Goal: Task Accomplishment & Management: Manage account settings

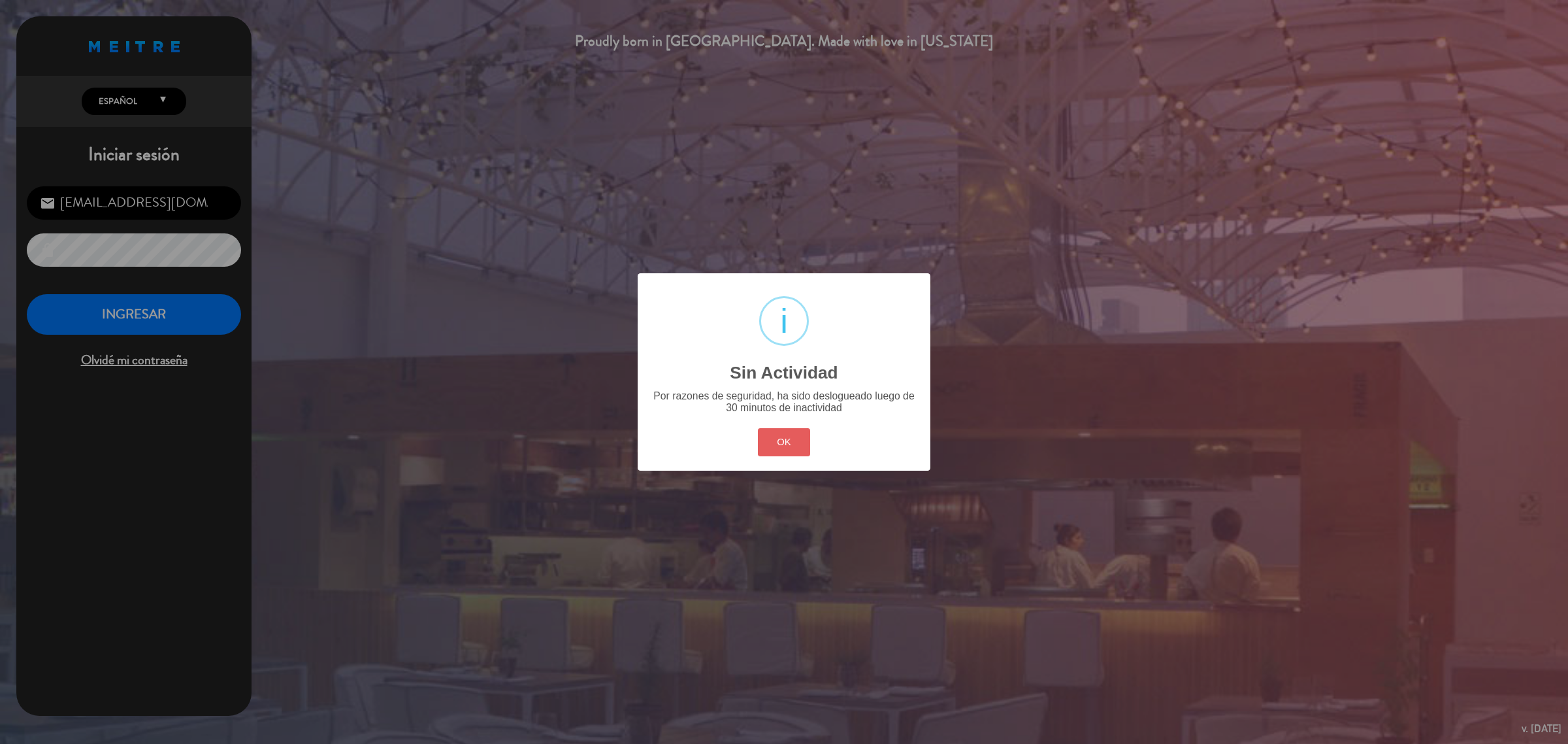
drag, startPoint x: 0, startPoint y: 0, endPoint x: 761, endPoint y: 442, distance: 880.0
click at [761, 442] on button "OK" at bounding box center [784, 442] width 53 height 28
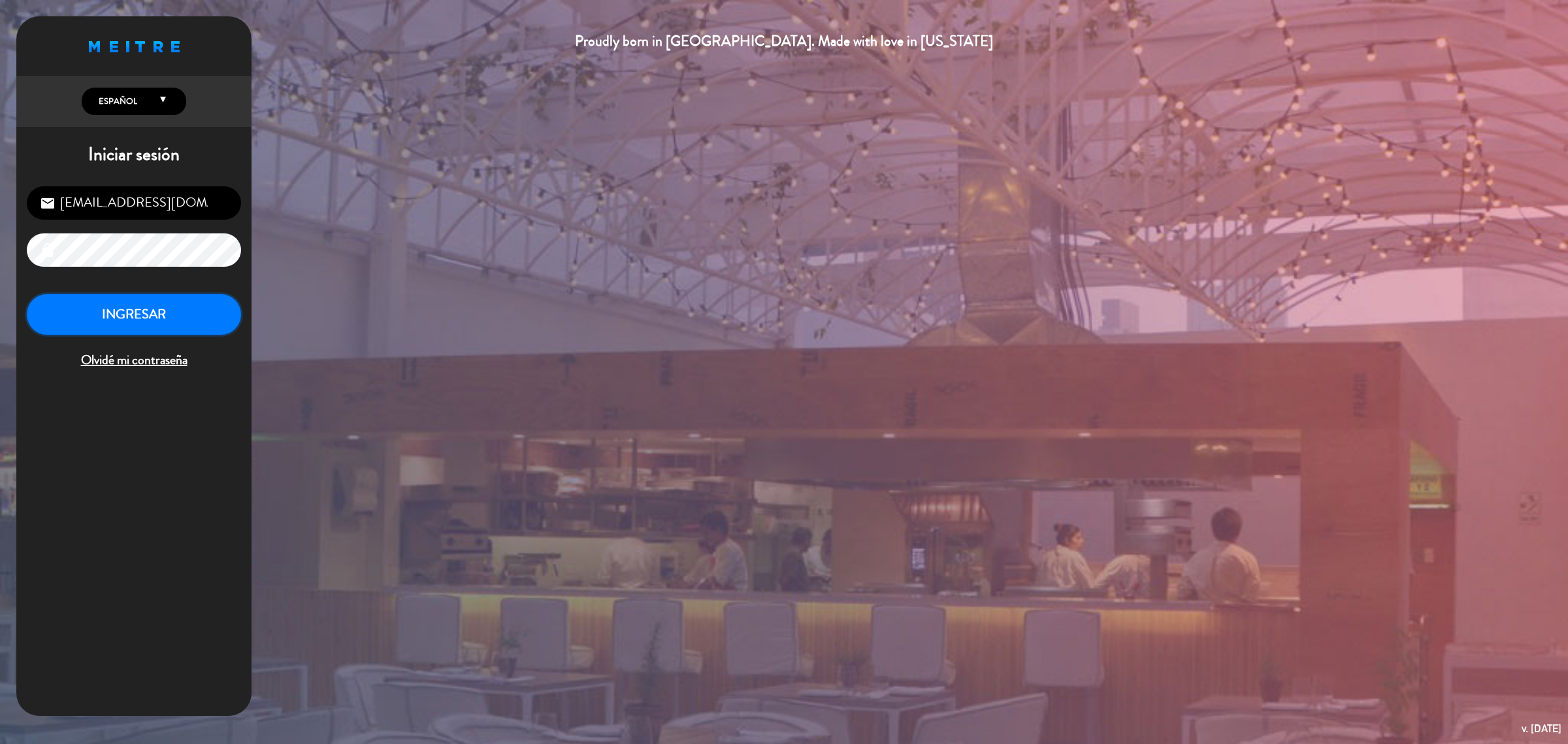
click at [210, 318] on button "INGRESAR" at bounding box center [134, 315] width 215 height 41
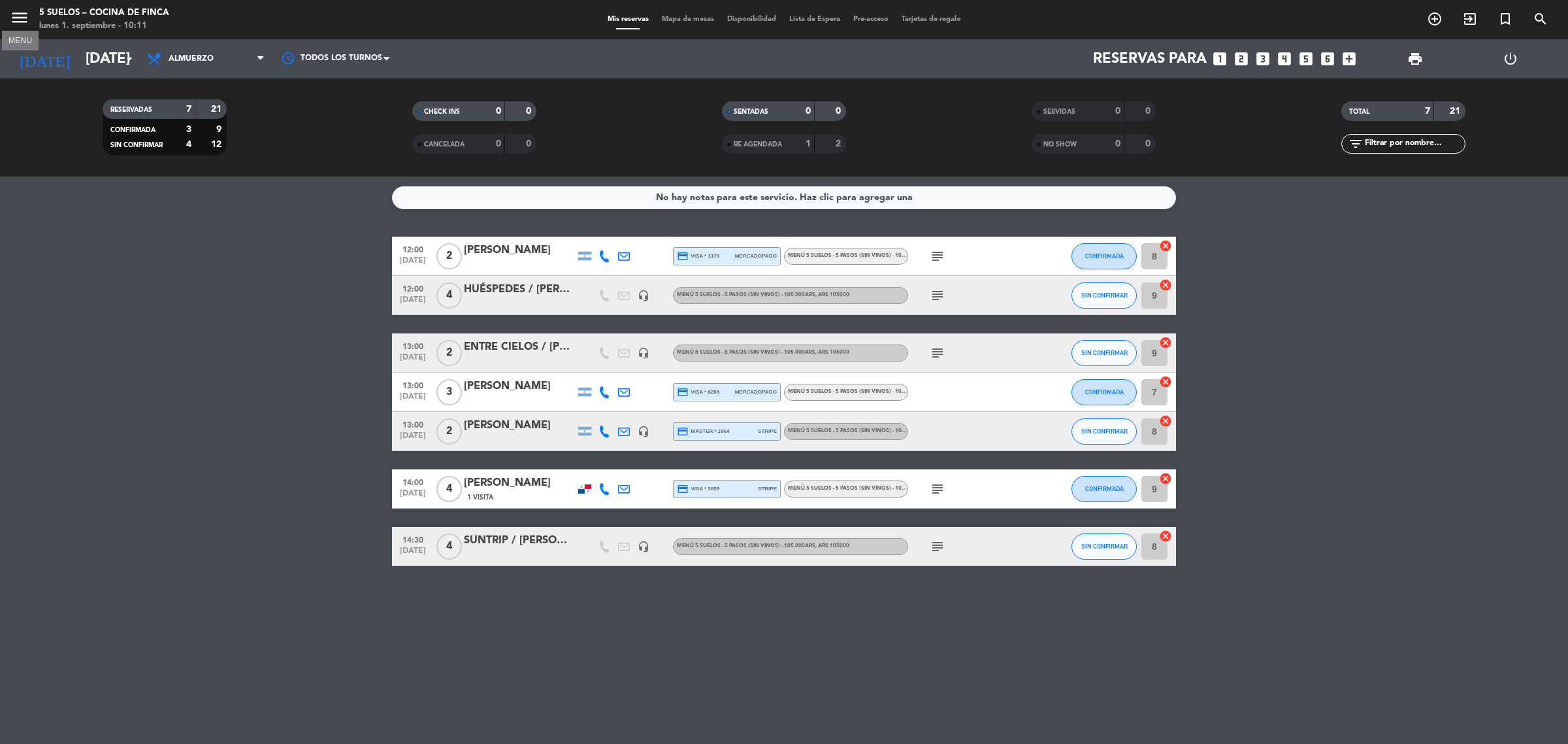
click at [21, 15] on icon "menu" at bounding box center [20, 17] width 20 height 20
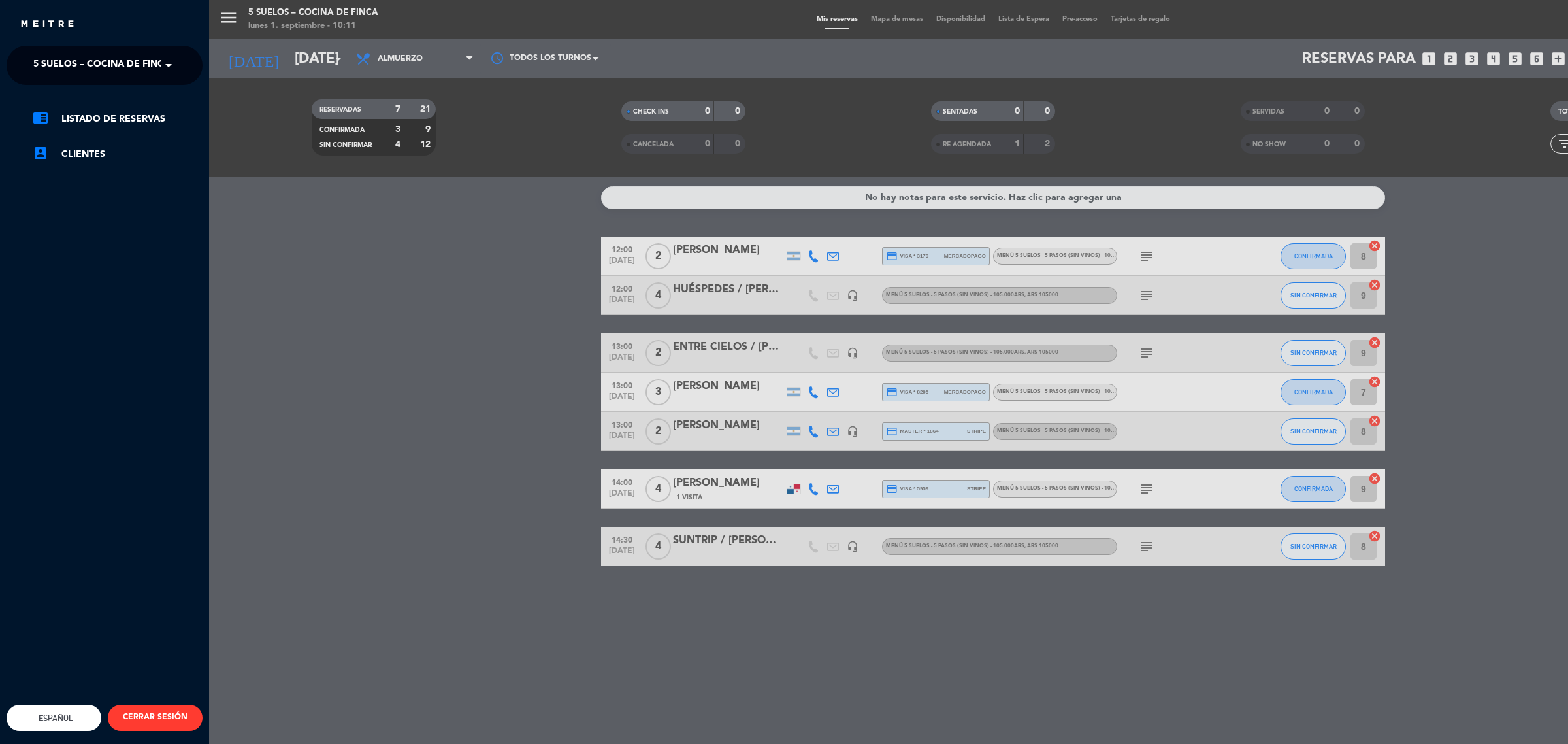
click at [477, 293] on div "menu 5 SUELOS – COCINA DE FINCA [DATE] 1. septiembre - 10:11 Mis reservas Mapa …" at bounding box center [992, 372] width 1568 height 744
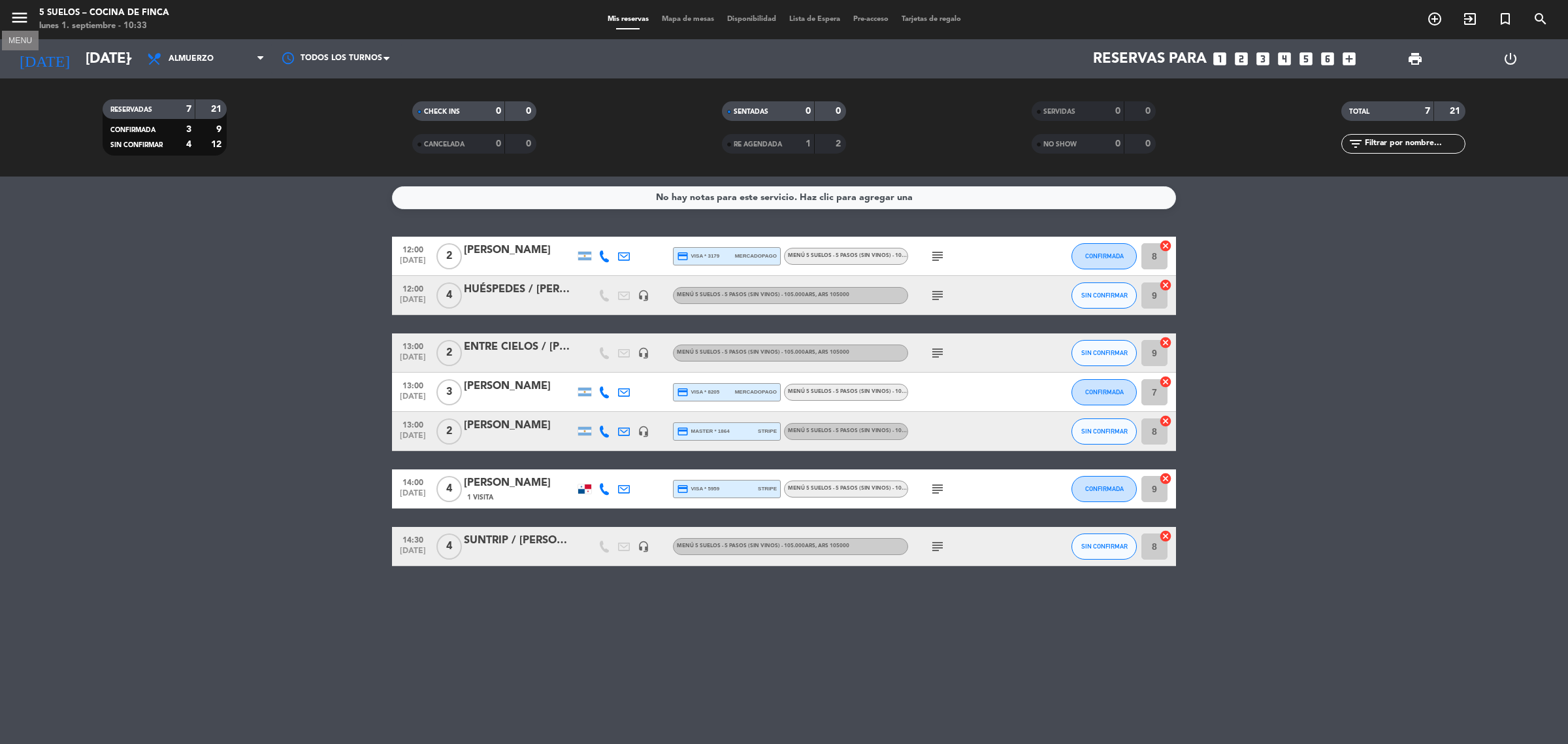
click at [17, 8] on icon "menu" at bounding box center [20, 17] width 20 height 20
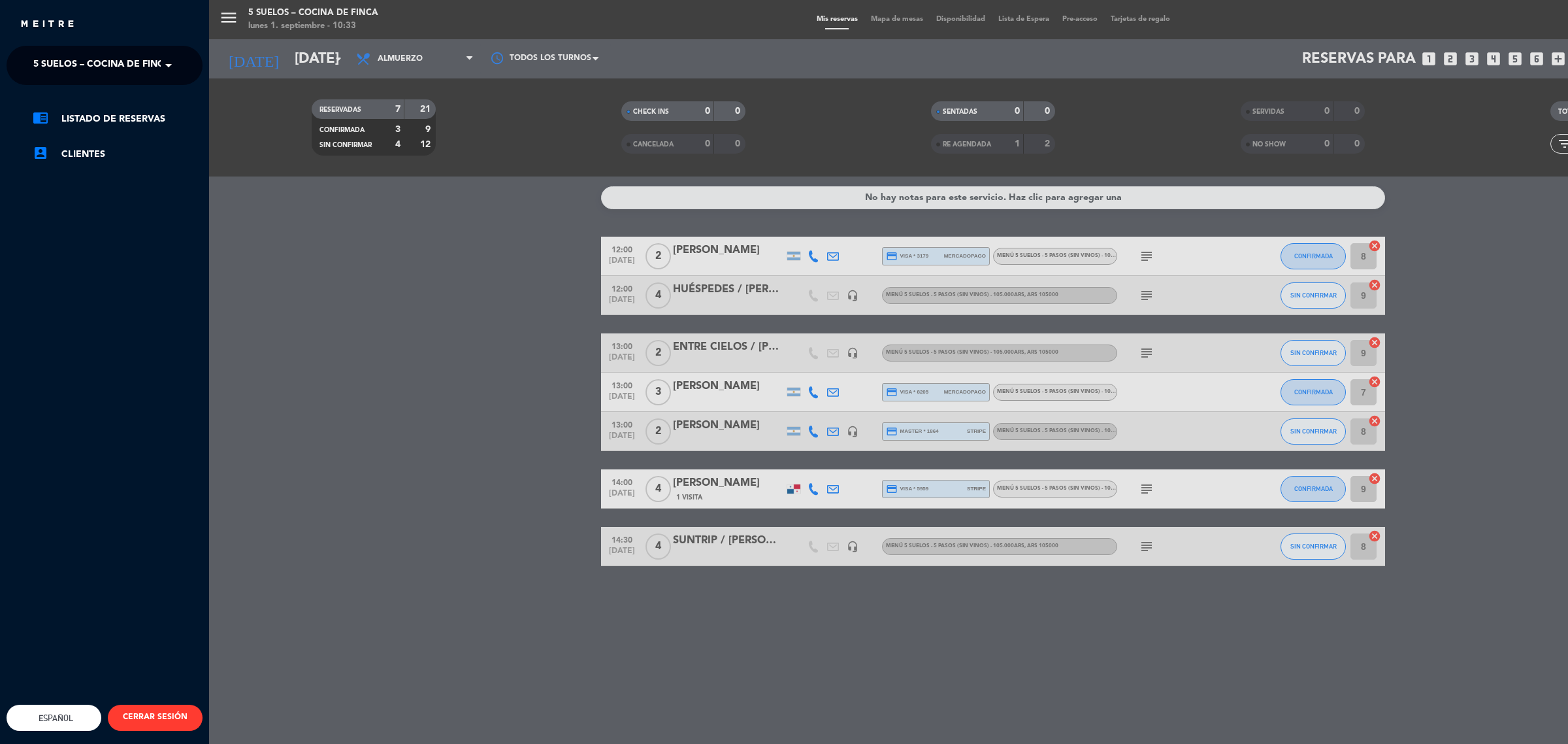
click at [288, 43] on div "menu 5 SUELOS – COCINA DE FINCA [DATE] 1. septiembre - 10:33 Mis reservas Mapa …" at bounding box center [992, 372] width 1568 height 744
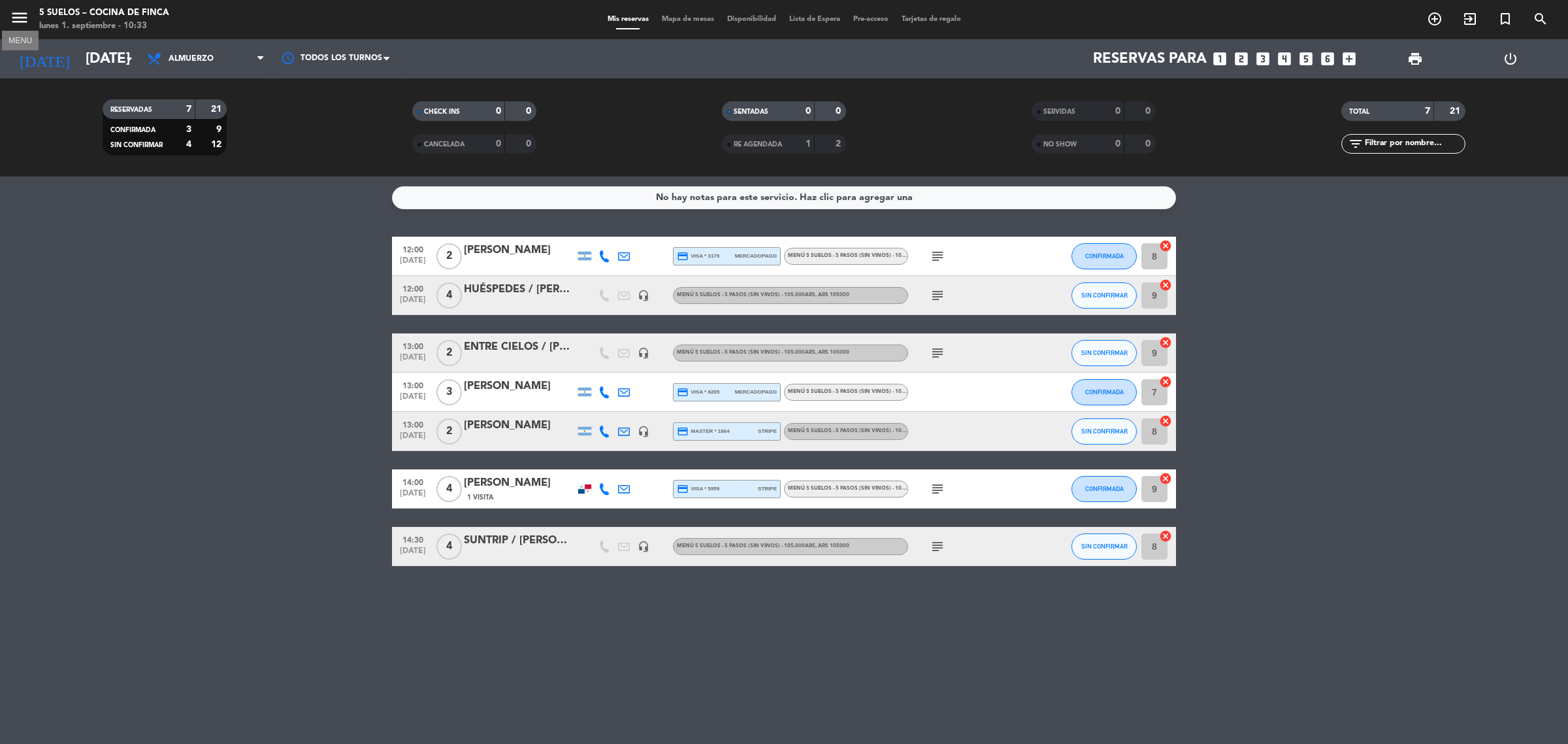
click at [22, 15] on icon "menu" at bounding box center [20, 17] width 20 height 20
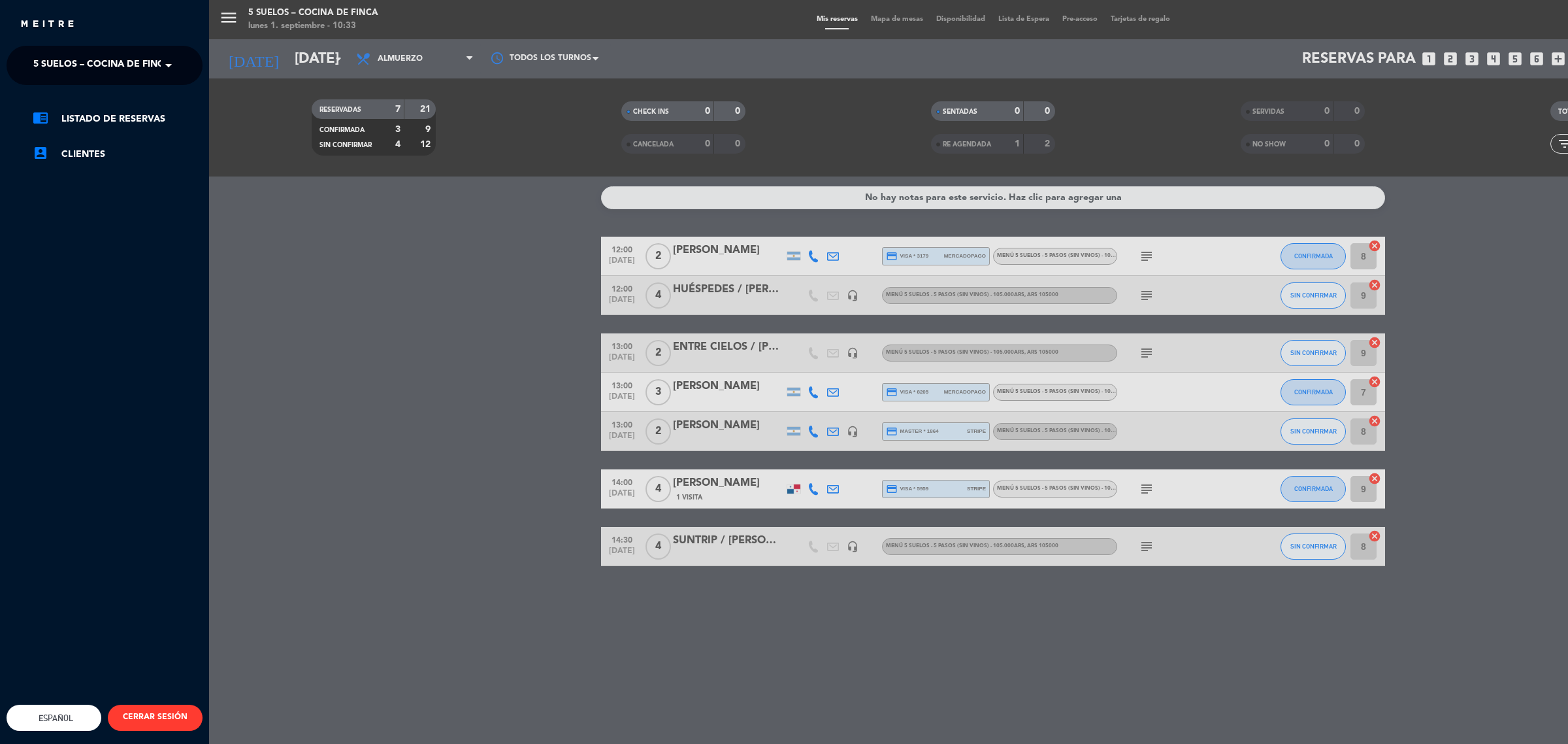
click at [83, 66] on span "5 SUELOS – COCINA DE FINCA" at bounding box center [101, 65] width 137 height 28
click at [103, 125] on span "FINCA VICTORIA – TURISMO" at bounding box center [77, 120] width 126 height 15
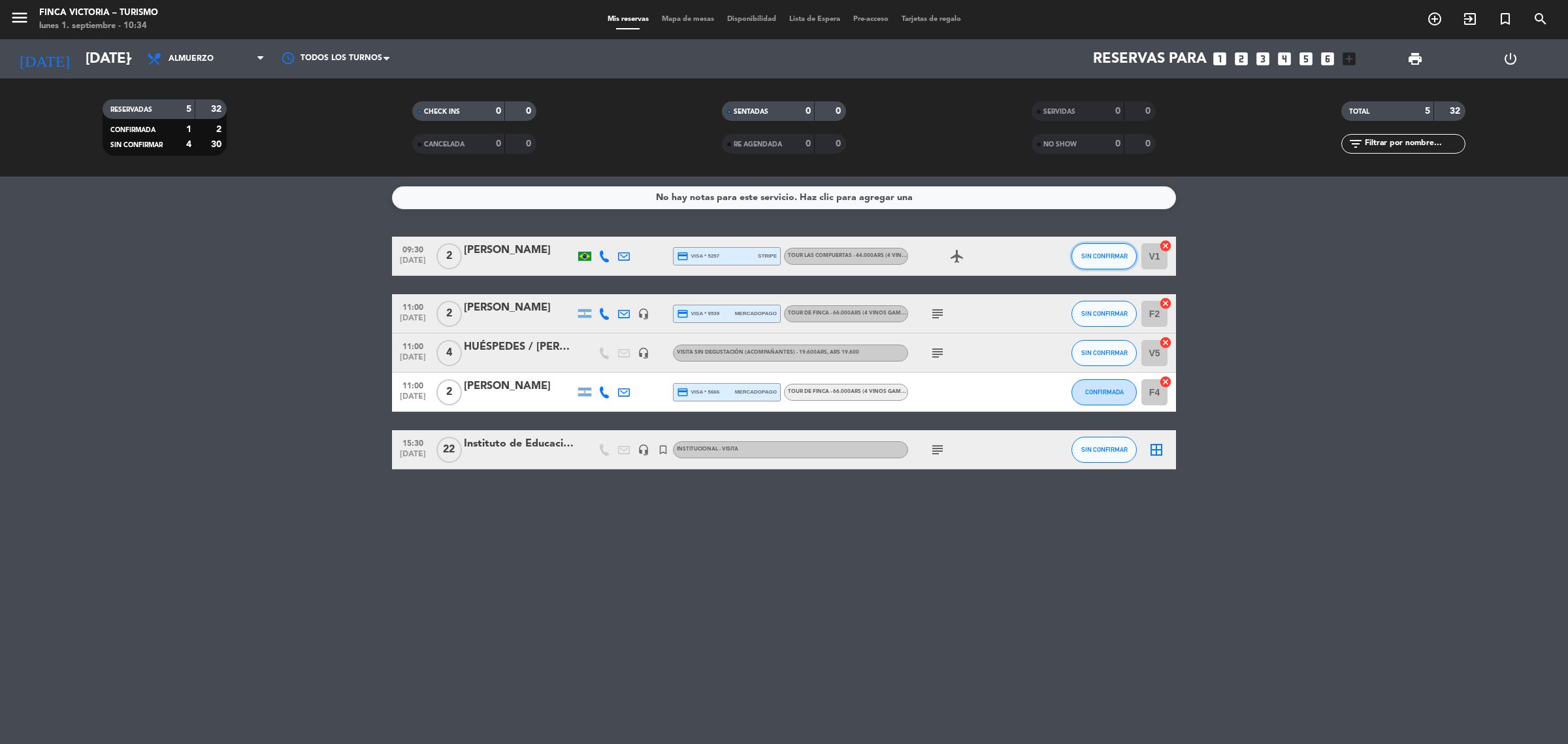
click at [1098, 256] on span "SIN CONFIRMAR" at bounding box center [1105, 256] width 46 height 7
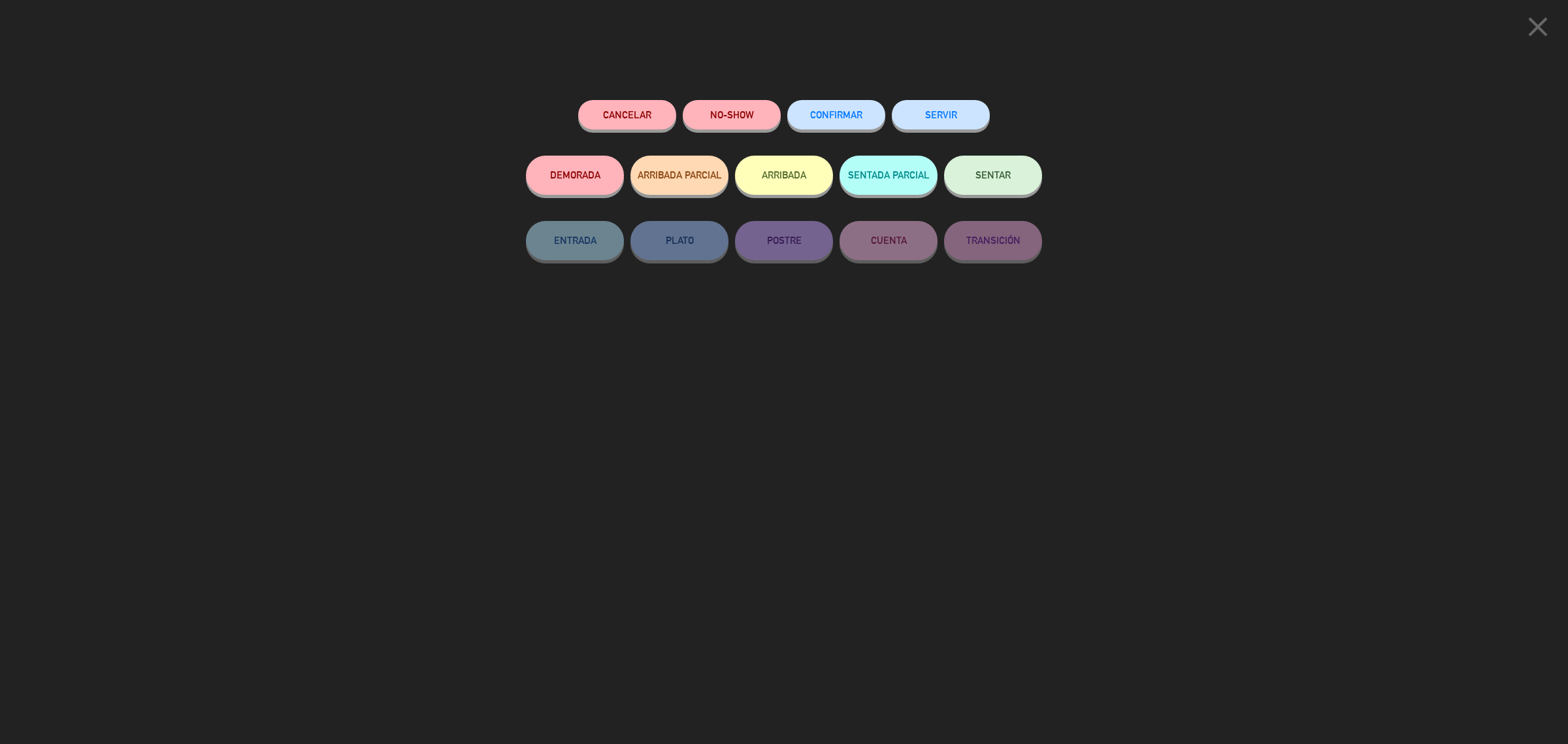
click at [750, 163] on button "ARRIBADA" at bounding box center [784, 175] width 98 height 39
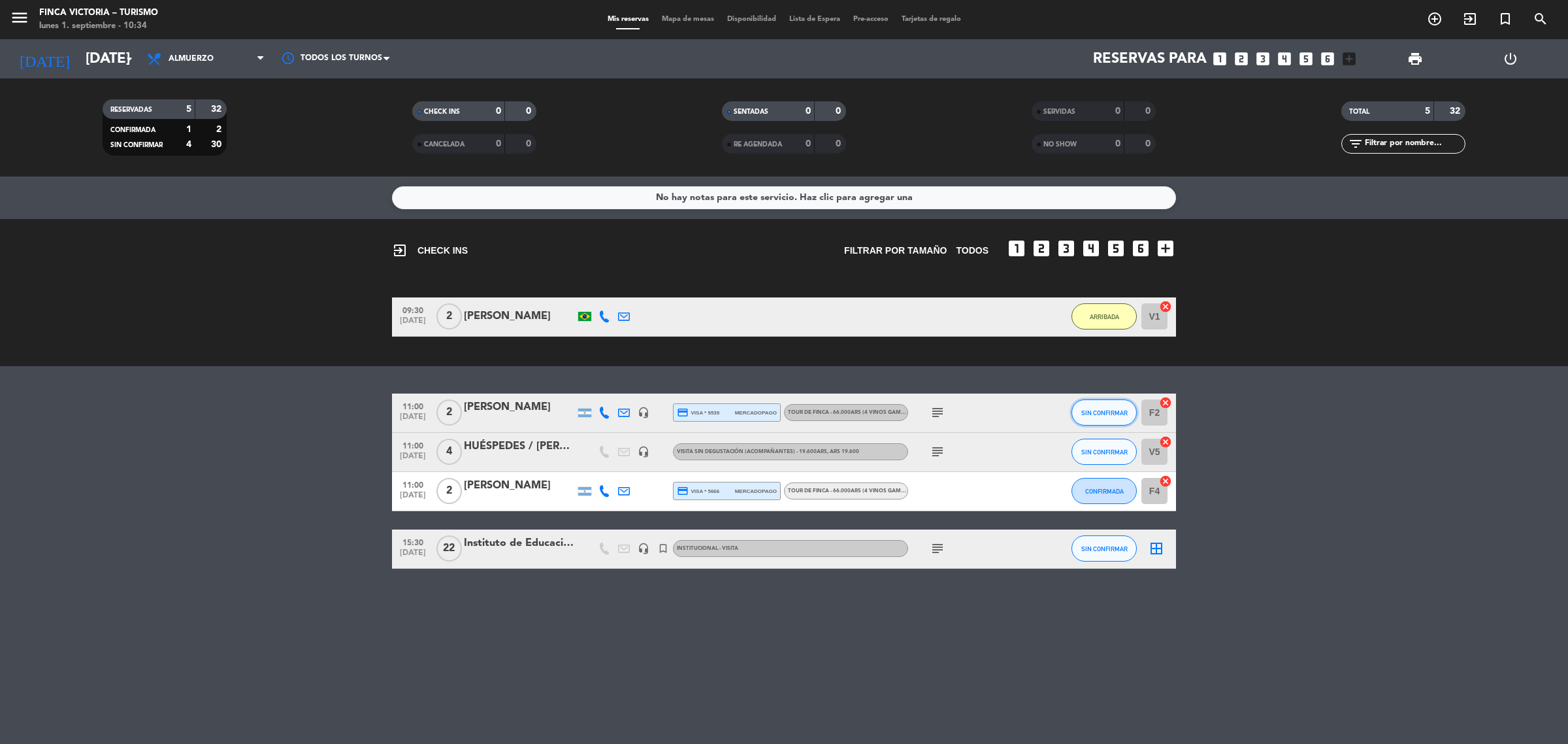
click at [1091, 412] on span "SIN CONFIRMAR" at bounding box center [1105, 413] width 46 height 7
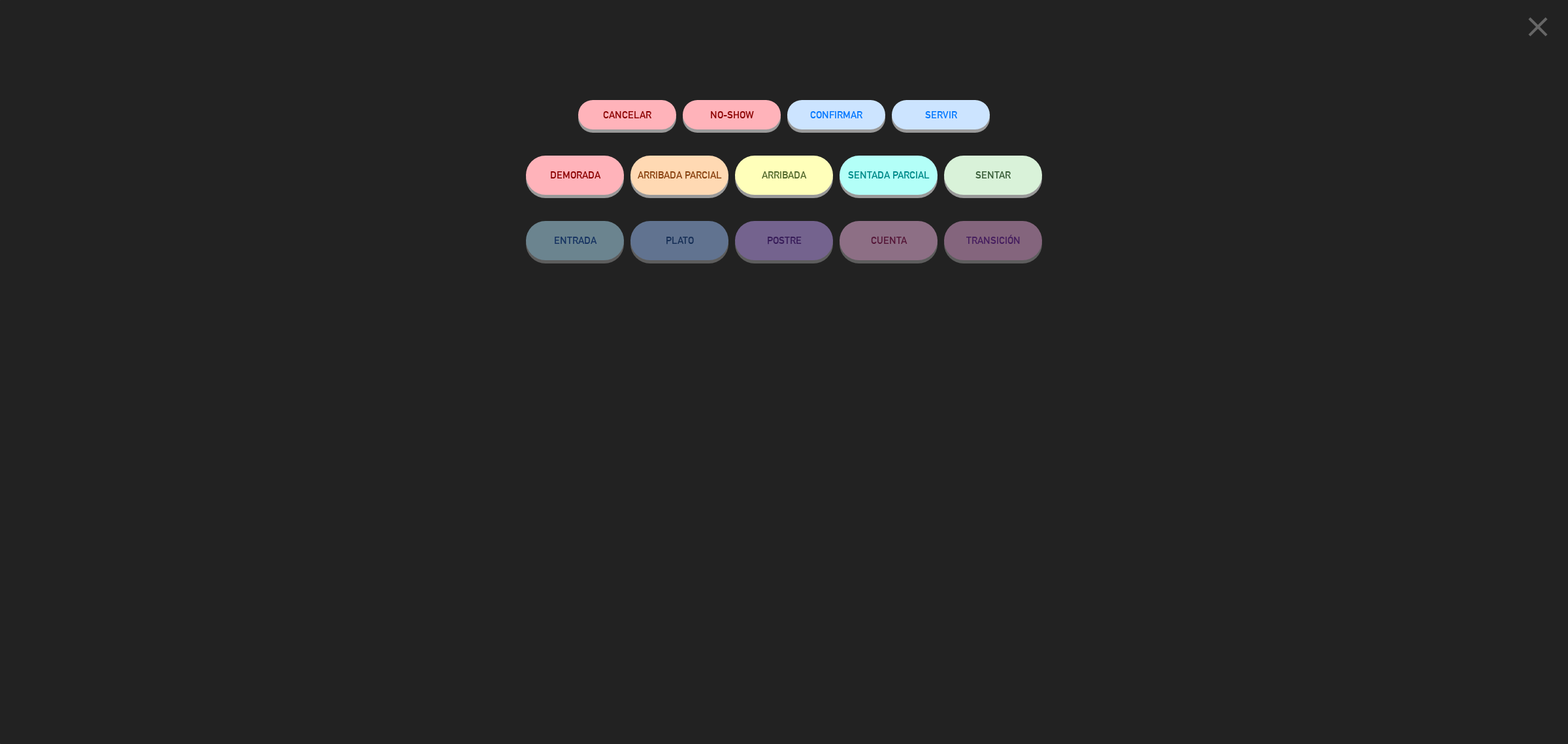
click at [1467, 493] on div "close Cancelar NO-SHOW CONFIRMAR SERVIR DEMORADA ARRIBADA PARCIAL ARRIBADA SENT…" at bounding box center [784, 372] width 1568 height 744
click at [1542, 33] on icon "close" at bounding box center [1538, 26] width 33 height 33
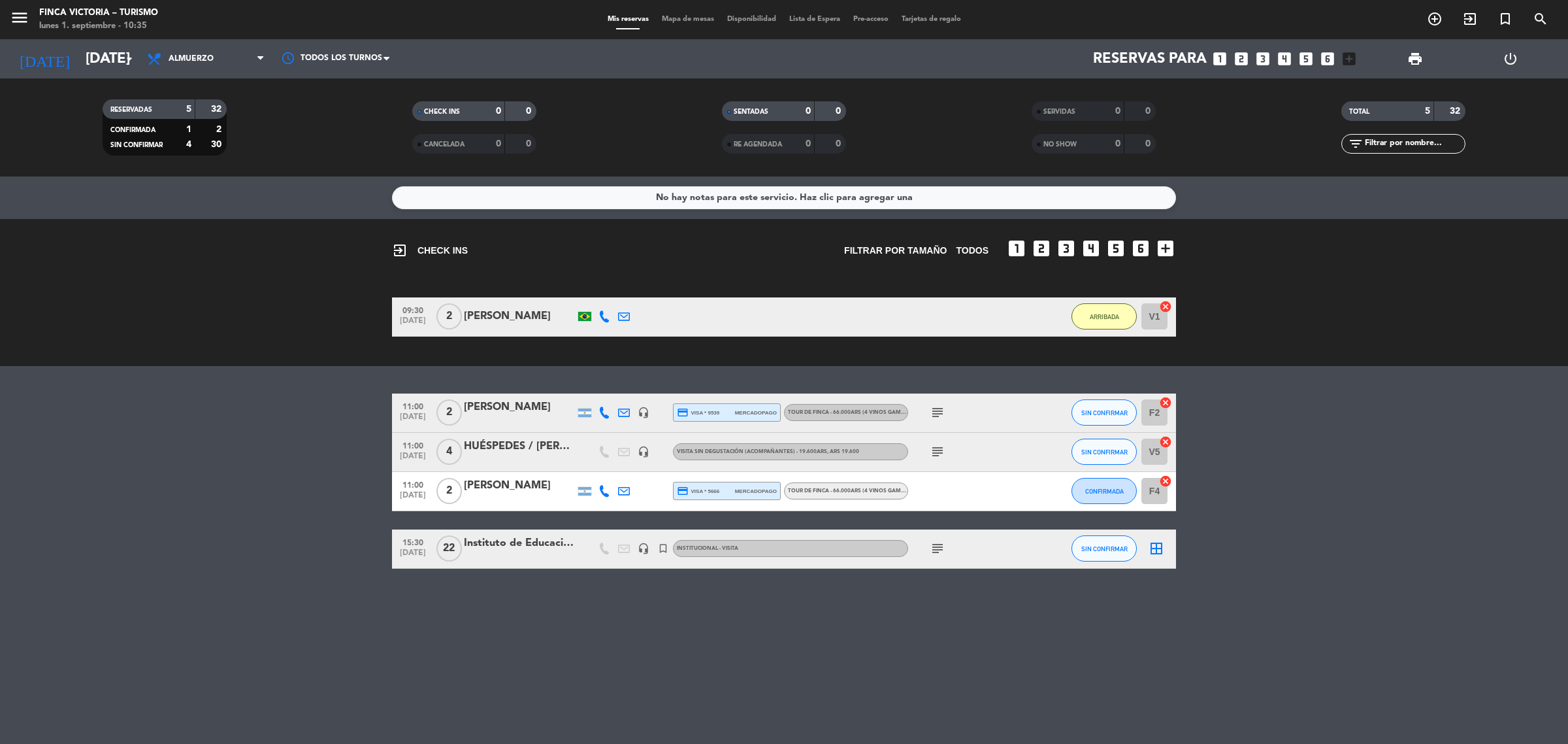
click at [544, 468] on div "11:00 [DATE] 4 HUÉSPEDES / [PERSON_NAME] headset_mic VISITA SIN DEGUSTACIÓN (AC…" at bounding box center [784, 452] width 784 height 39
click at [527, 455] on div at bounding box center [519, 460] width 111 height 10
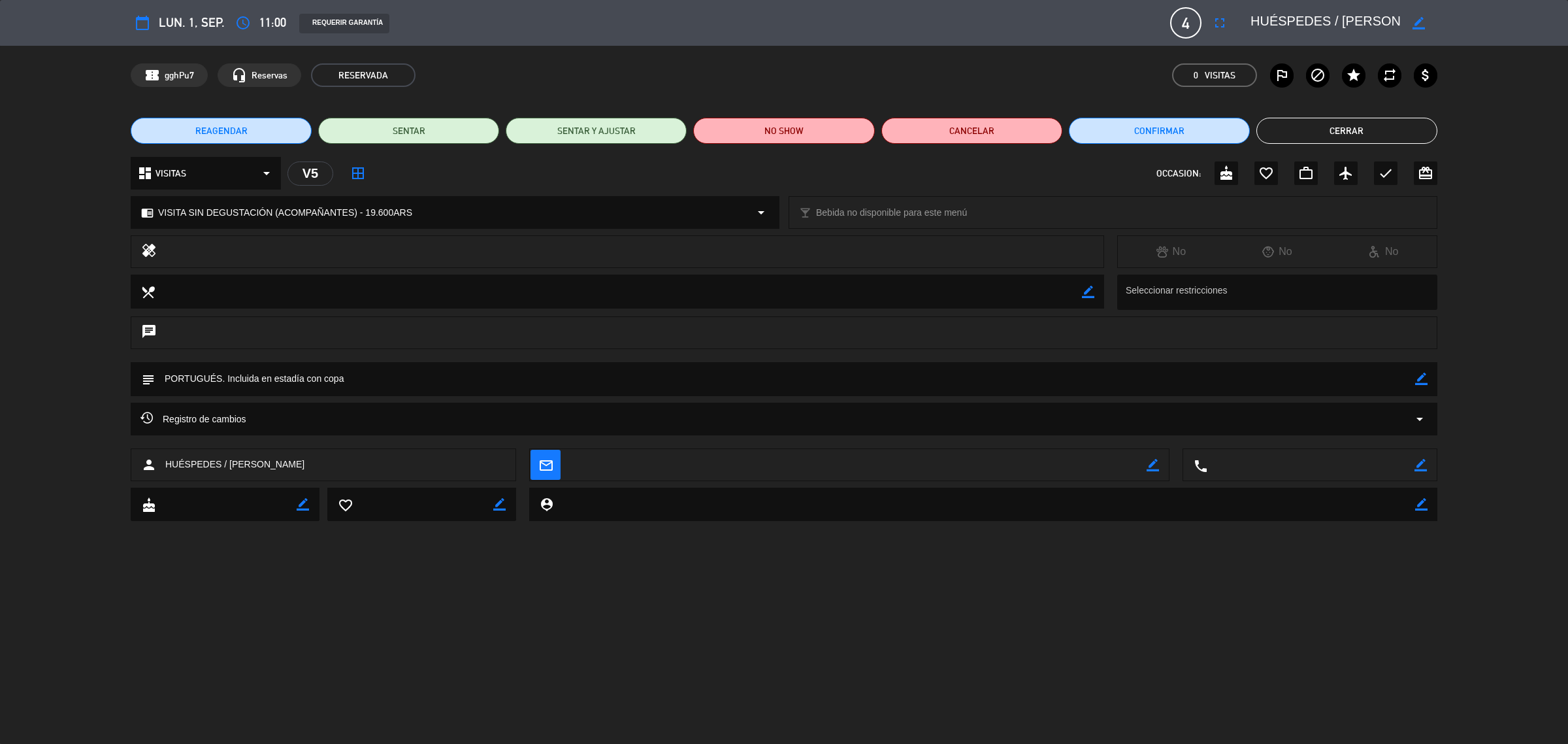
click at [1384, 131] on button "Cerrar" at bounding box center [1347, 131] width 181 height 26
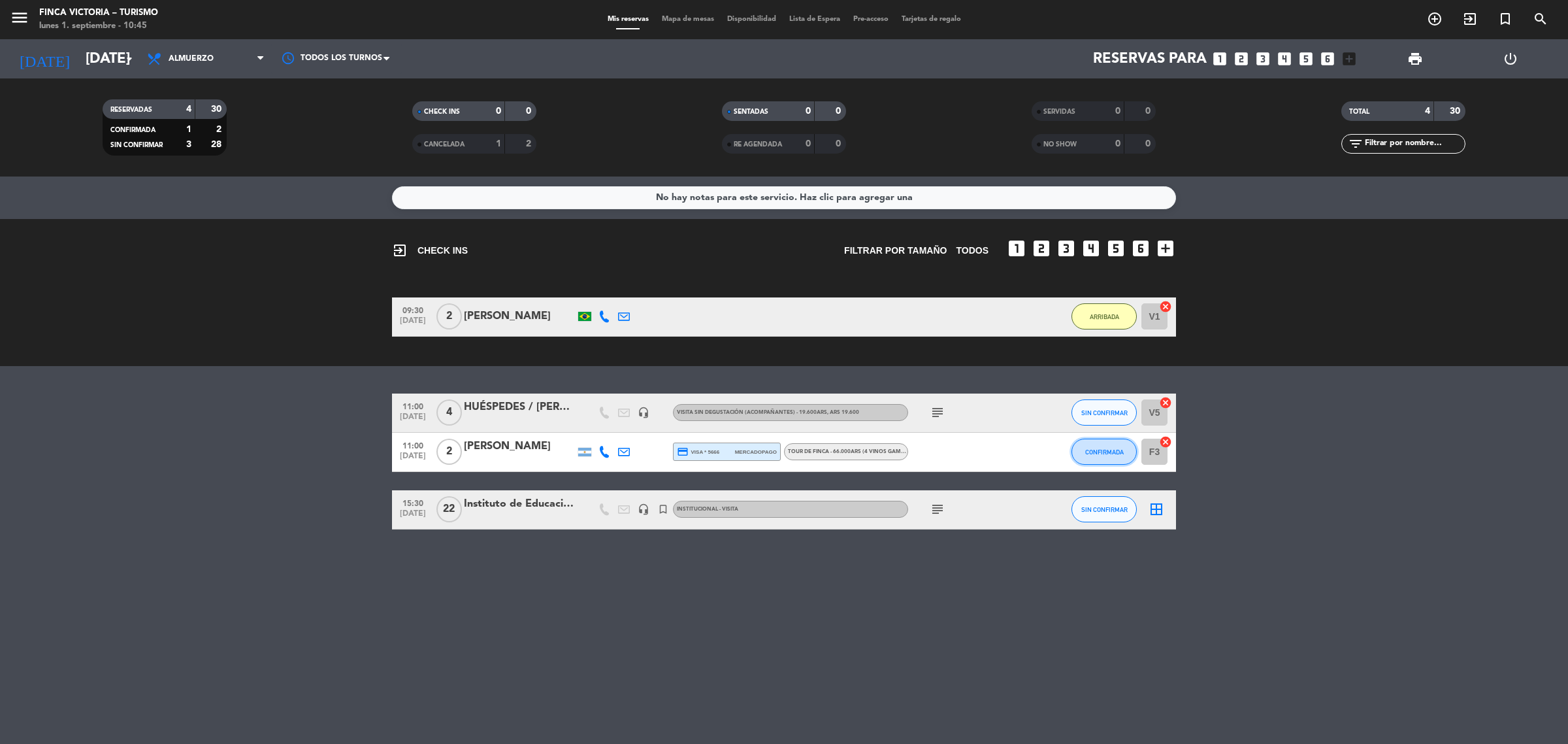
click at [1115, 452] on span "CONFIRMADA" at bounding box center [1104, 452] width 38 height 7
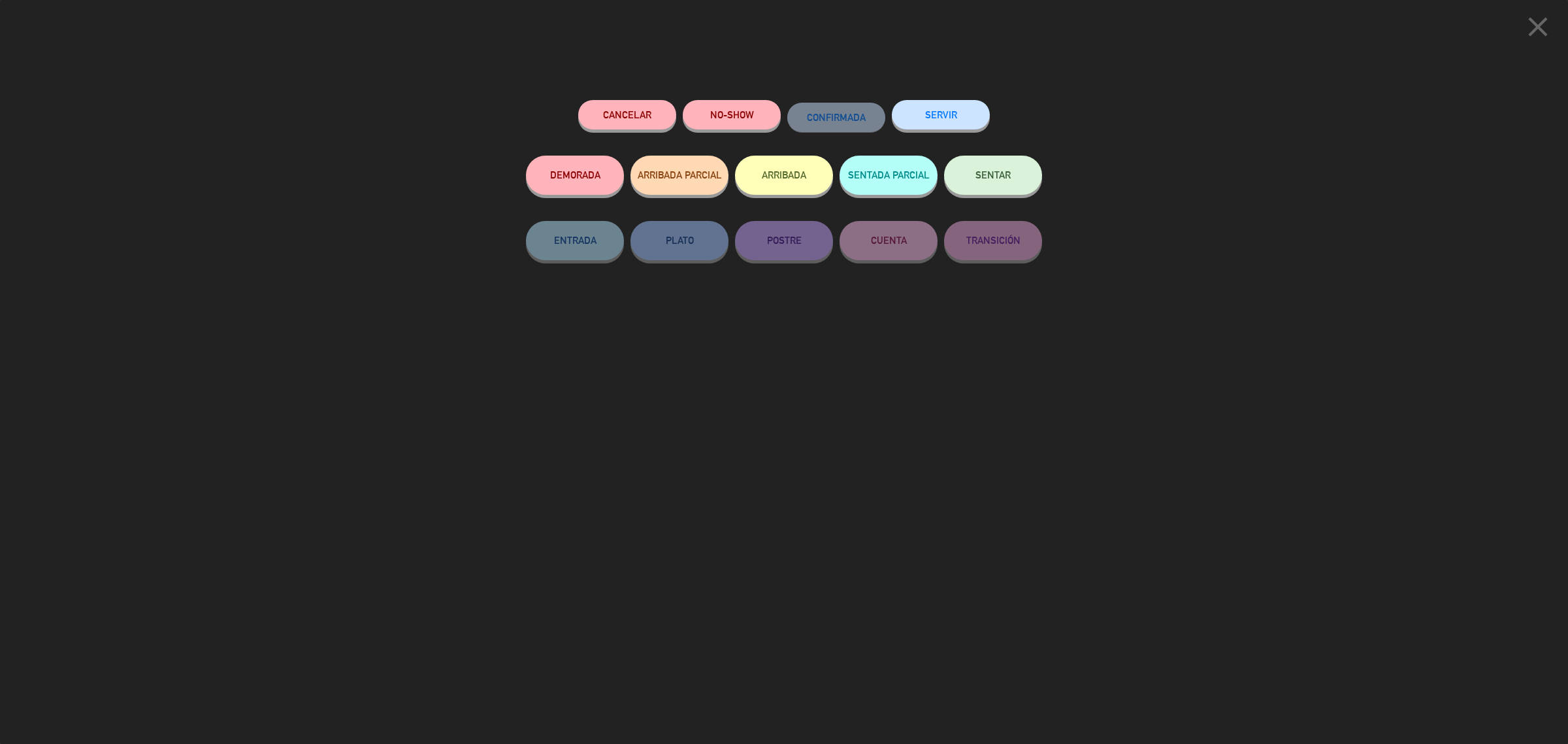
click at [804, 170] on button "ARRIBADA" at bounding box center [784, 175] width 98 height 39
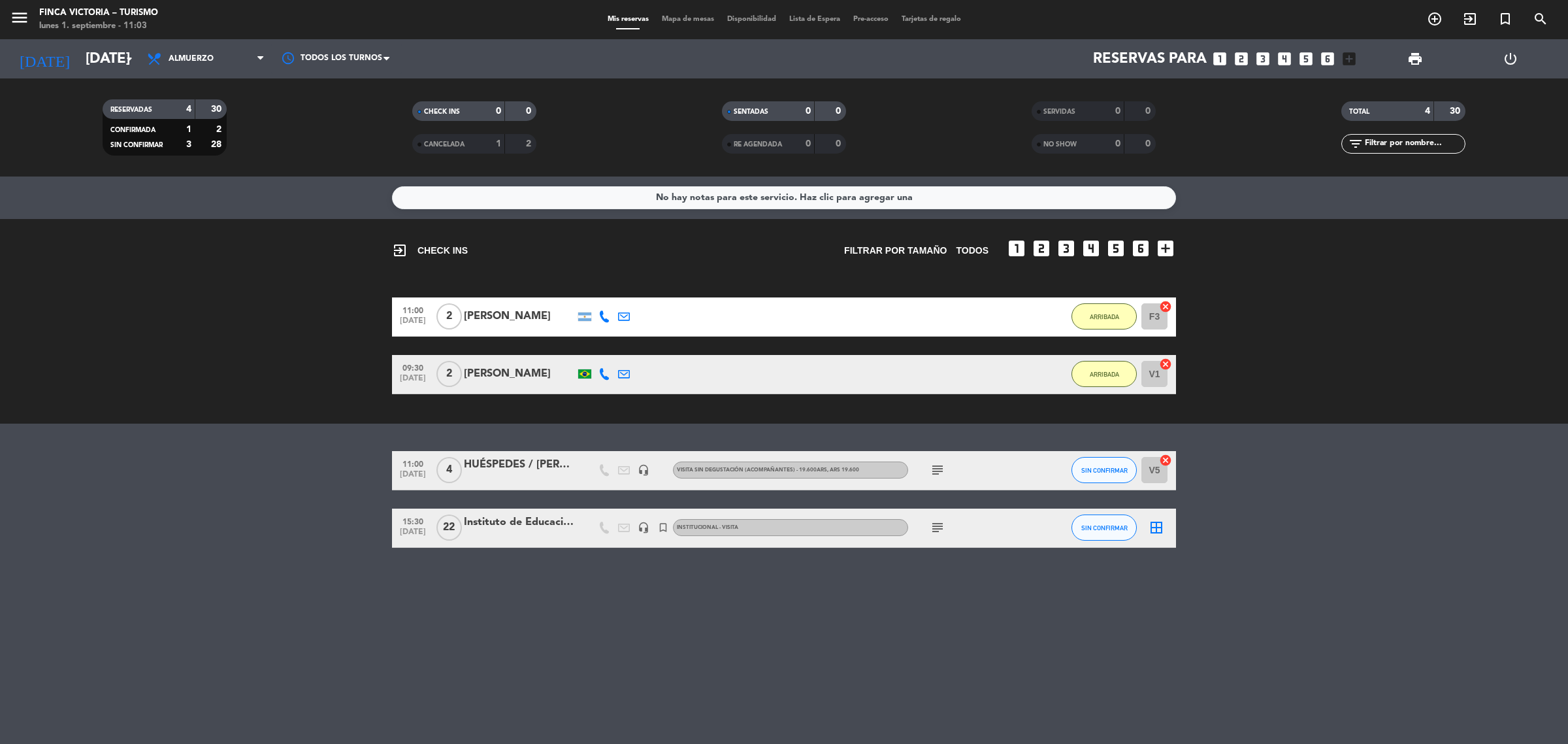
click at [537, 363] on div "09:30 [DATE] 2 [PERSON_NAME] 30 MIN / 20:36 H sms ARRIBADA V1 cancel" at bounding box center [784, 374] width 784 height 39
click at [526, 377] on div "[PERSON_NAME]" at bounding box center [519, 373] width 111 height 17
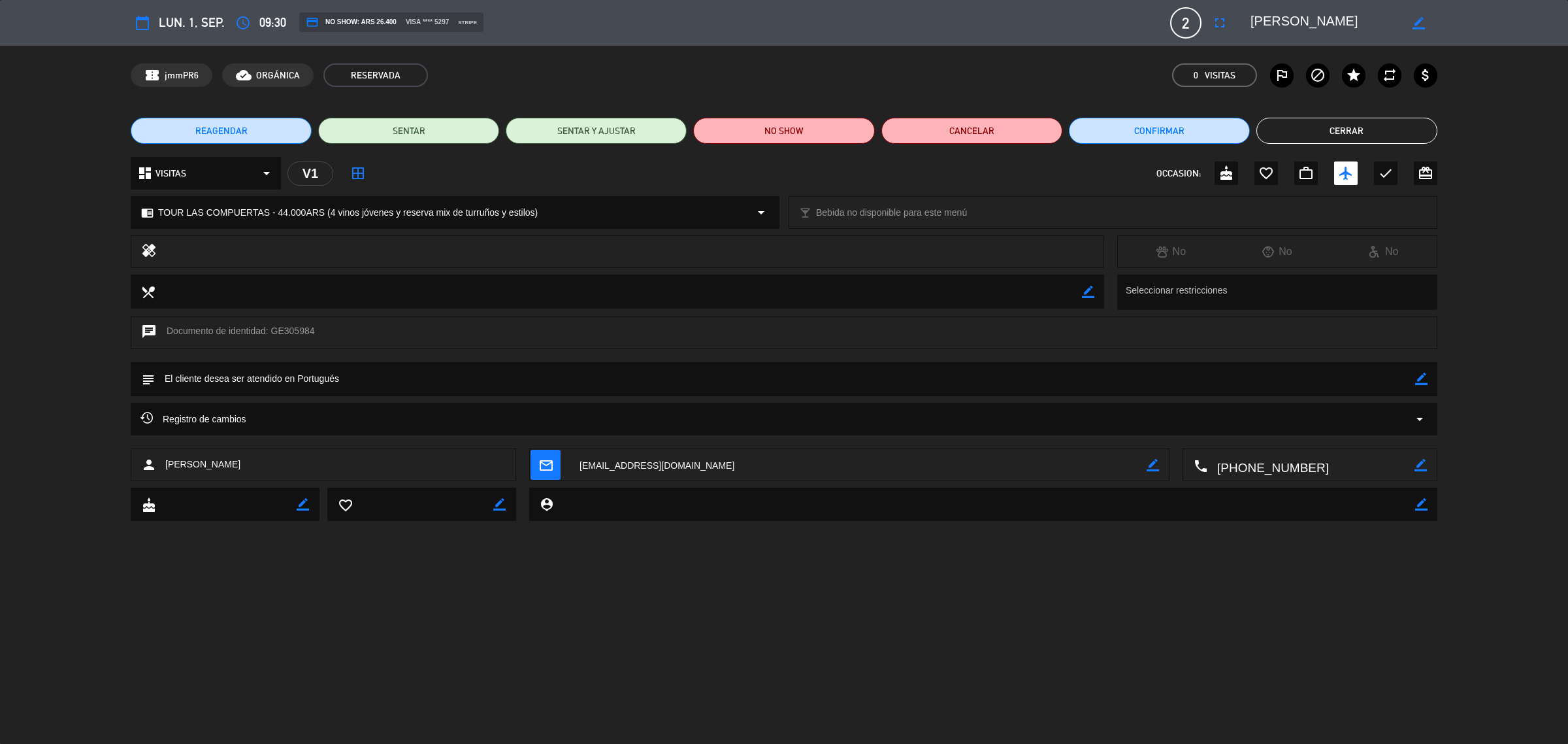
click at [1323, 129] on button "Cerrar" at bounding box center [1347, 131] width 181 height 26
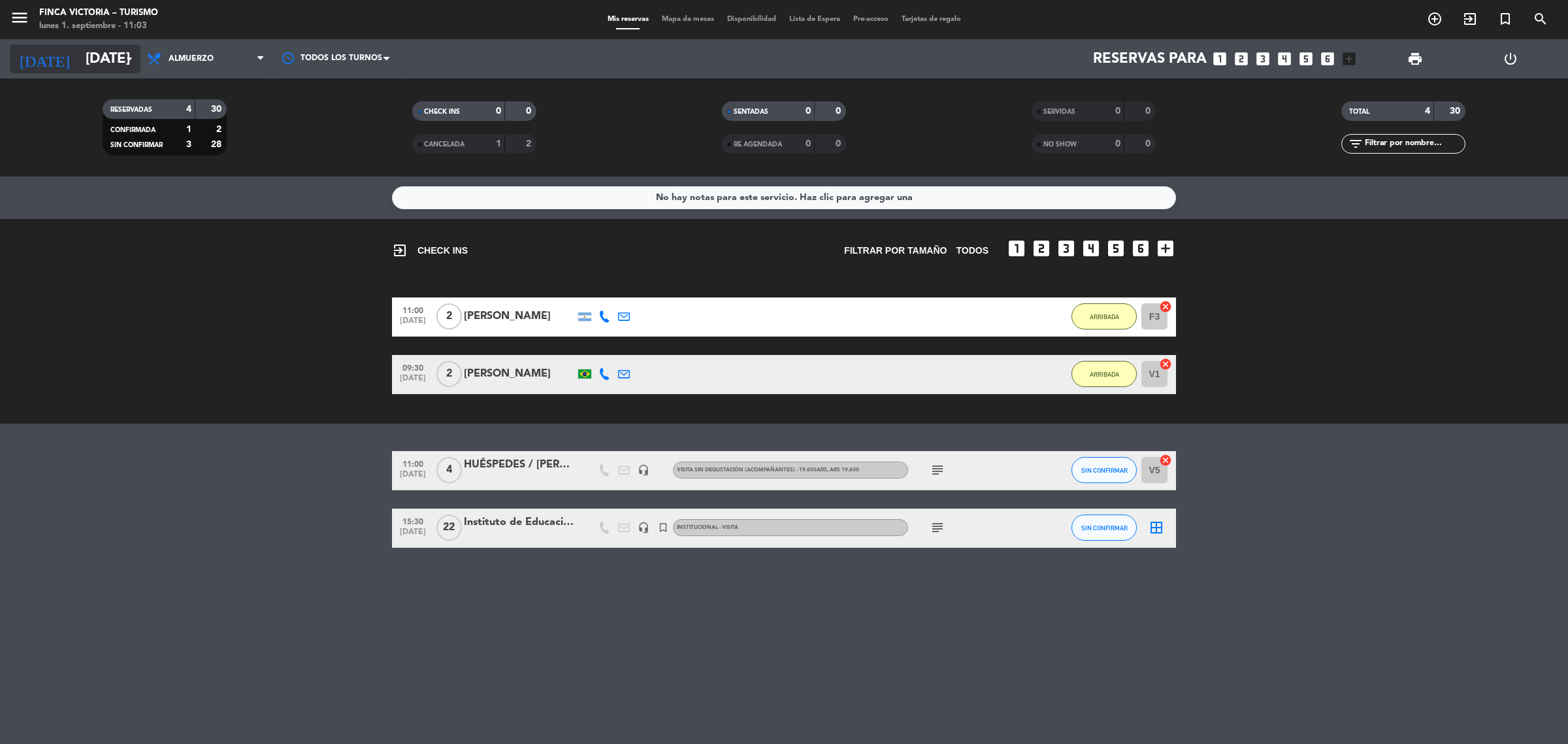
click at [90, 67] on input "[DATE]" at bounding box center [170, 59] width 182 height 30
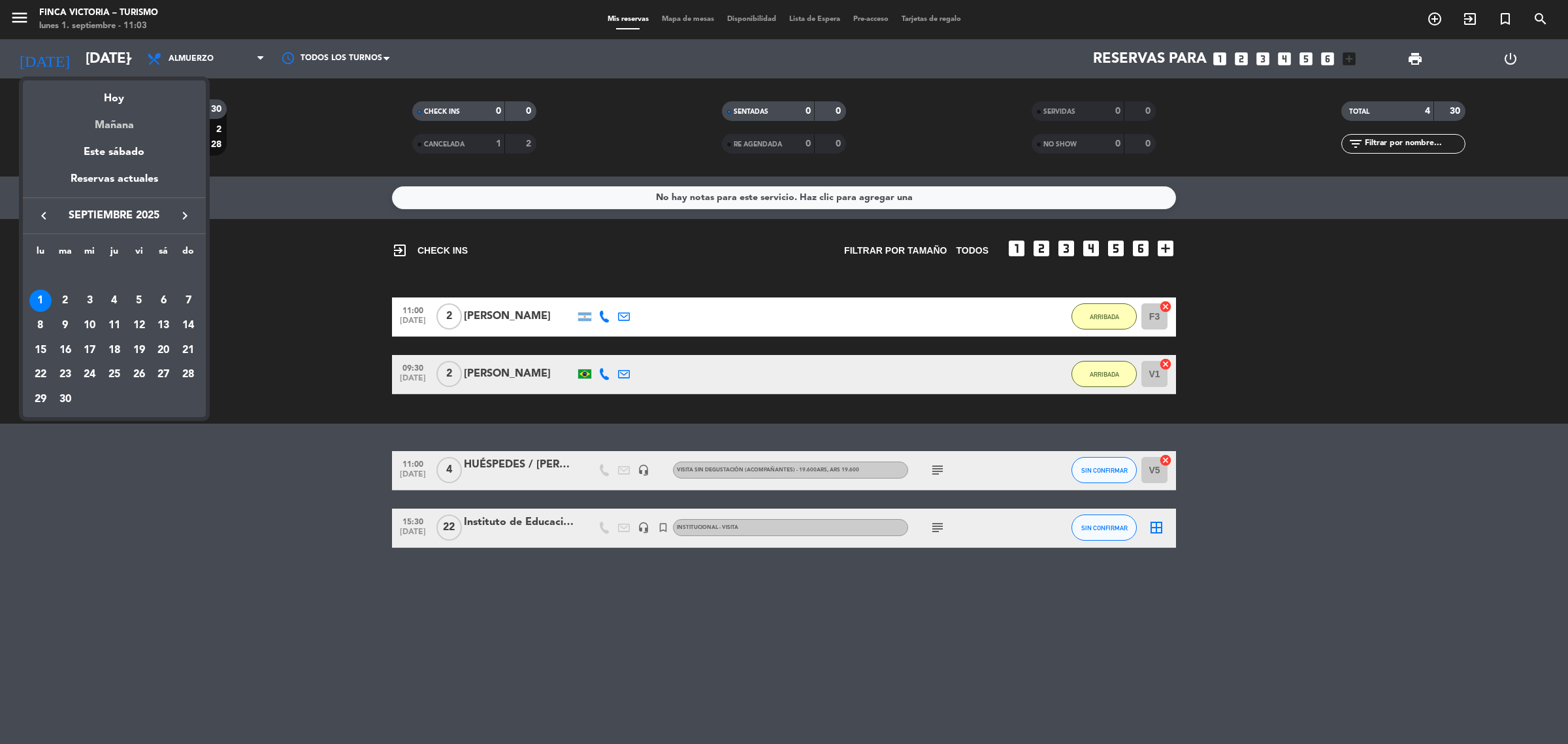
click at [116, 125] on div "Mañana" at bounding box center [115, 120] width 183 height 27
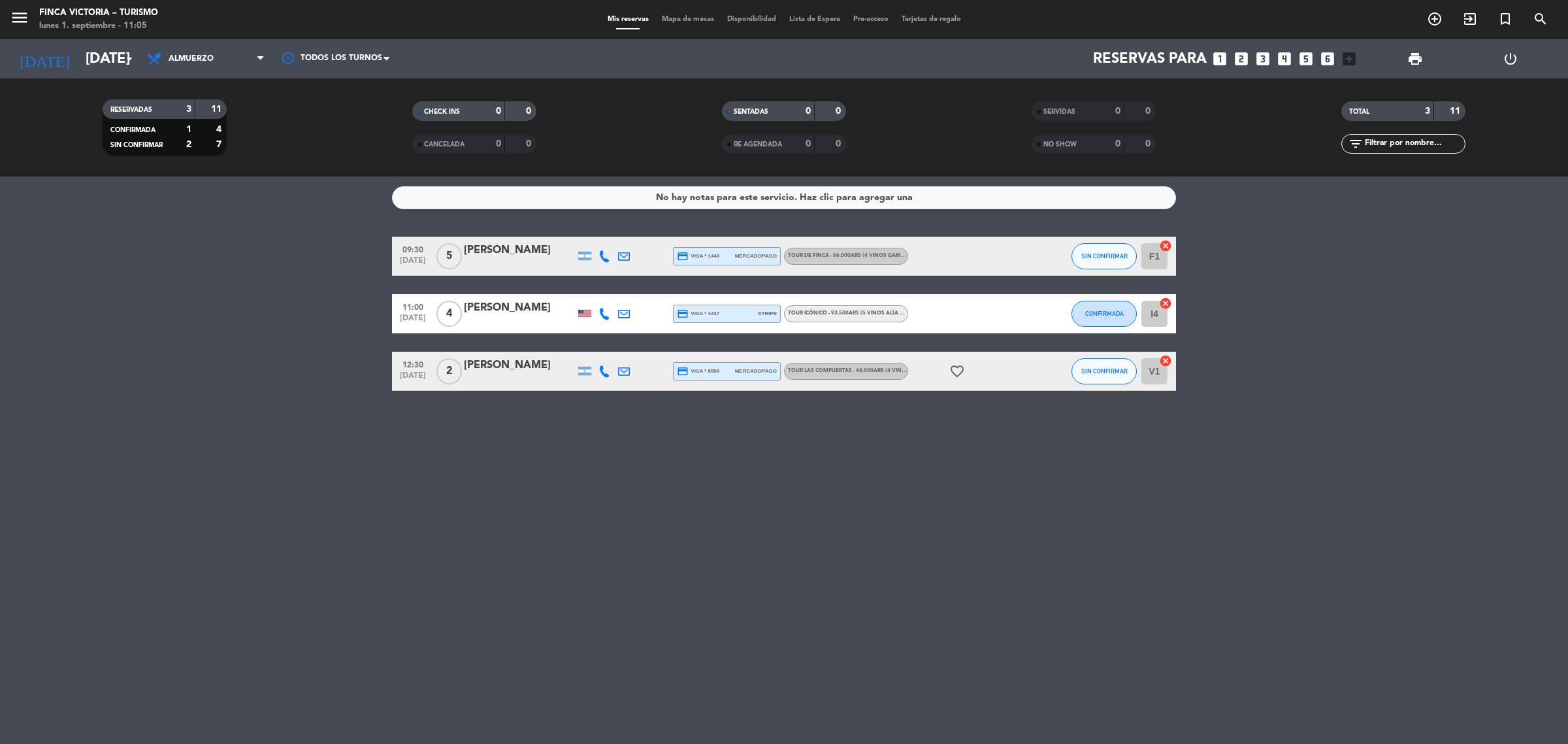
click at [538, 322] on div at bounding box center [519, 322] width 111 height 10
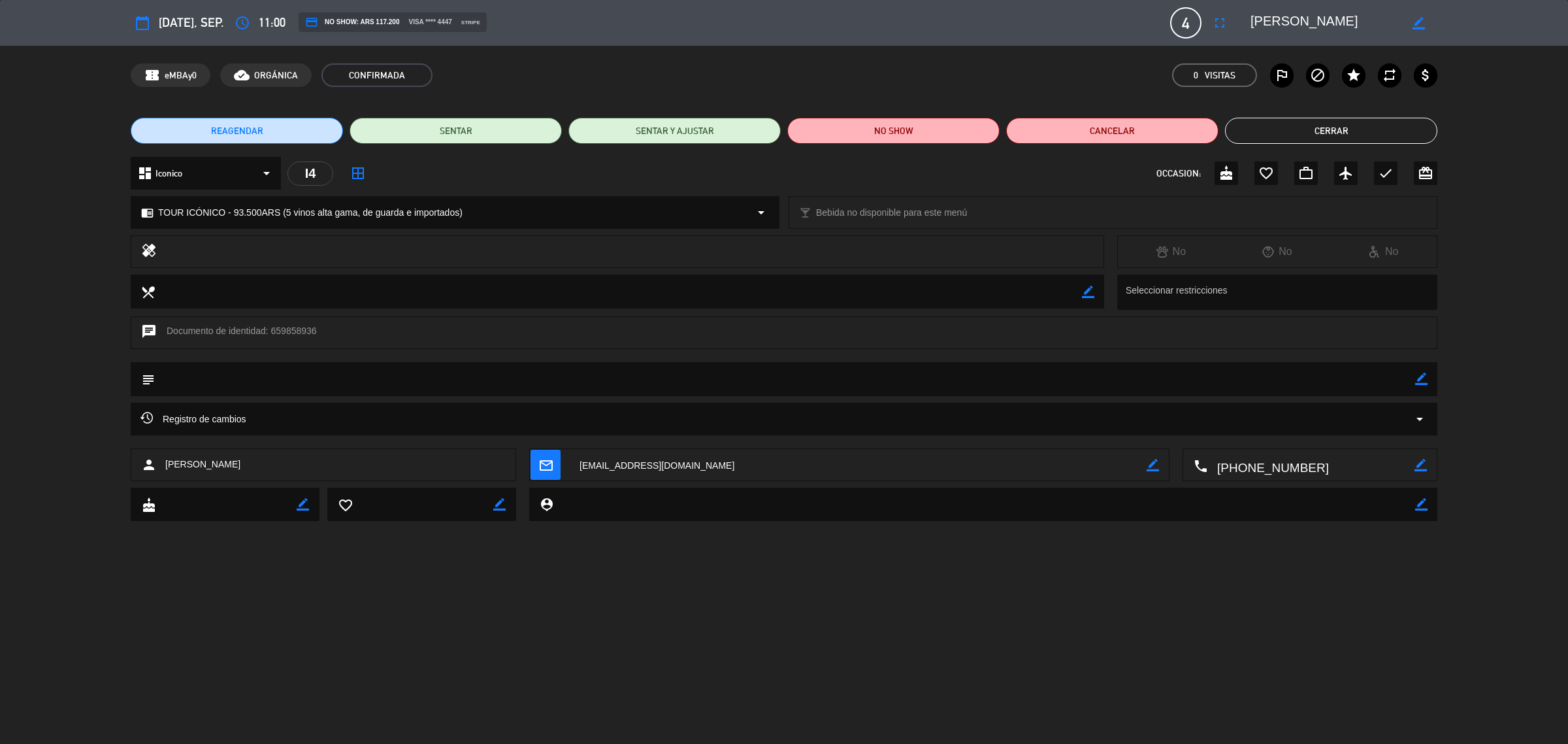
click at [1413, 129] on button "Cerrar" at bounding box center [1331, 131] width 212 height 26
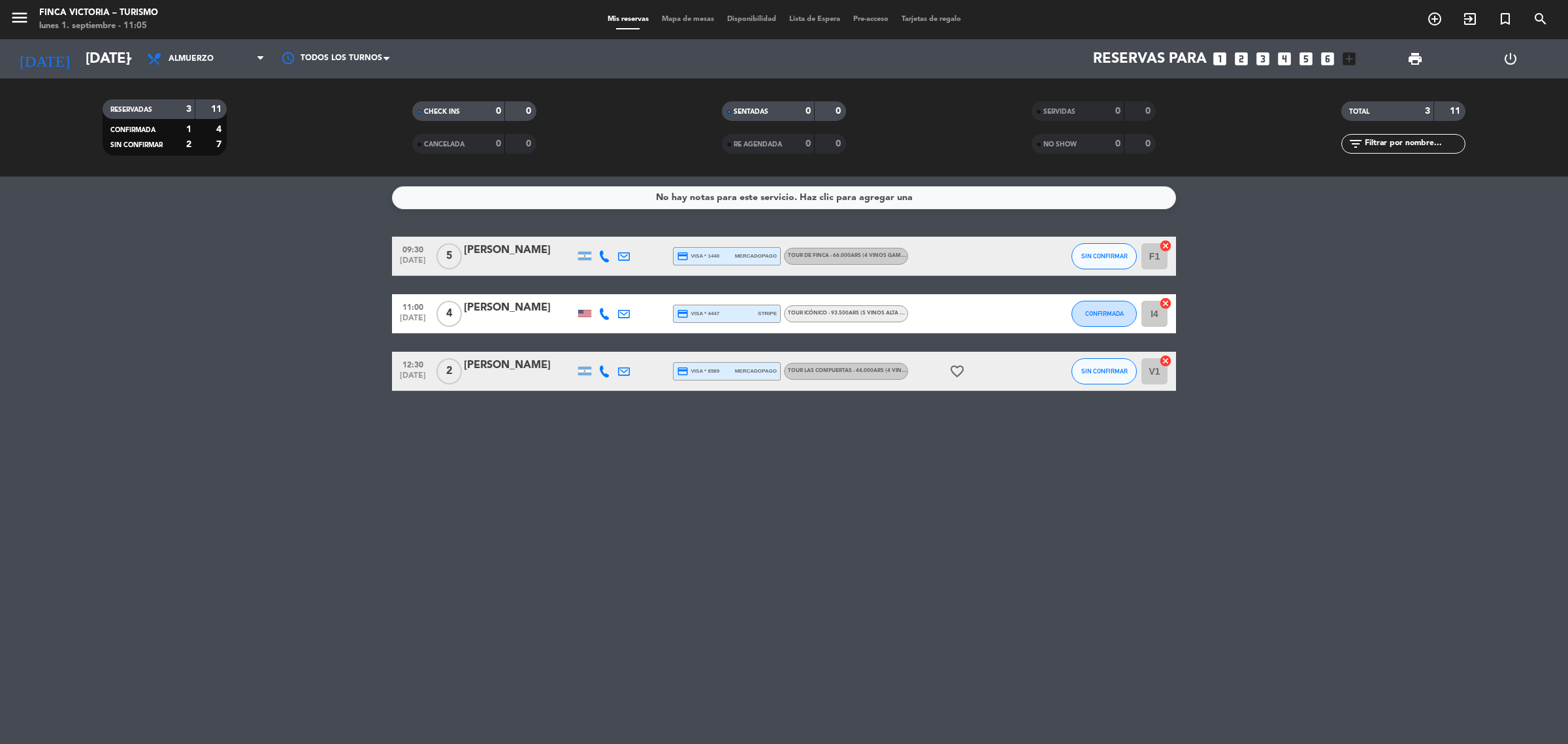
click at [523, 376] on div at bounding box center [519, 379] width 111 height 10
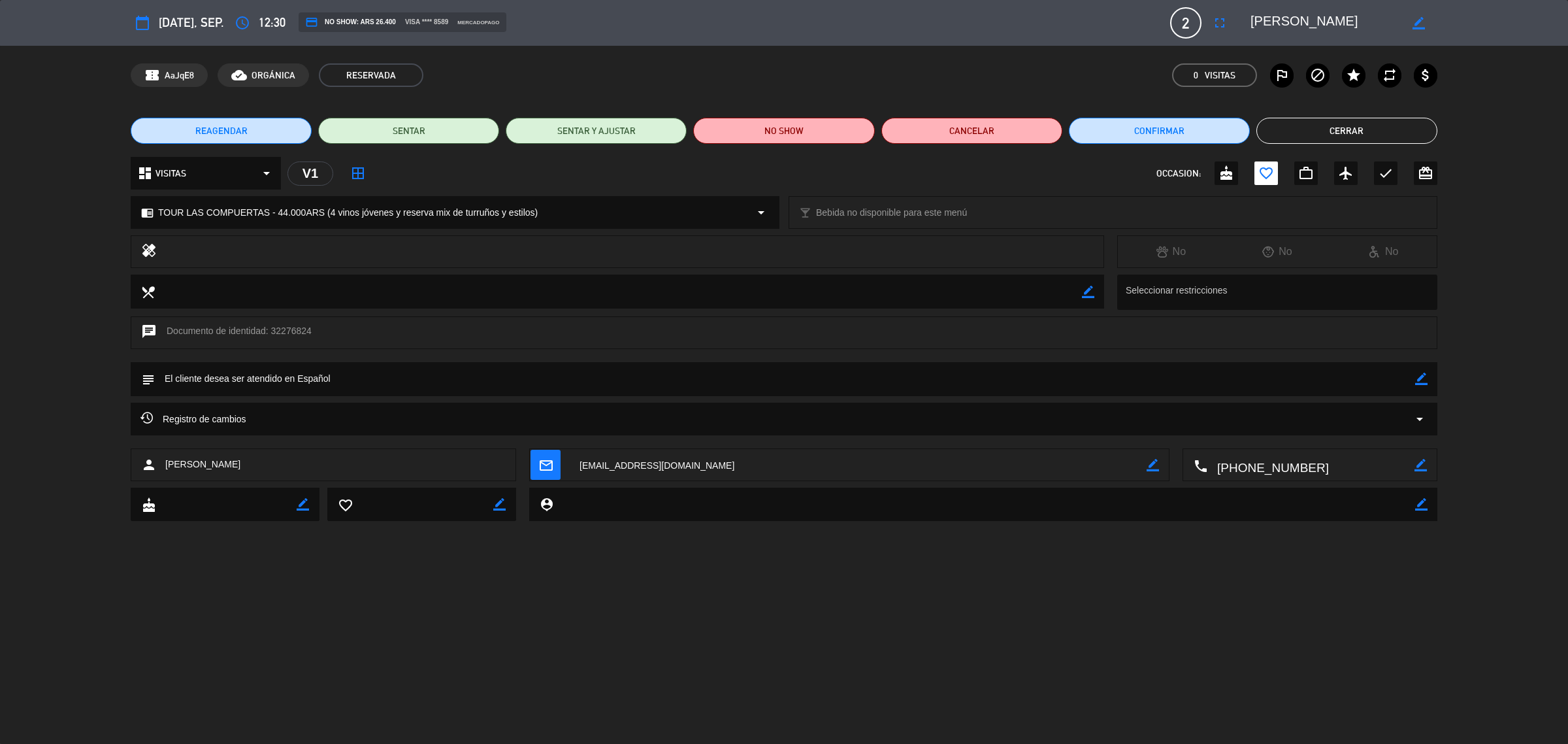
click at [1380, 134] on button "Cerrar" at bounding box center [1347, 131] width 181 height 26
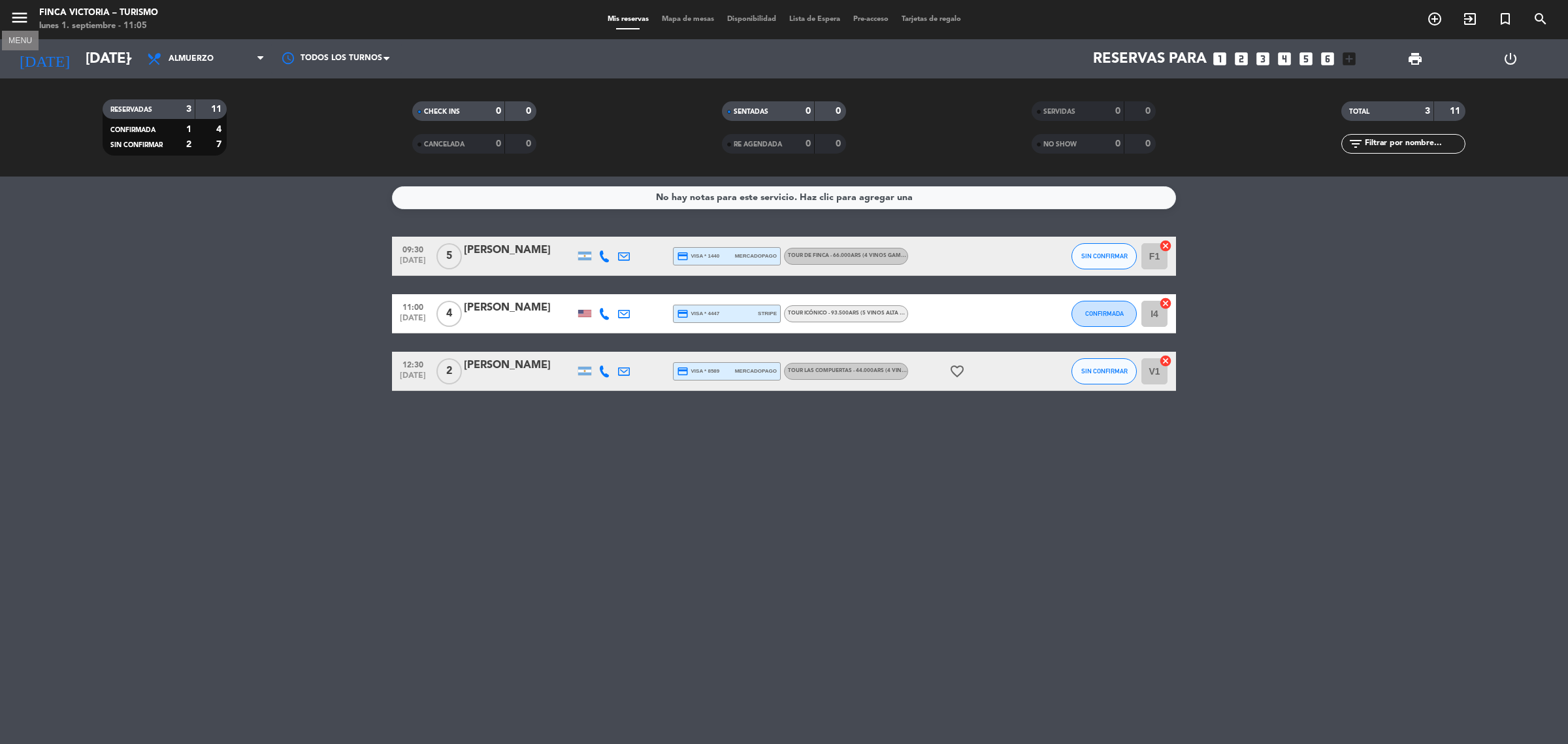
click at [11, 17] on icon "menu" at bounding box center [20, 17] width 20 height 20
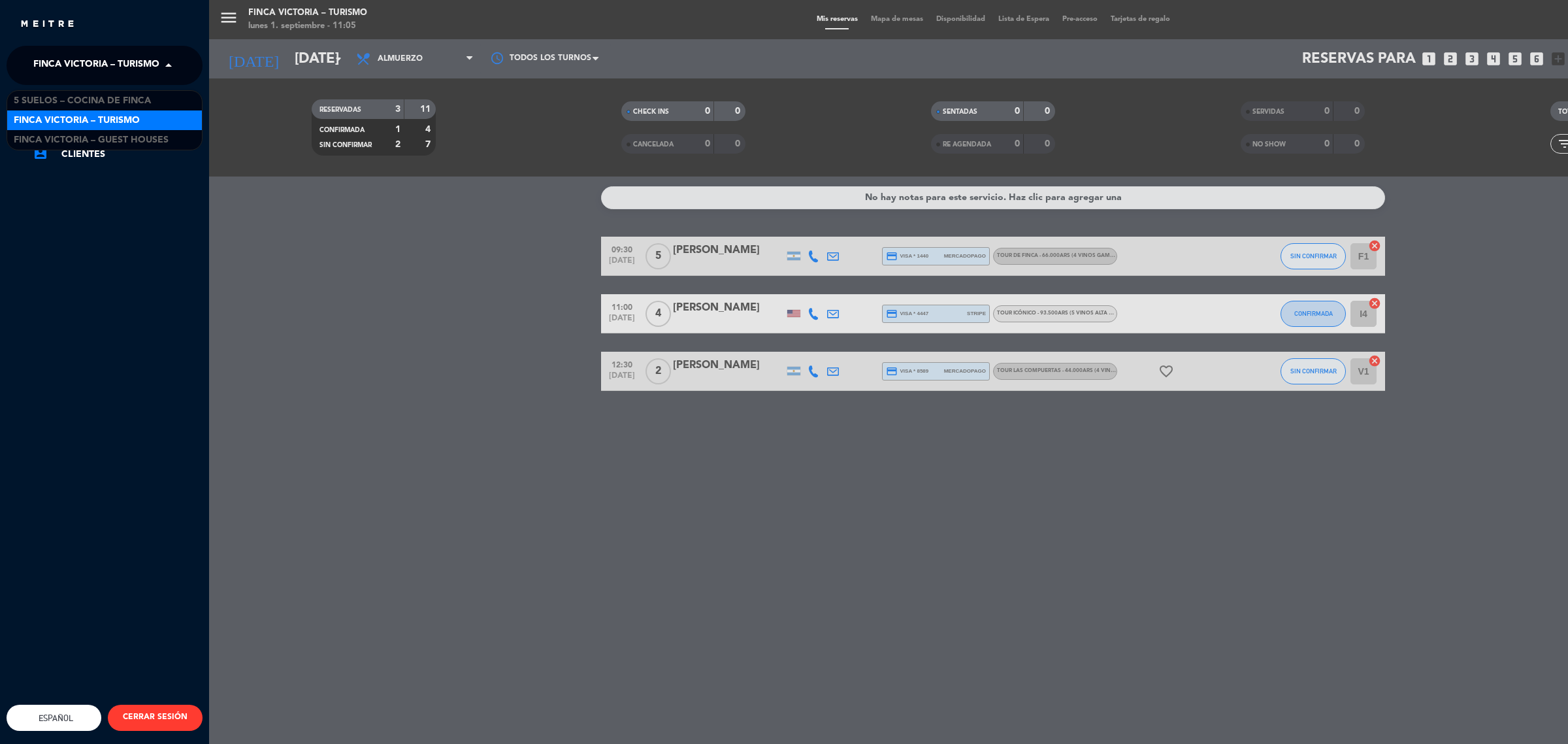
click at [138, 64] on span "FINCA VICTORIA – TURISMO" at bounding box center [96, 65] width 126 height 28
click at [145, 106] on span "5 SUELOS – COCINA DE FINCA" at bounding box center [82, 101] width 137 height 15
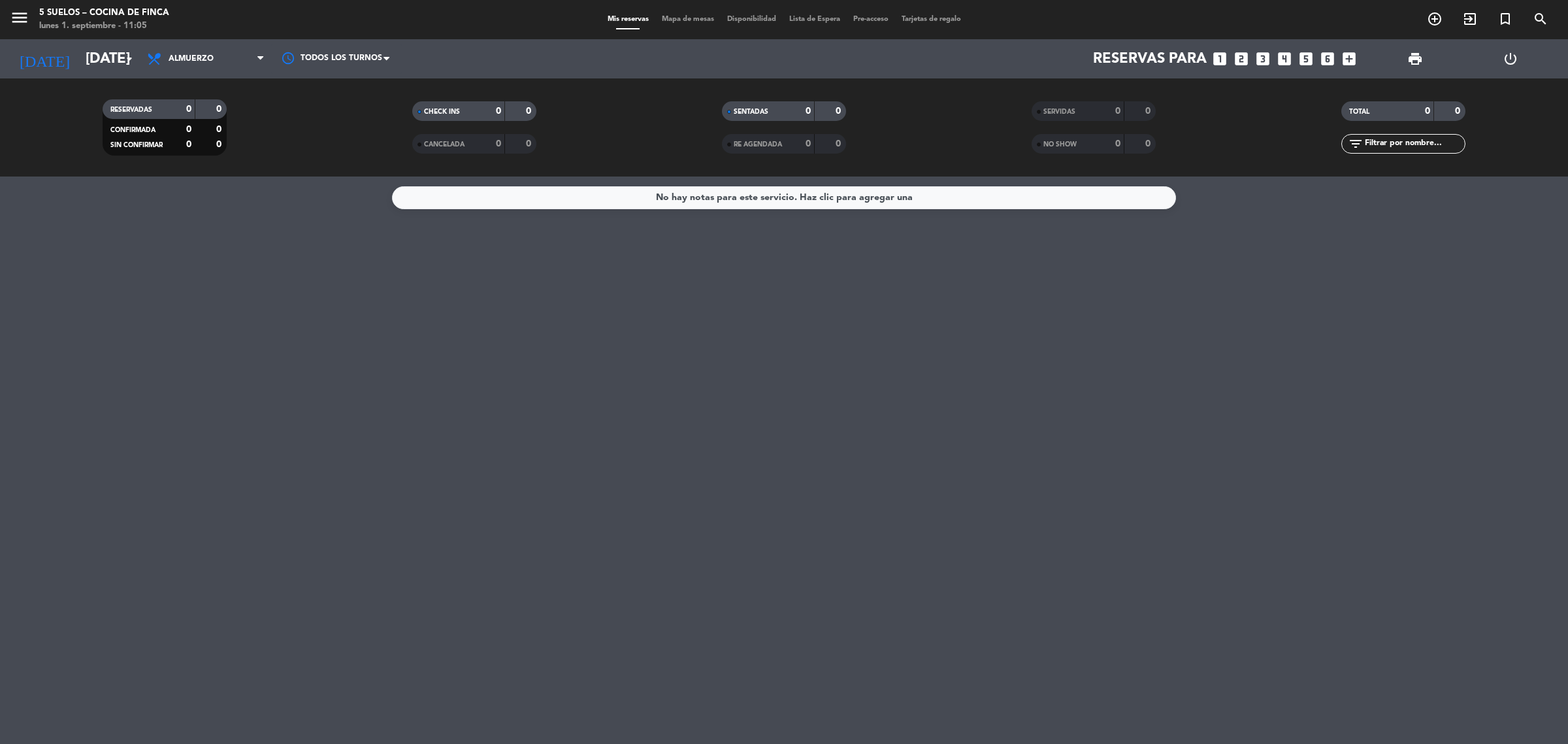
click at [109, 43] on div "[DATE] [DATE] arrow_drop_down" at bounding box center [75, 59] width 130 height 39
click at [112, 49] on input "[DATE]" at bounding box center [170, 59] width 182 height 30
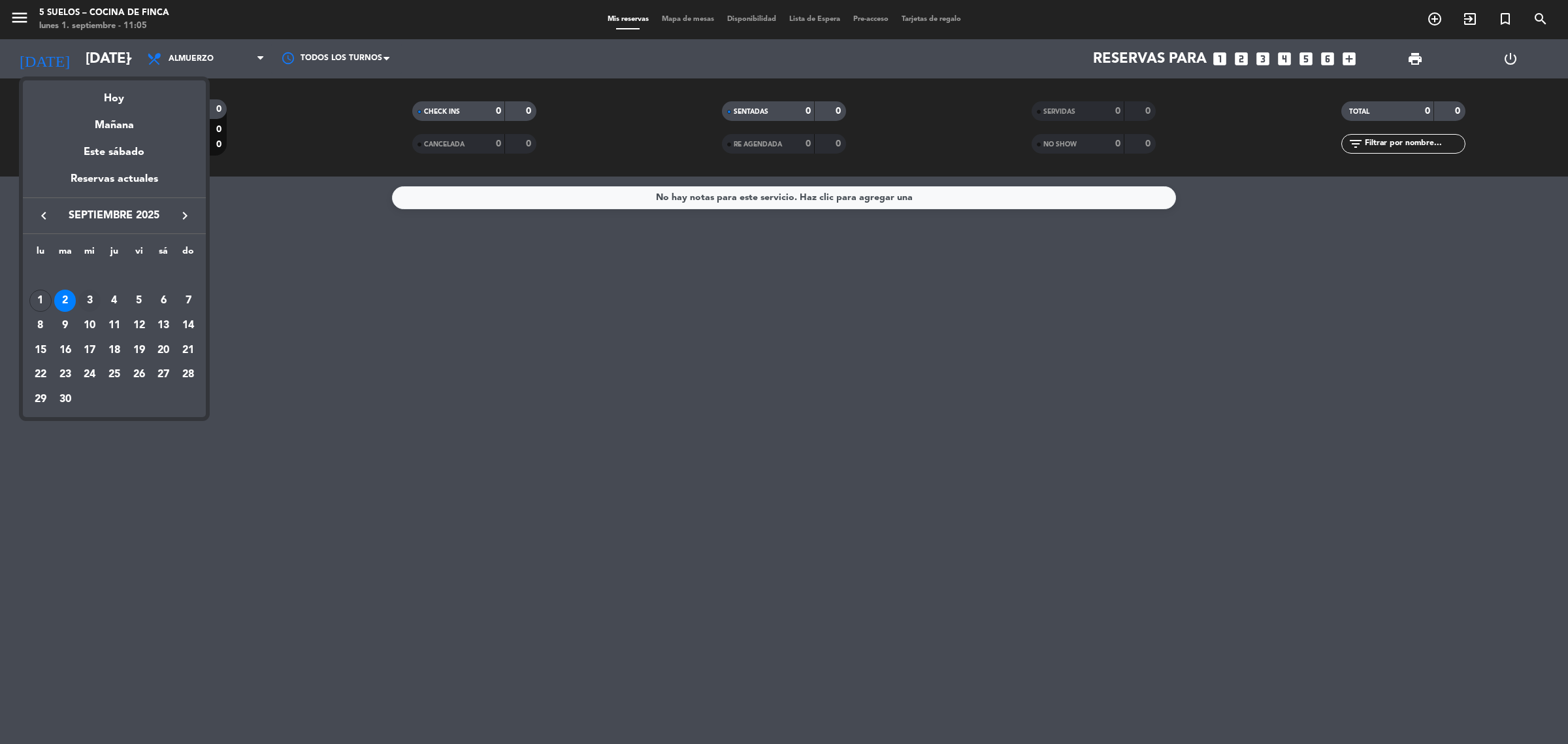
click at [91, 295] on div "3" at bounding box center [89, 300] width 22 height 22
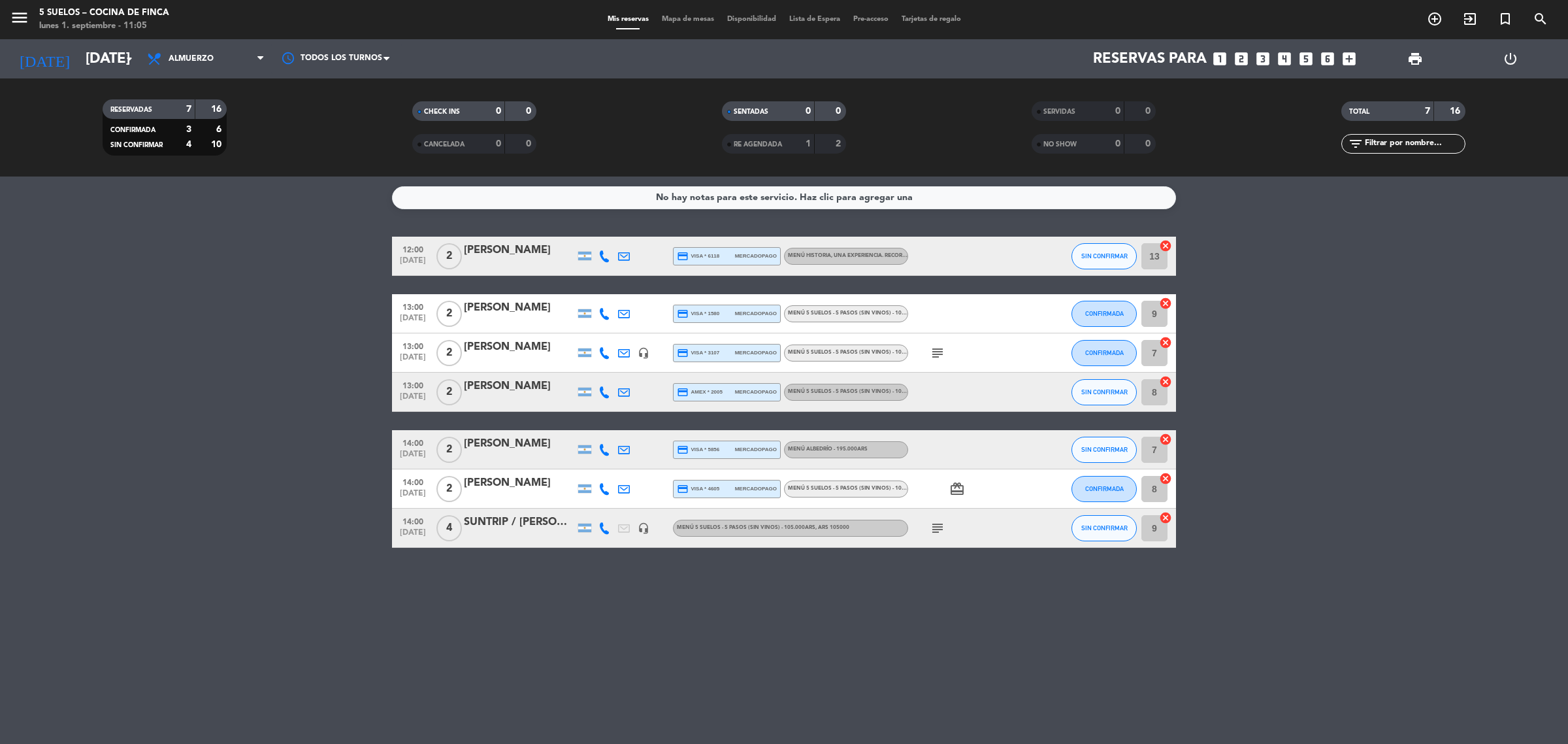
click at [53, 39] on div "[DATE] [DATE] arrow_drop_down" at bounding box center [75, 59] width 130 height 39
click at [79, 47] on input "[DATE]" at bounding box center [170, 59] width 182 height 30
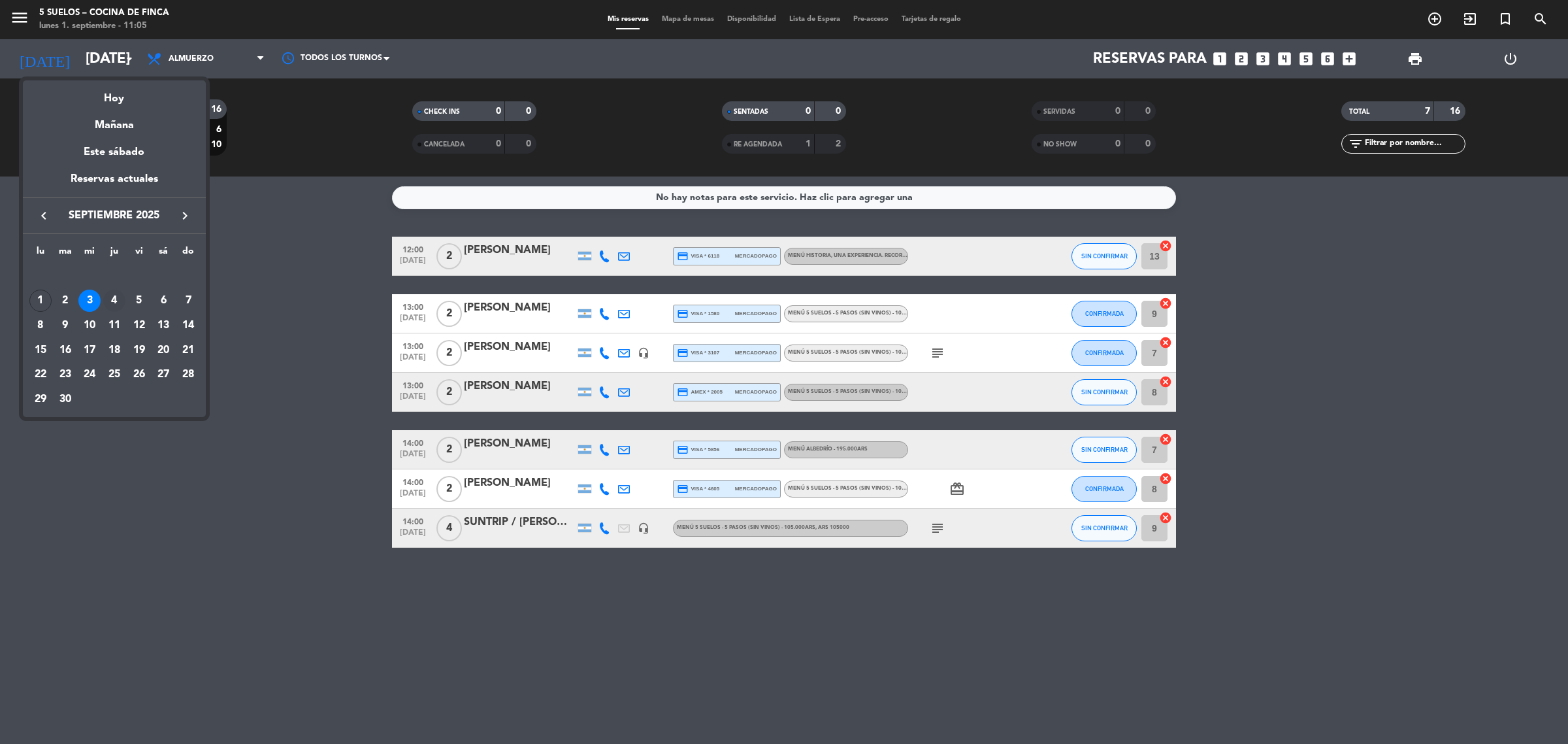
click at [117, 293] on div "4" at bounding box center [114, 300] width 22 height 22
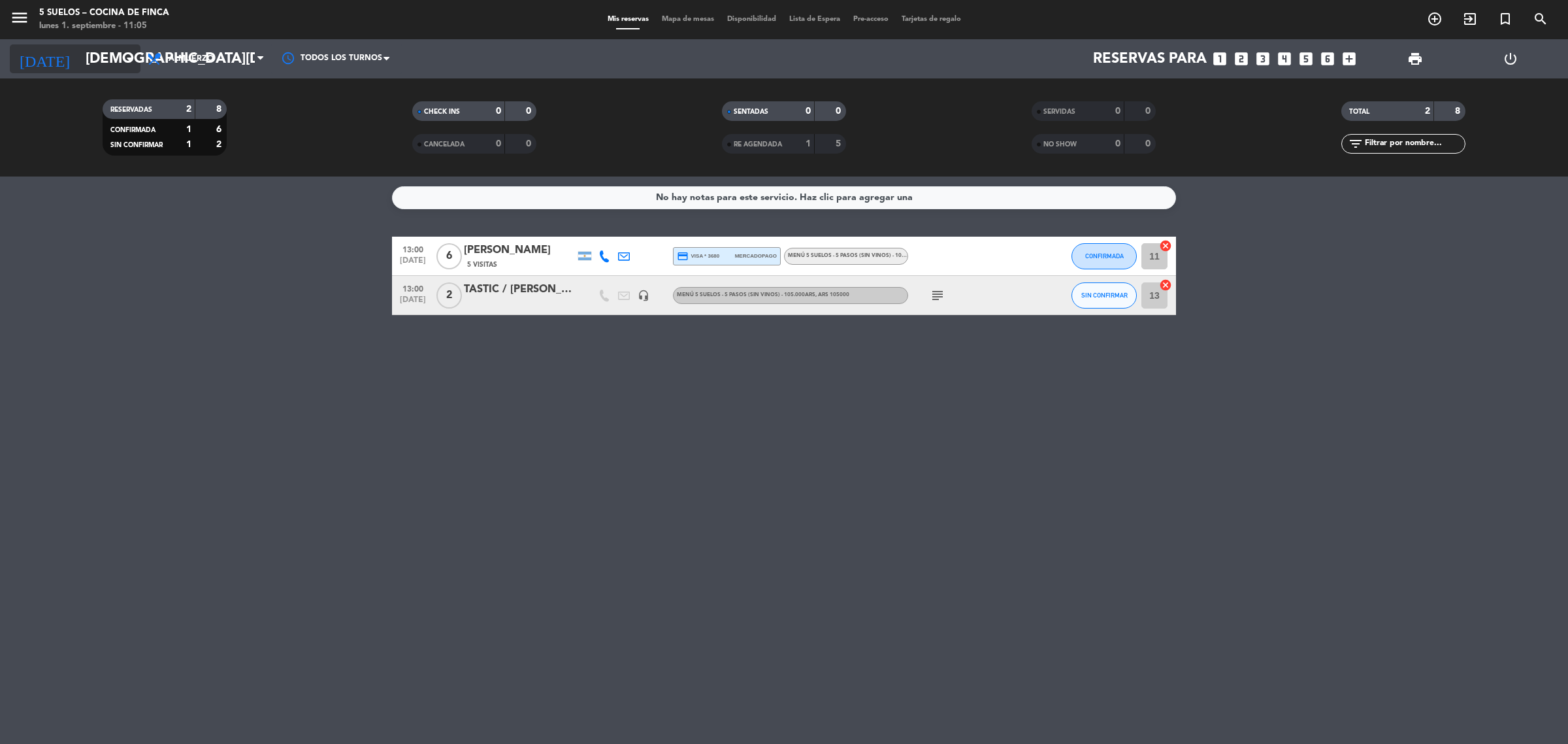
click at [95, 59] on input "[DEMOGRAPHIC_DATA][DATE]" at bounding box center [170, 59] width 182 height 30
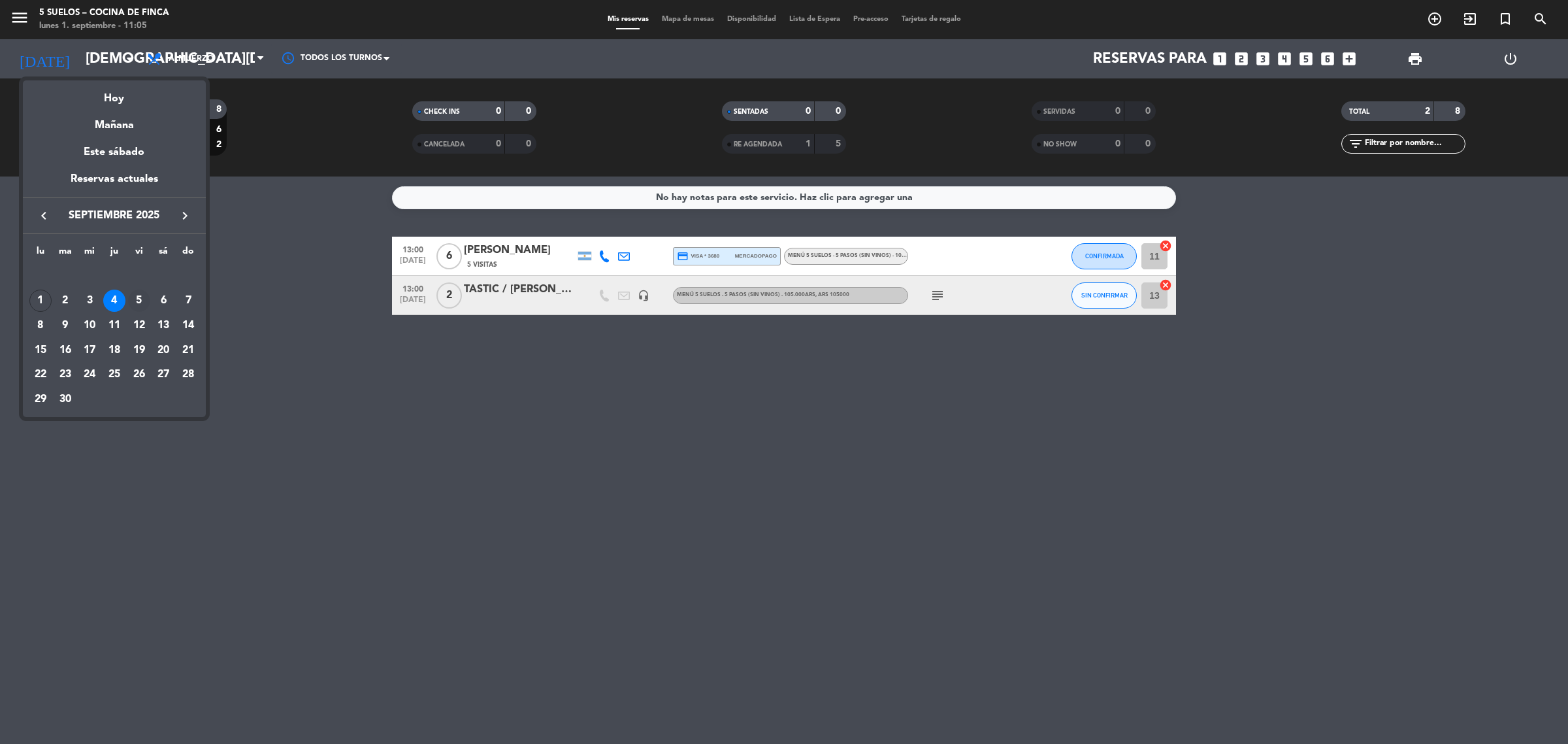
click at [144, 301] on div "5" at bounding box center [139, 300] width 22 height 22
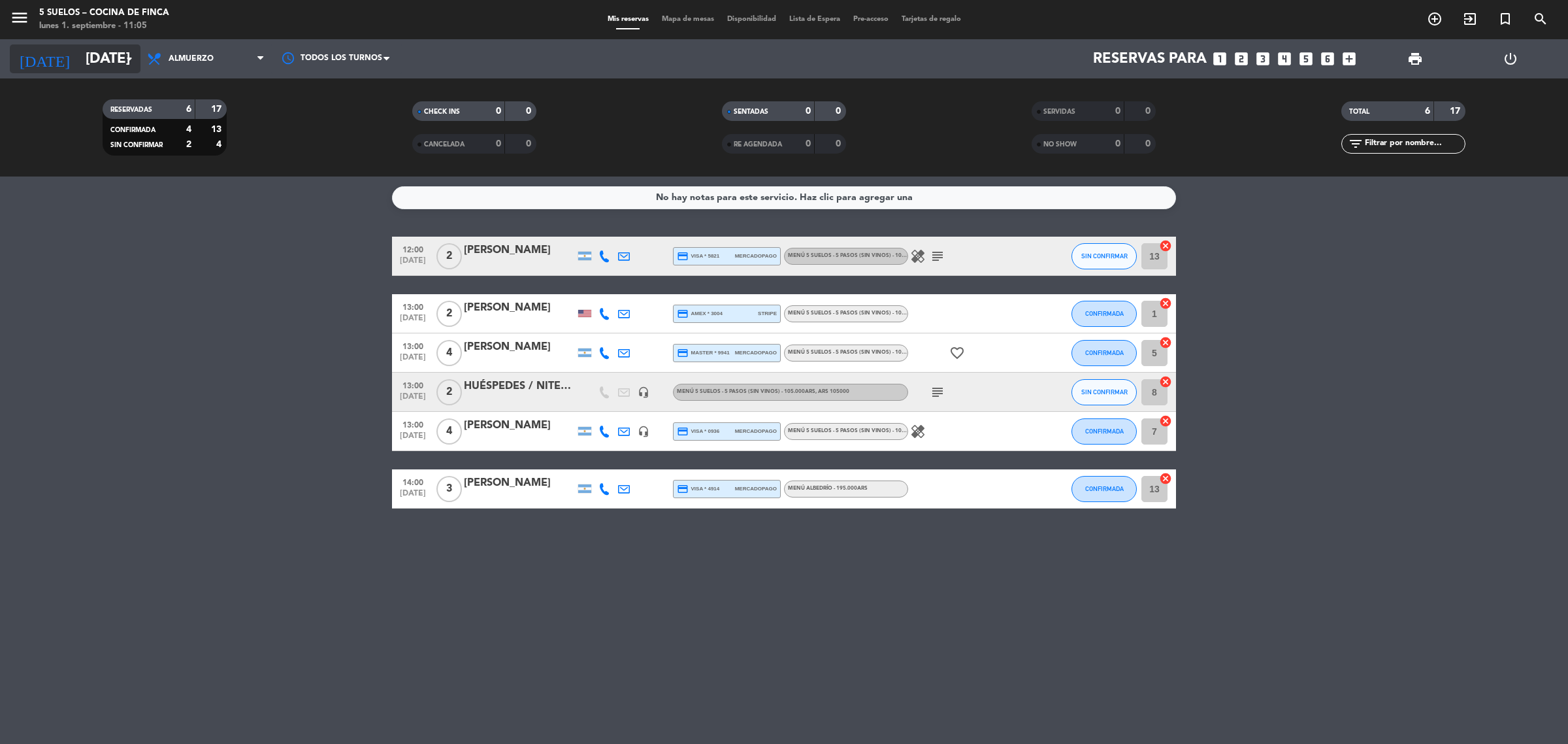
click at [96, 63] on input "[DATE]" at bounding box center [170, 59] width 182 height 30
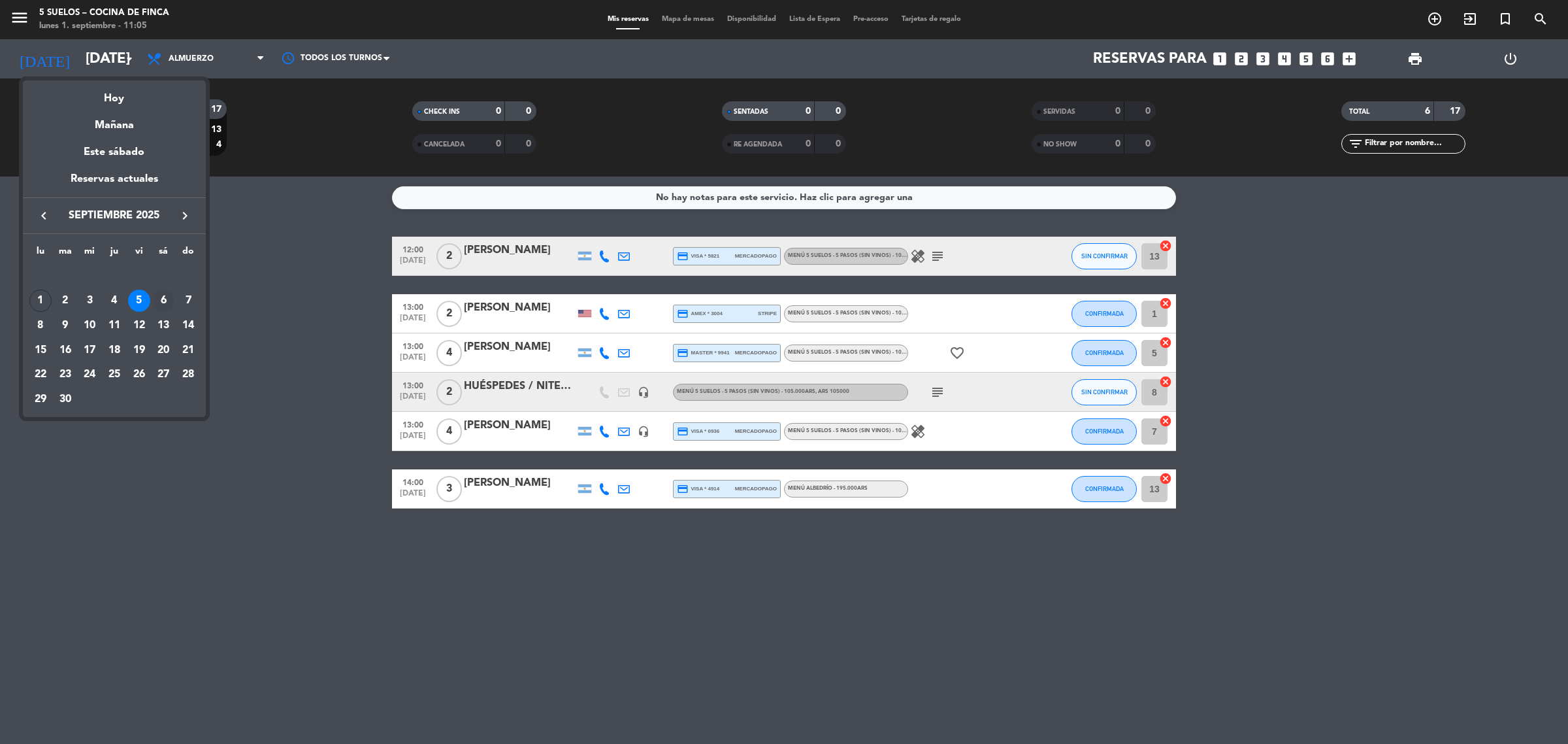
click at [160, 302] on div "6" at bounding box center [163, 300] width 22 height 22
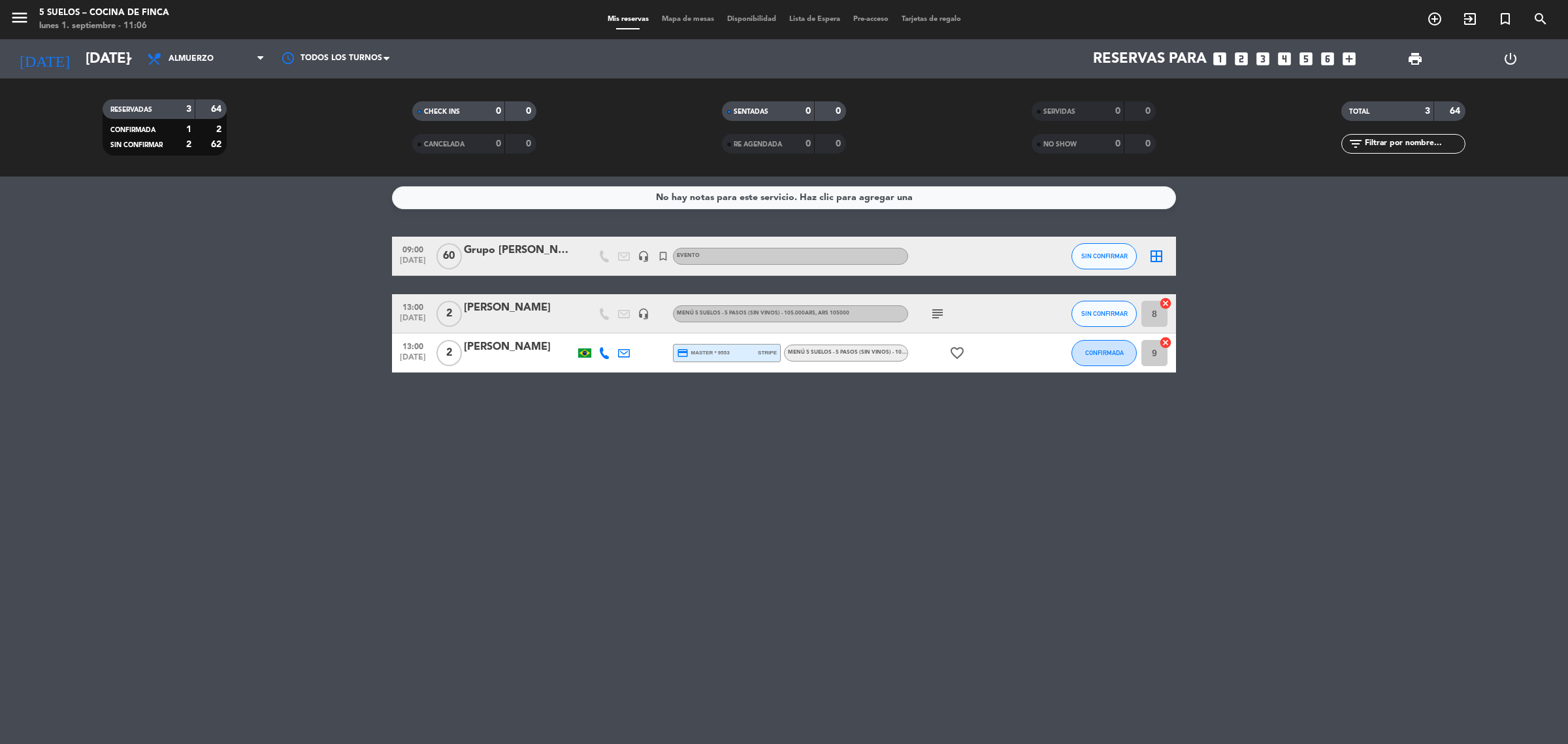
click at [514, 257] on div "Grupo [PERSON_NAME]" at bounding box center [519, 249] width 111 height 17
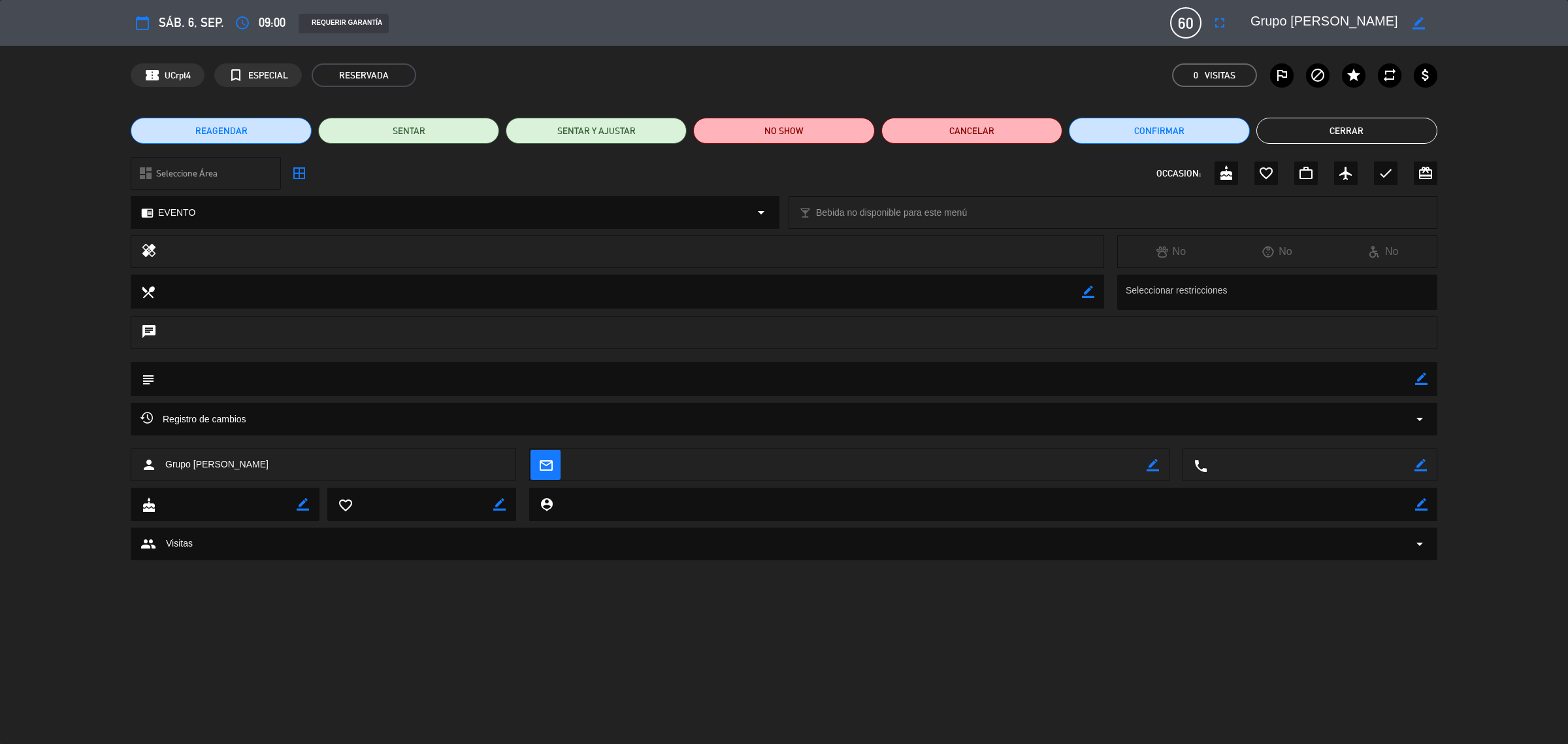
click at [1308, 139] on button "Cerrar" at bounding box center [1347, 131] width 181 height 26
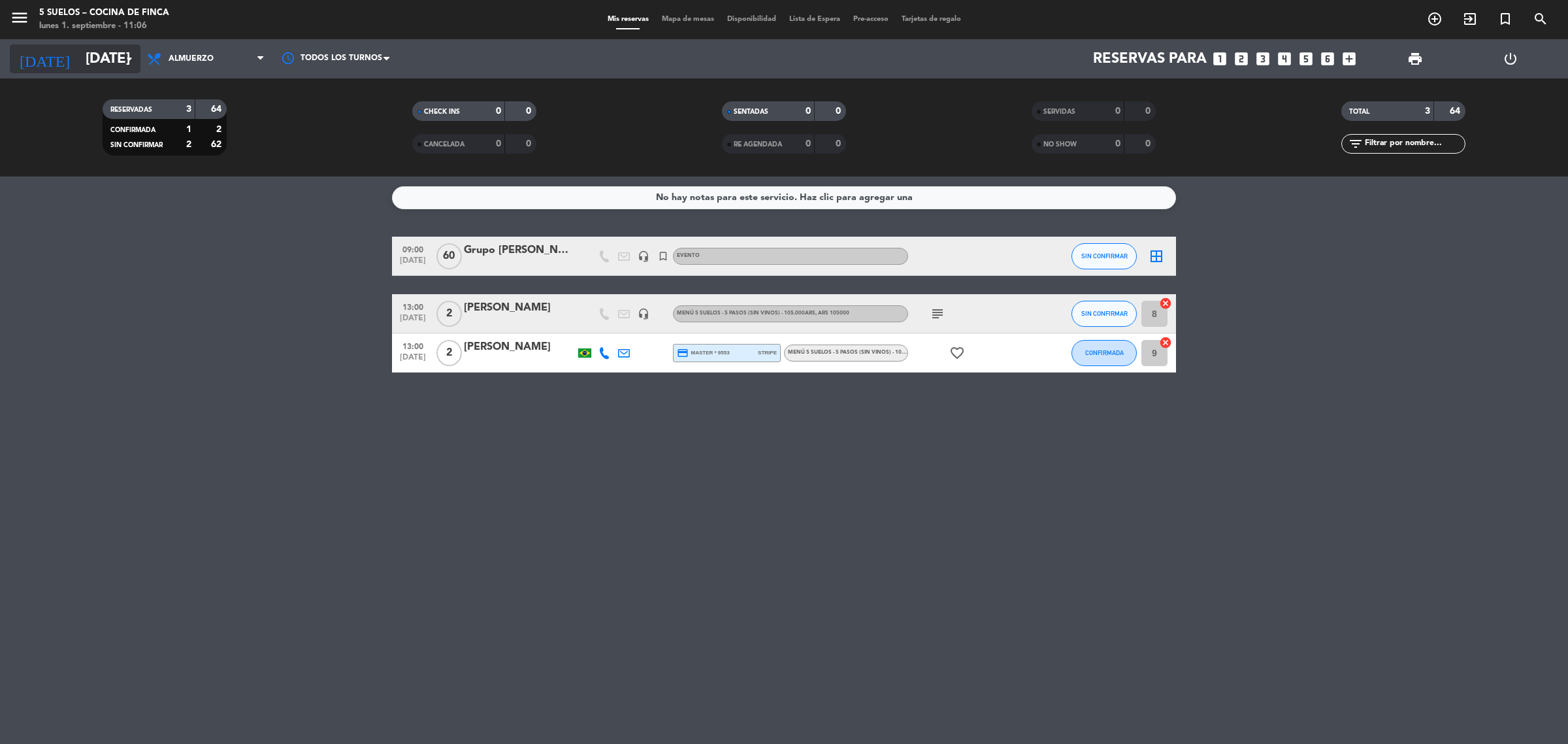
click at [99, 59] on input "[DATE]" at bounding box center [170, 59] width 182 height 30
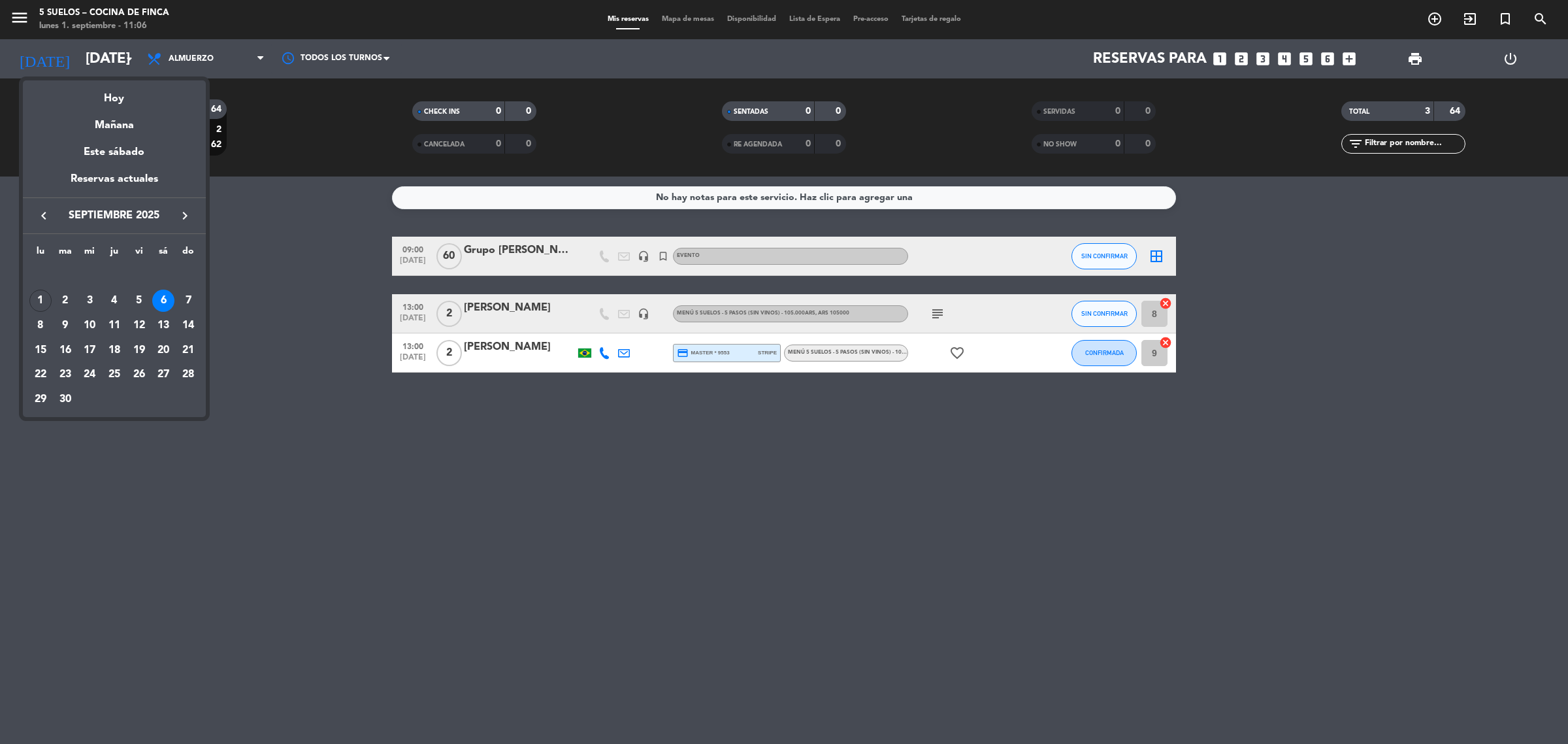
drag, startPoint x: 76, startPoint y: 23, endPoint x: 49, endPoint y: 20, distance: 27.2
click at [73, 23] on div at bounding box center [784, 372] width 1568 height 744
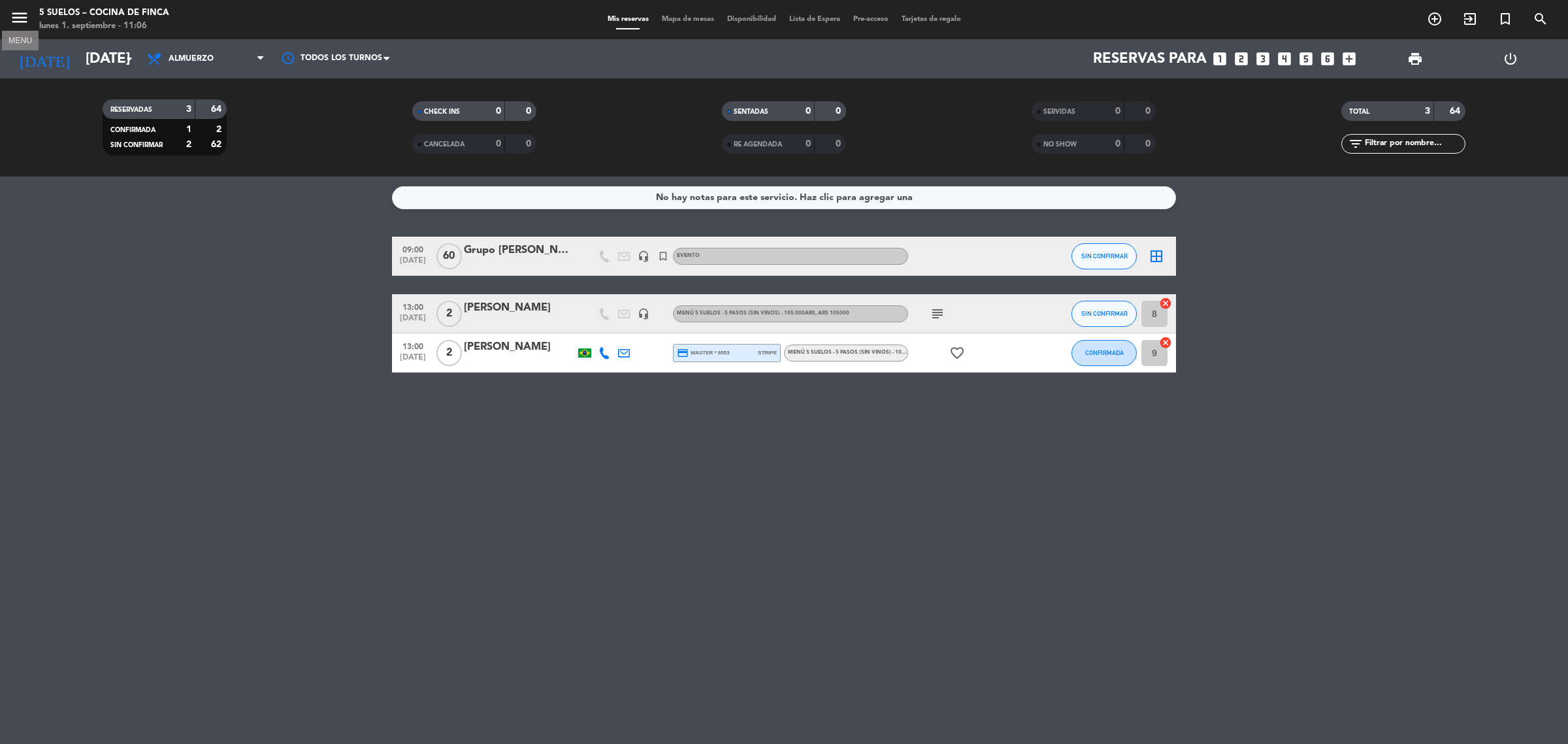
click at [15, 17] on icon "menu" at bounding box center [20, 17] width 20 height 20
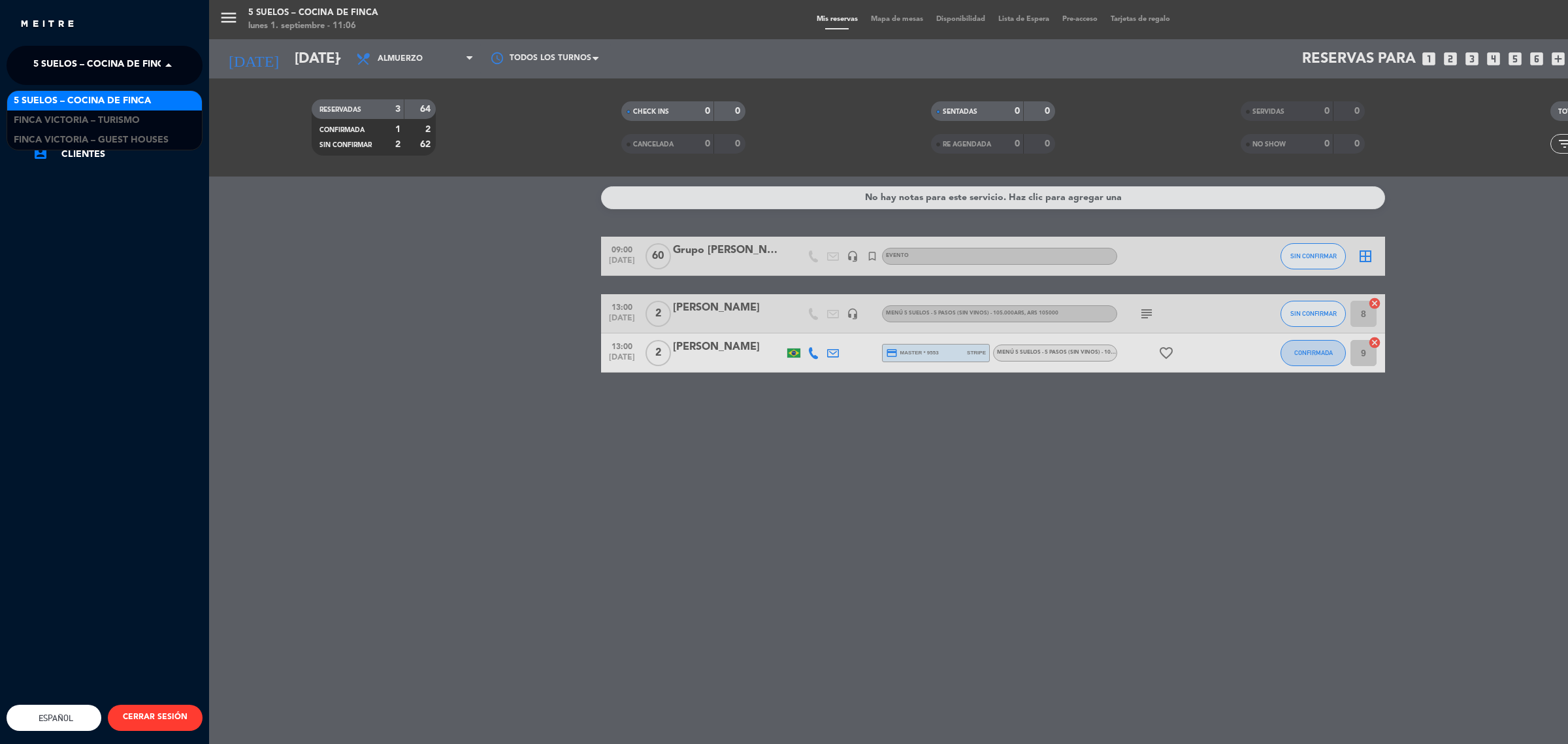
click at [112, 65] on span "5 SUELOS – COCINA DE FINCA" at bounding box center [101, 65] width 137 height 28
click at [117, 115] on span "FINCA VICTORIA – TURISMO" at bounding box center [77, 120] width 126 height 15
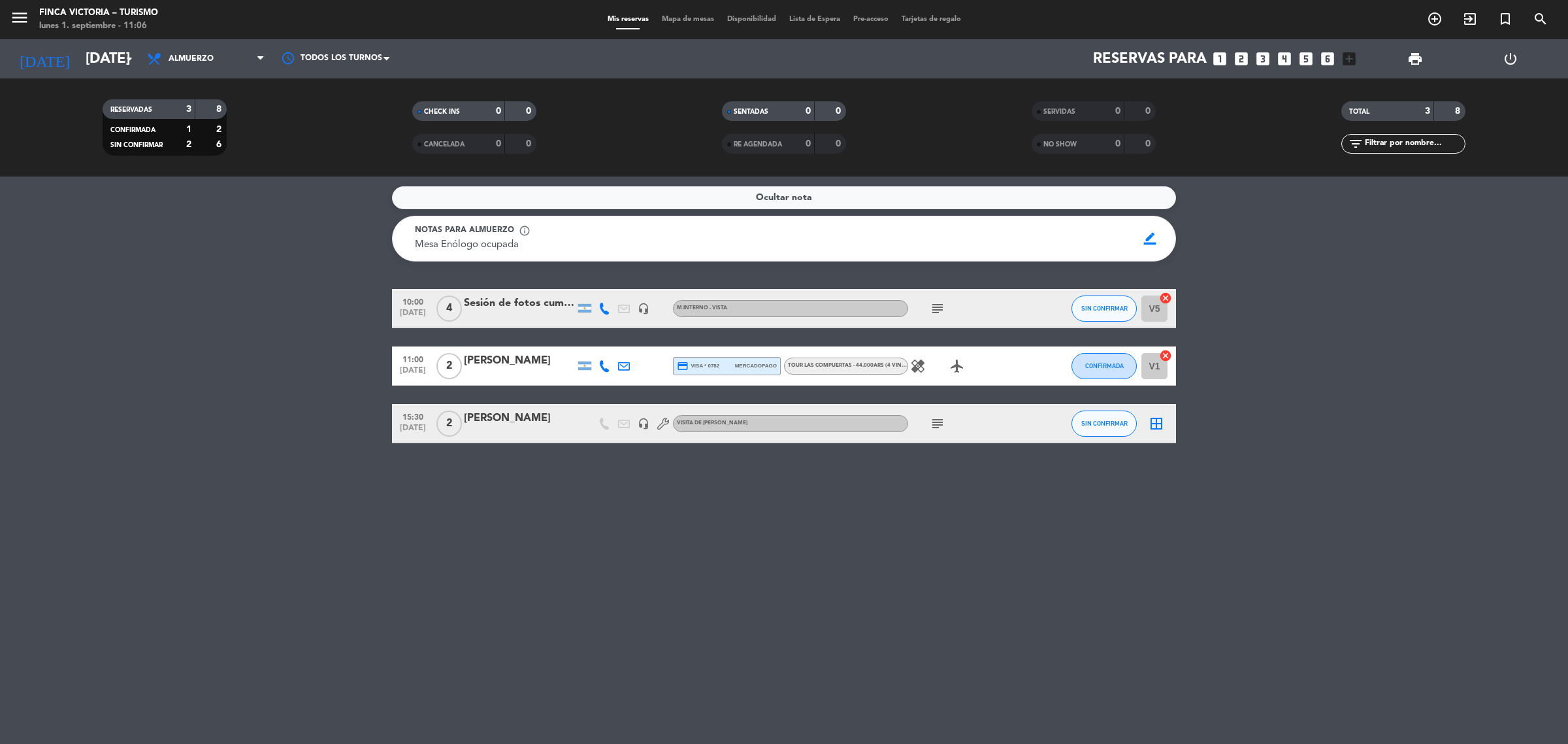
click at [536, 315] on div at bounding box center [519, 317] width 111 height 10
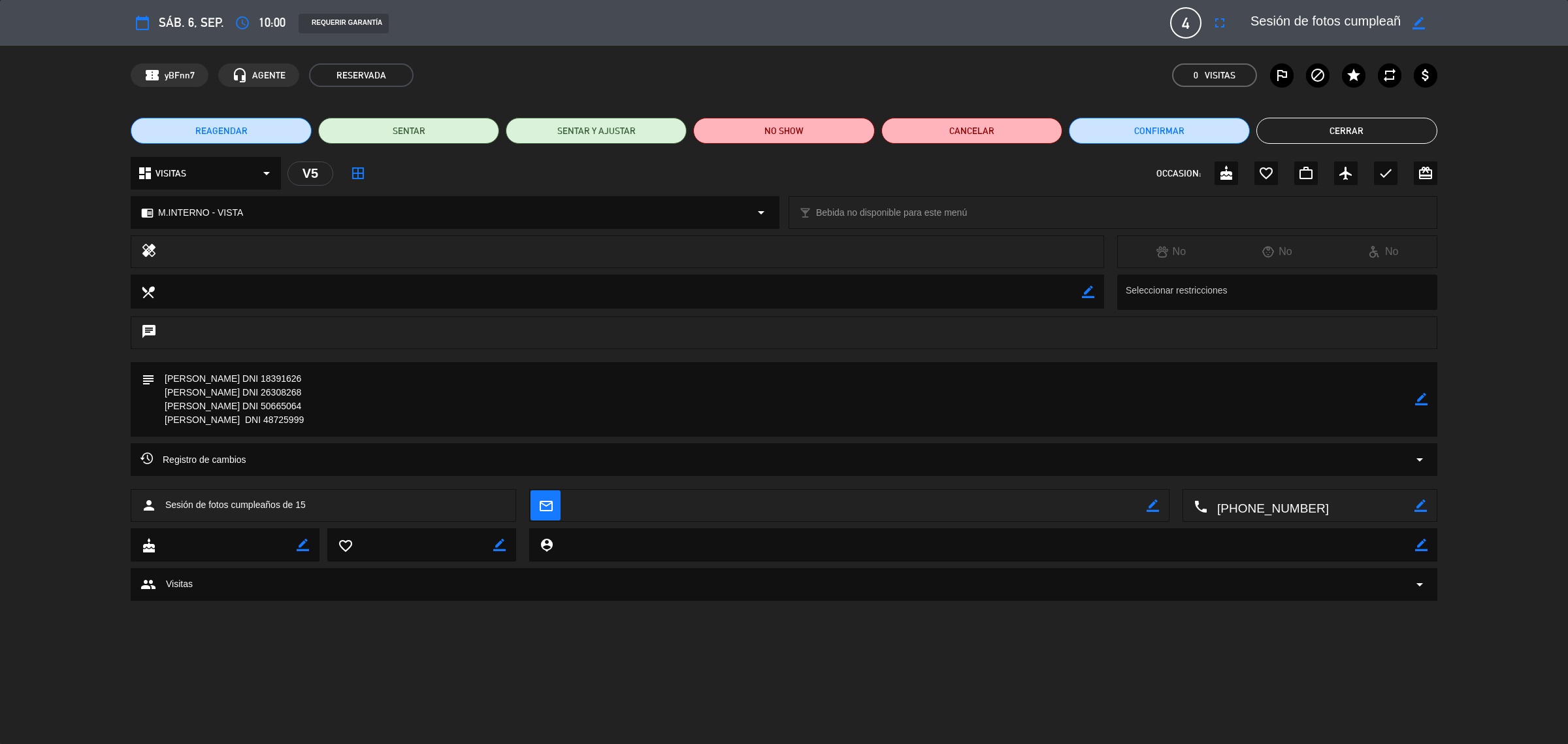
click at [1392, 136] on button "Cerrar" at bounding box center [1347, 131] width 181 height 26
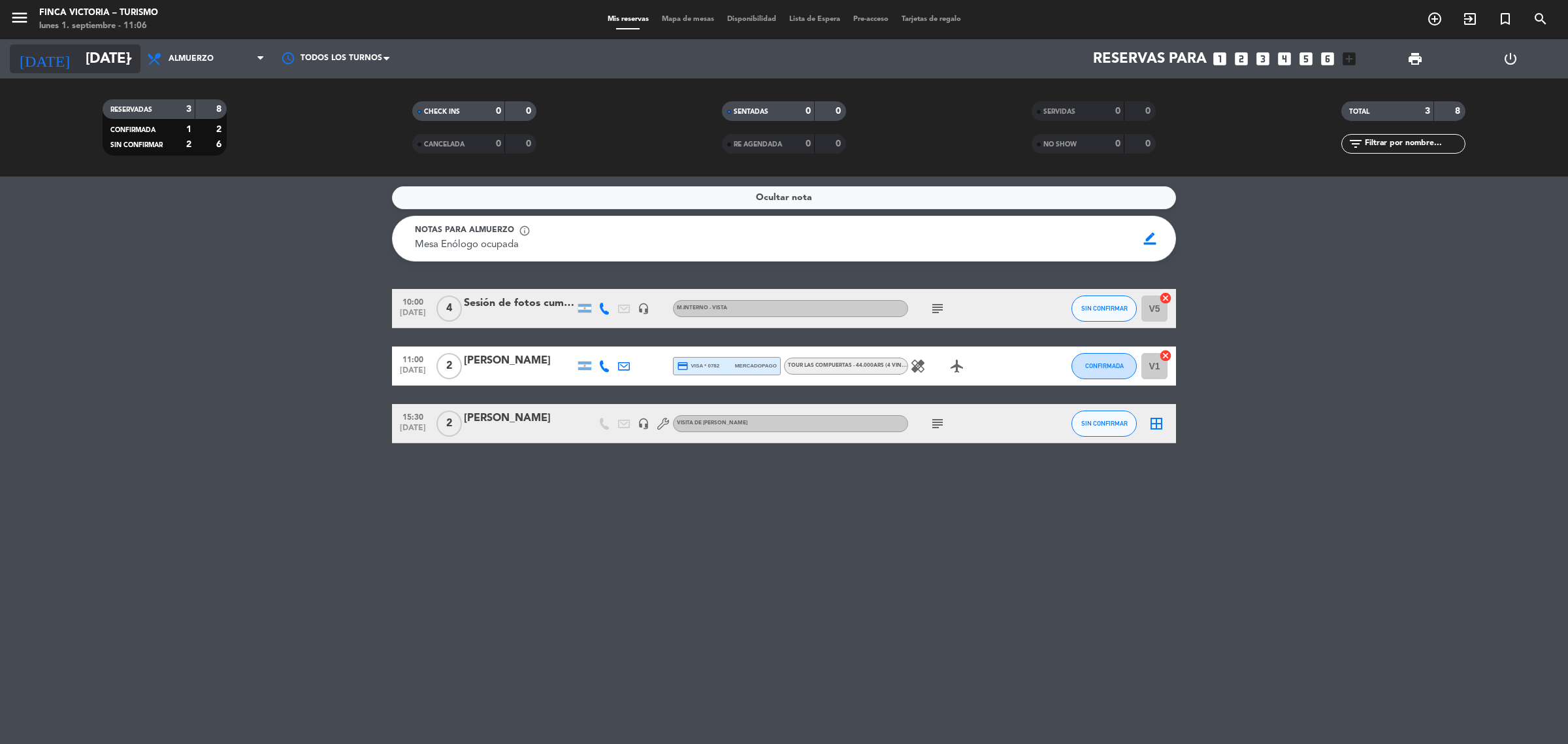
click at [101, 61] on input "[DATE]" at bounding box center [170, 59] width 182 height 30
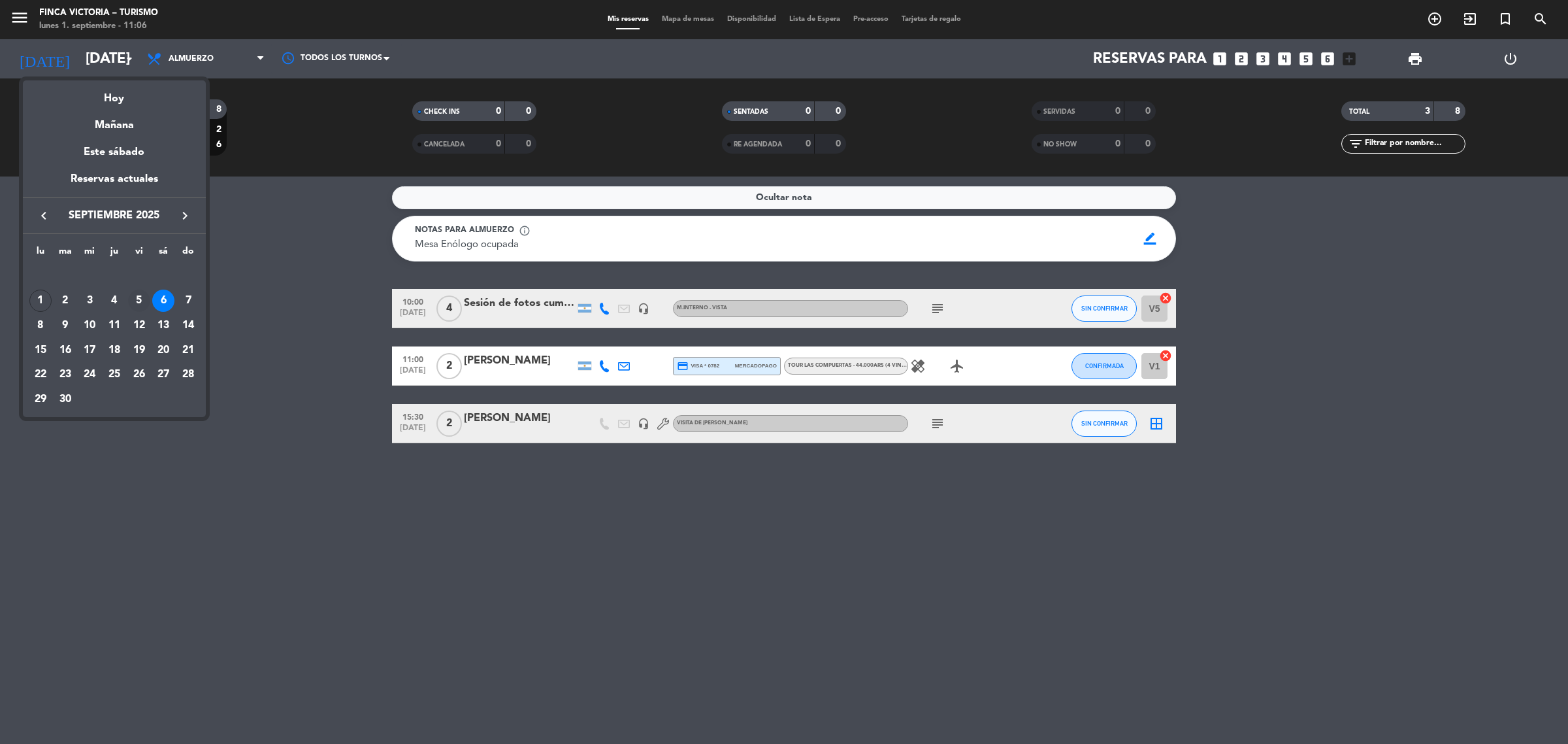
click at [139, 301] on div "5" at bounding box center [139, 300] width 22 height 22
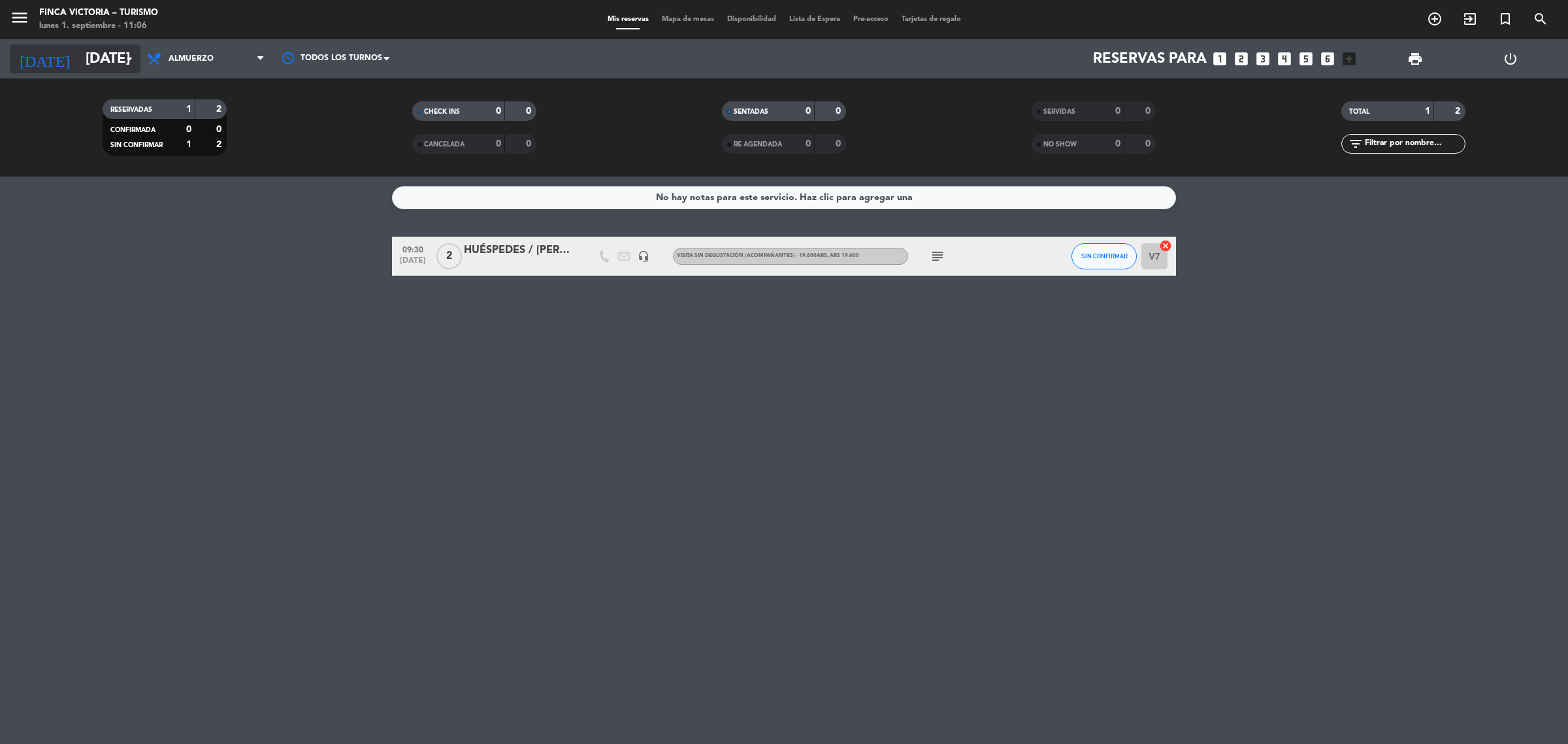
click at [108, 52] on input "[DATE]" at bounding box center [170, 59] width 182 height 30
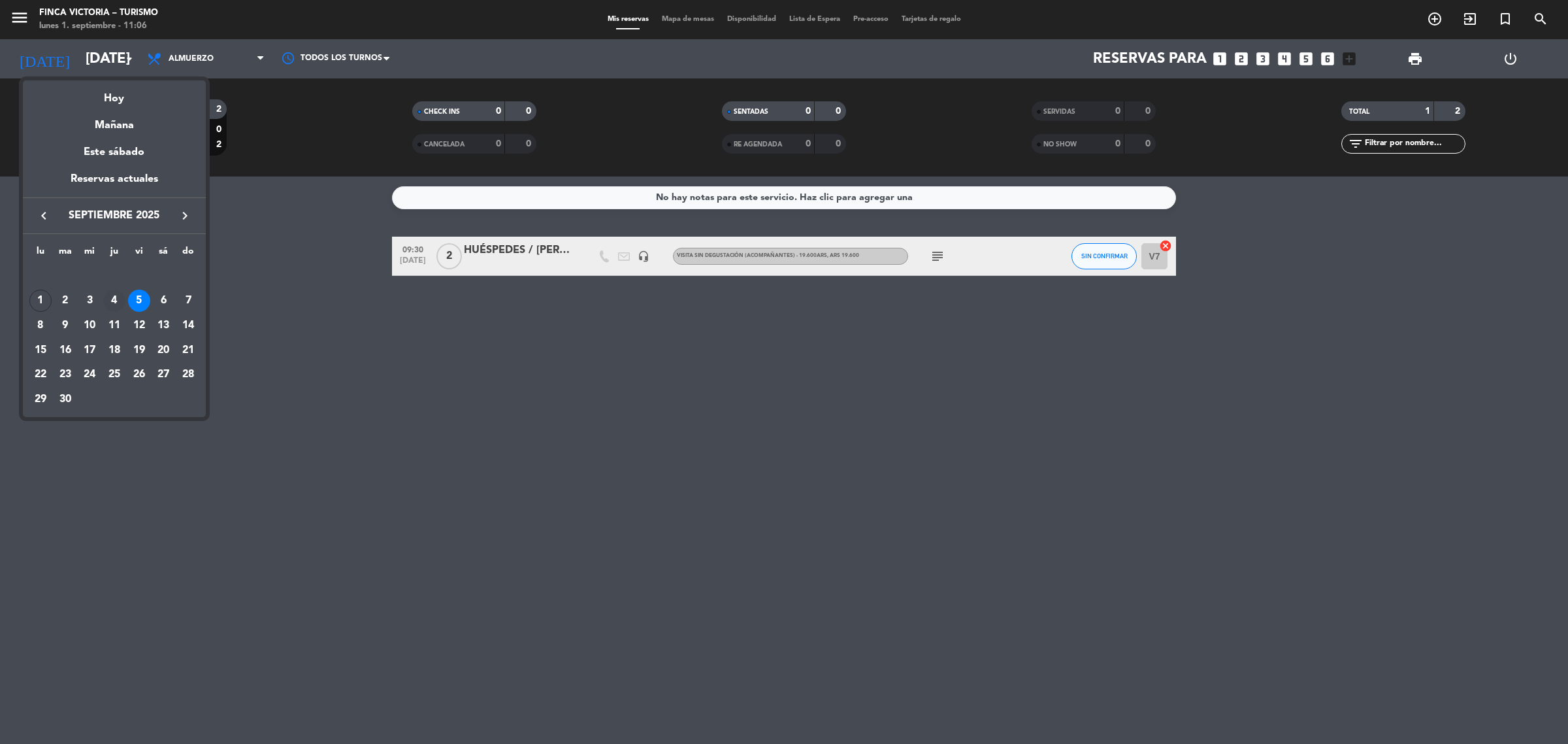
click at [120, 294] on div "4" at bounding box center [114, 300] width 22 height 22
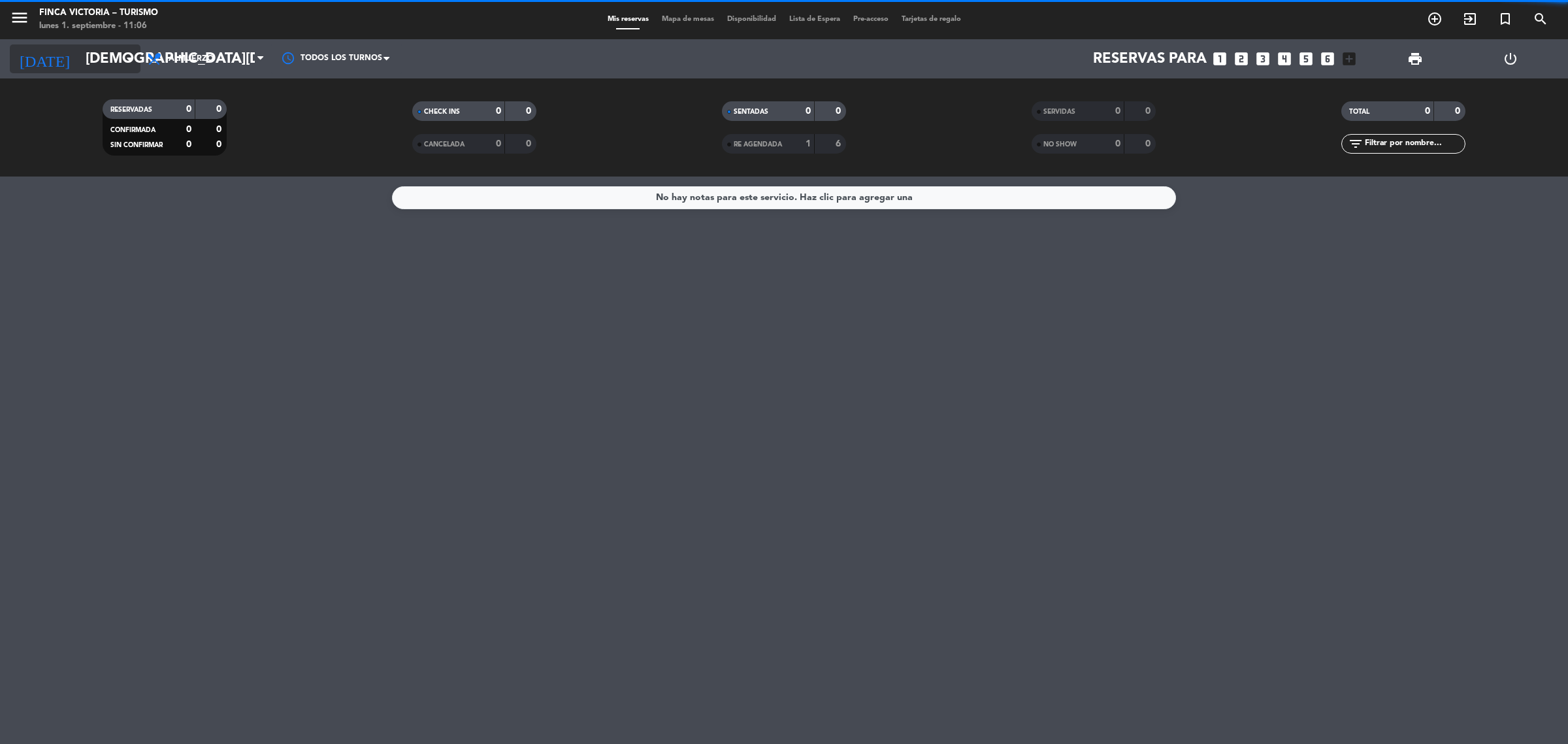
click at [82, 57] on input "[DEMOGRAPHIC_DATA][DATE]" at bounding box center [170, 59] width 182 height 30
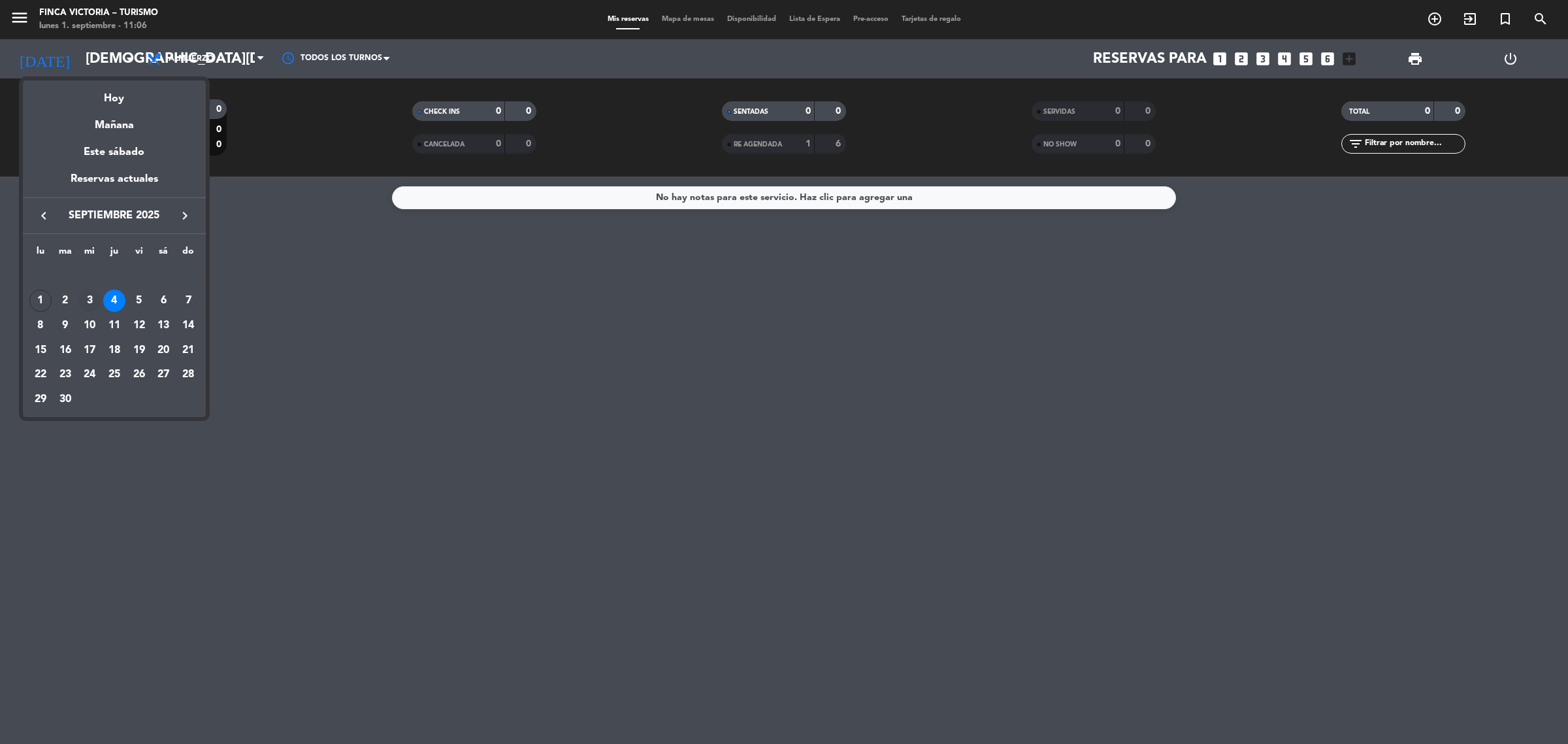
click at [89, 299] on div "3" at bounding box center [89, 300] width 22 height 22
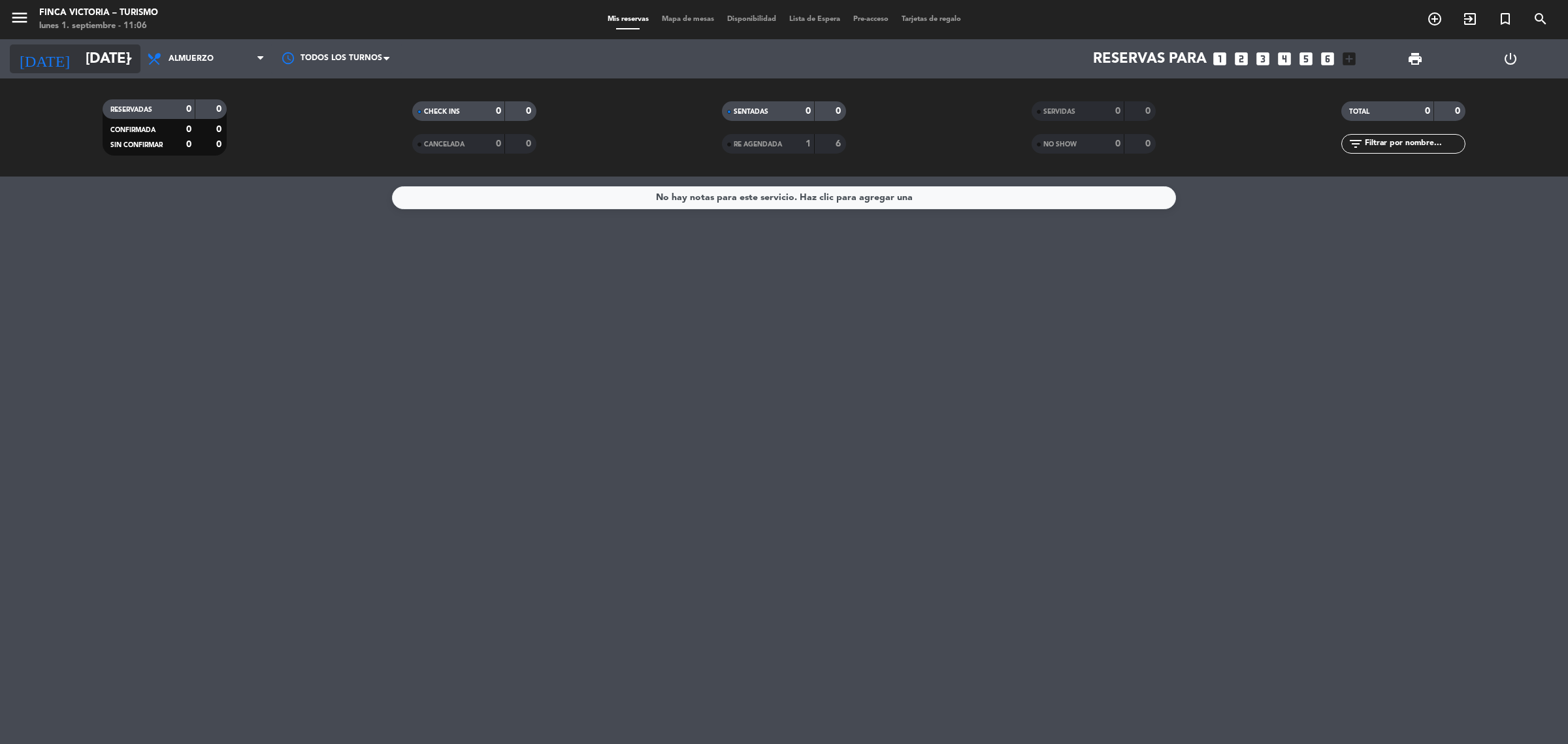
click at [118, 73] on input "[DATE]" at bounding box center [170, 59] width 182 height 30
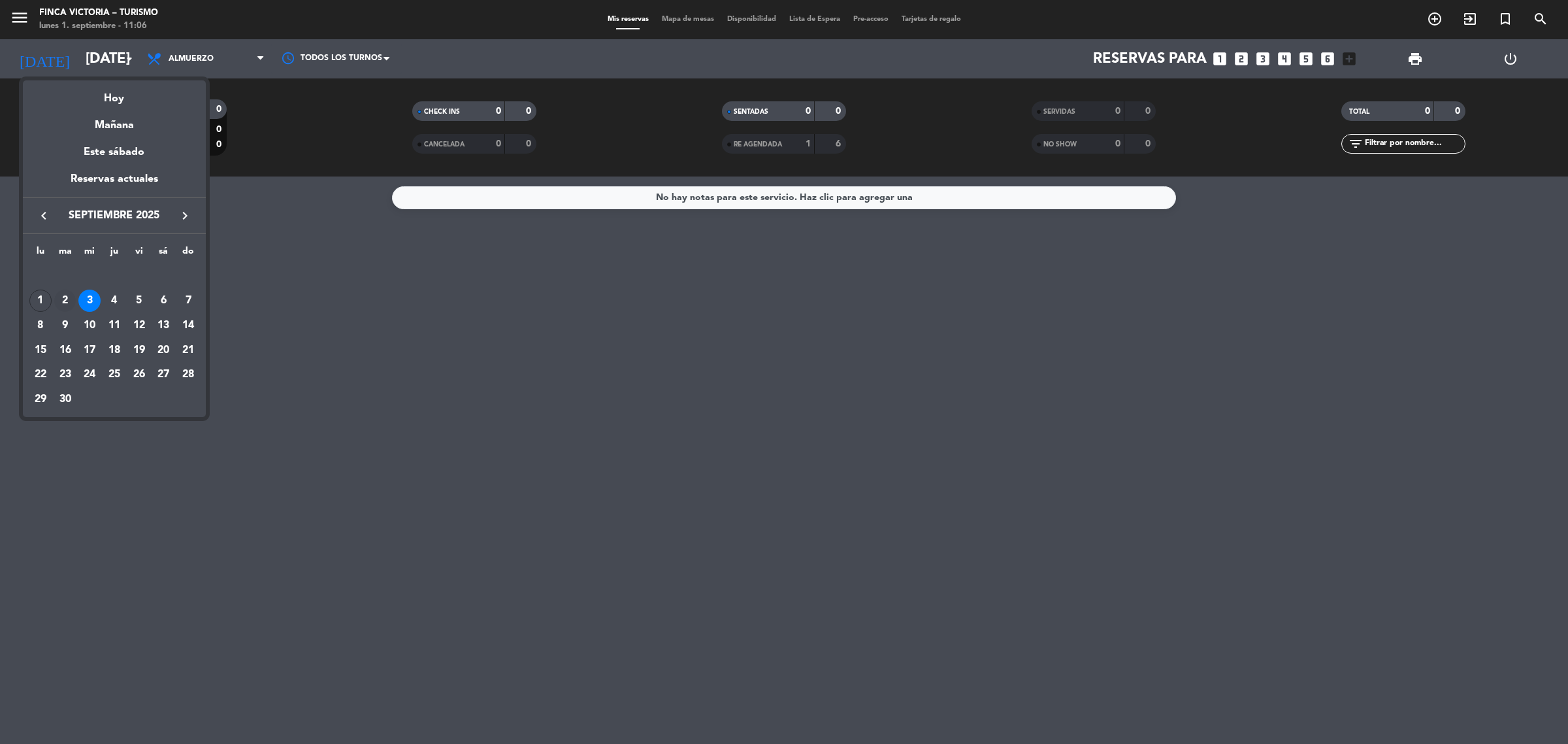
click at [70, 298] on div "2" at bounding box center [65, 300] width 22 height 22
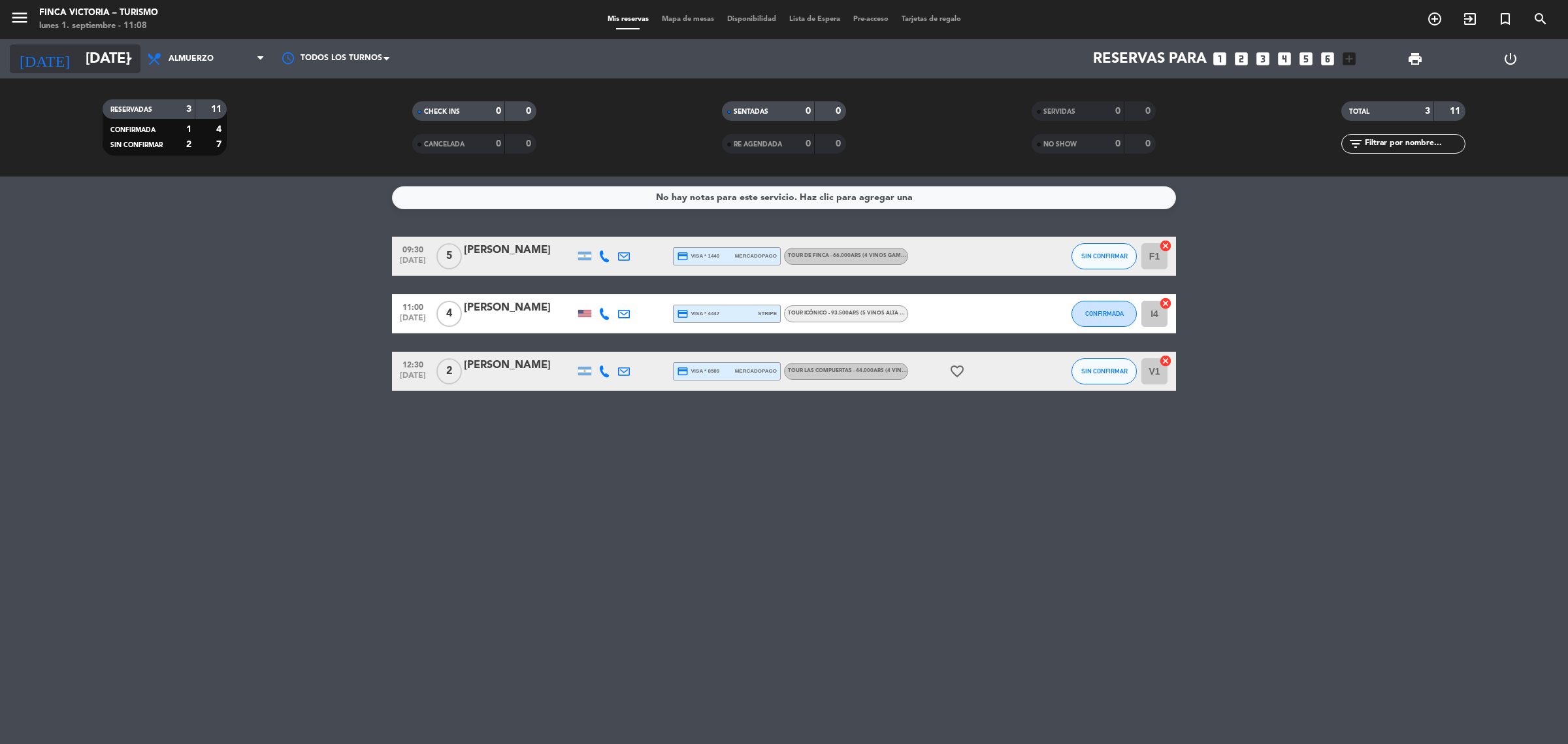
click at [79, 49] on input "[DATE]" at bounding box center [170, 59] width 182 height 30
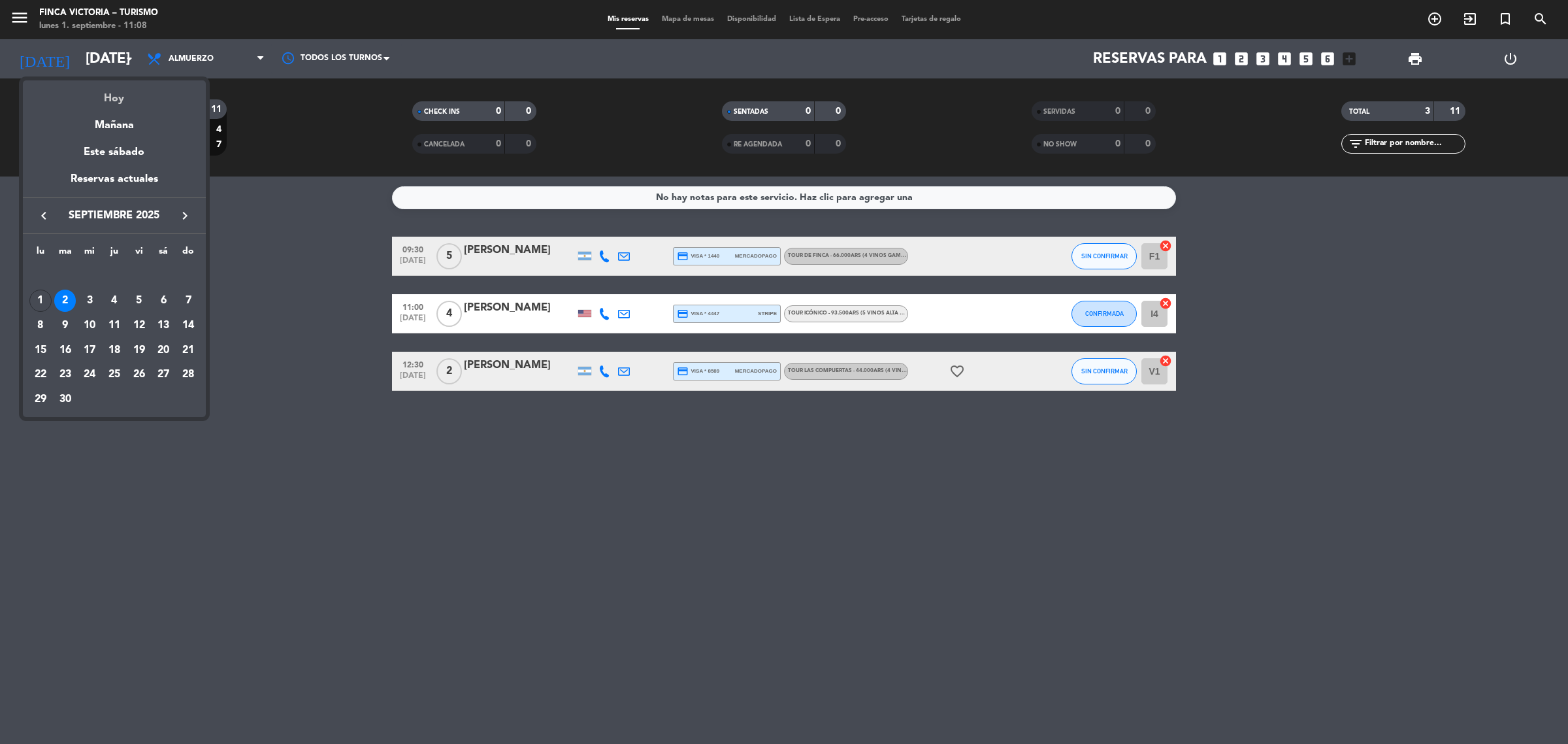
click at [122, 96] on div "Hoy" at bounding box center [115, 94] width 183 height 27
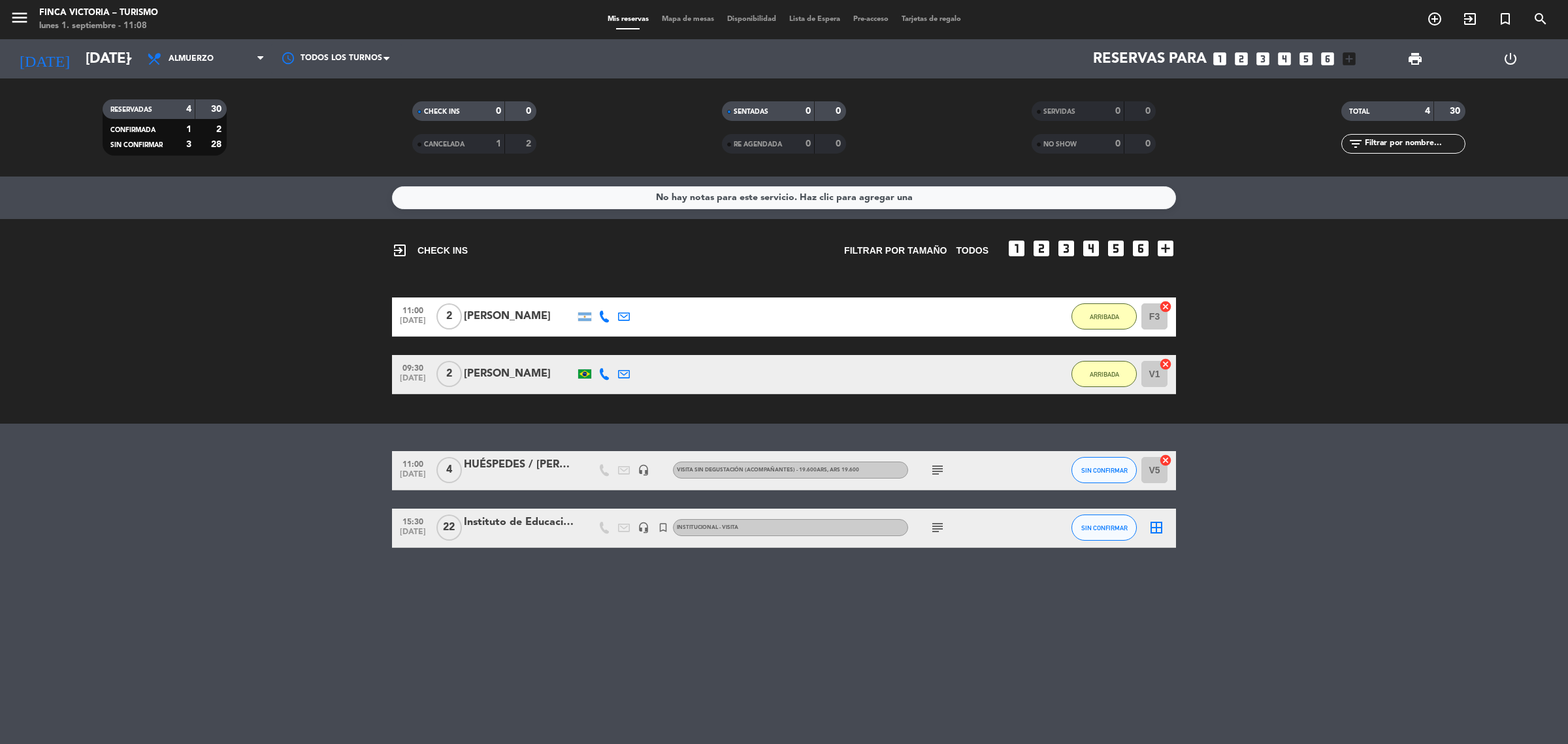
click at [530, 467] on div "HUÉSPEDES / [PERSON_NAME]" at bounding box center [519, 464] width 111 height 17
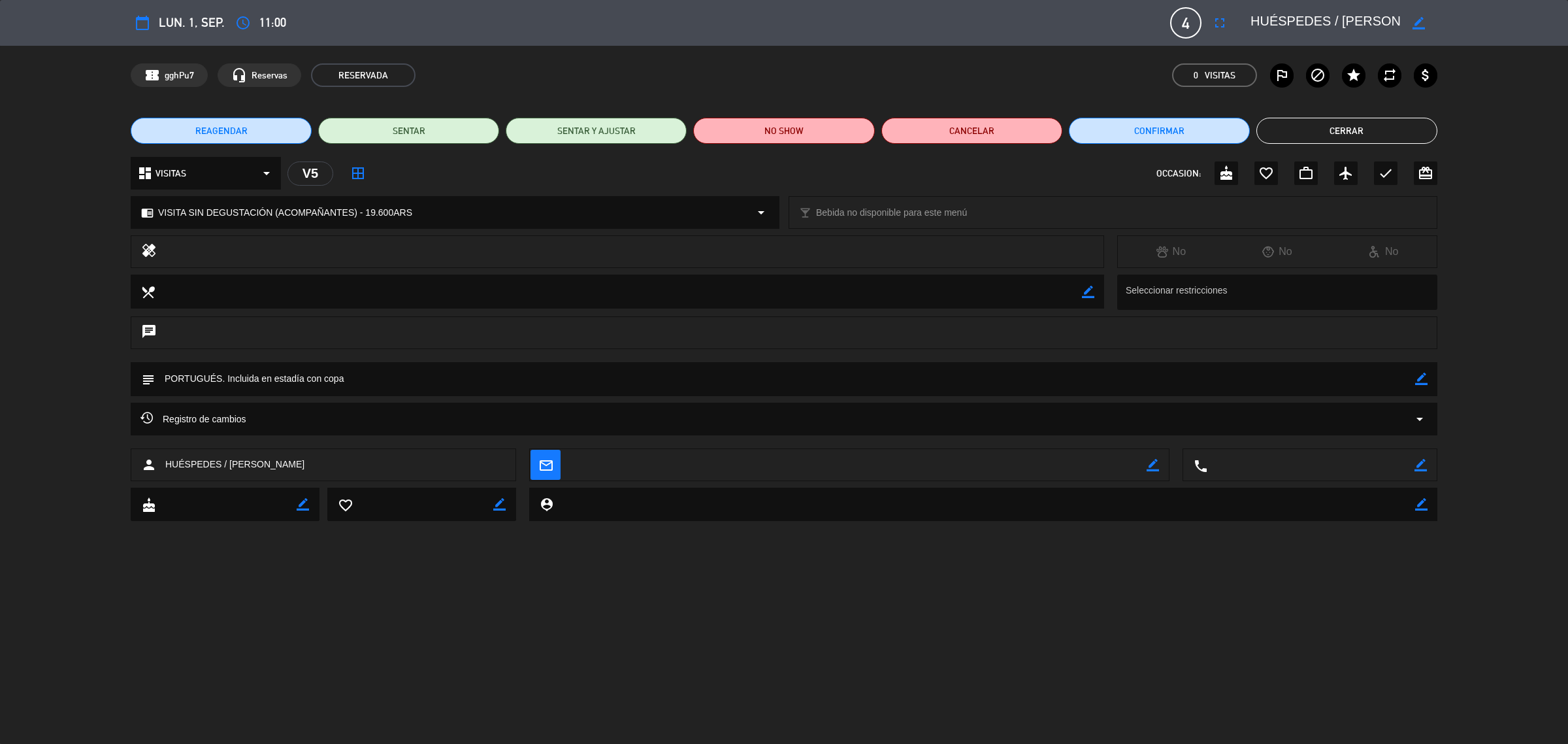
click at [1344, 116] on div "REAGENDAR SENTAR SENTAR Y AJUSTAR NO SHOW Cancelar Confirmar Cerrar" at bounding box center [784, 131] width 1568 height 52
click at [1349, 128] on button "Cerrar" at bounding box center [1347, 131] width 181 height 26
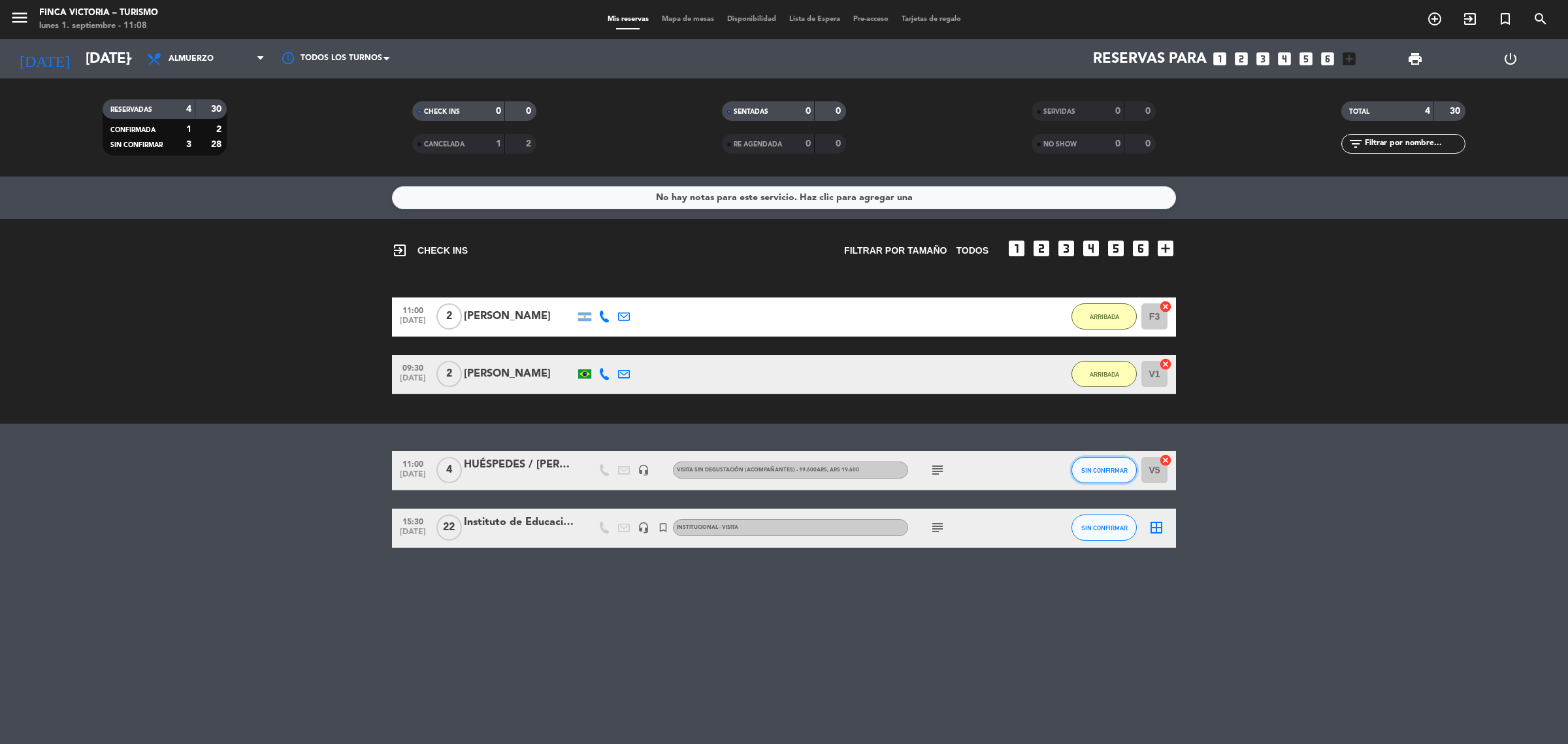
click at [1108, 468] on span "SIN CONFIRMAR" at bounding box center [1105, 471] width 46 height 7
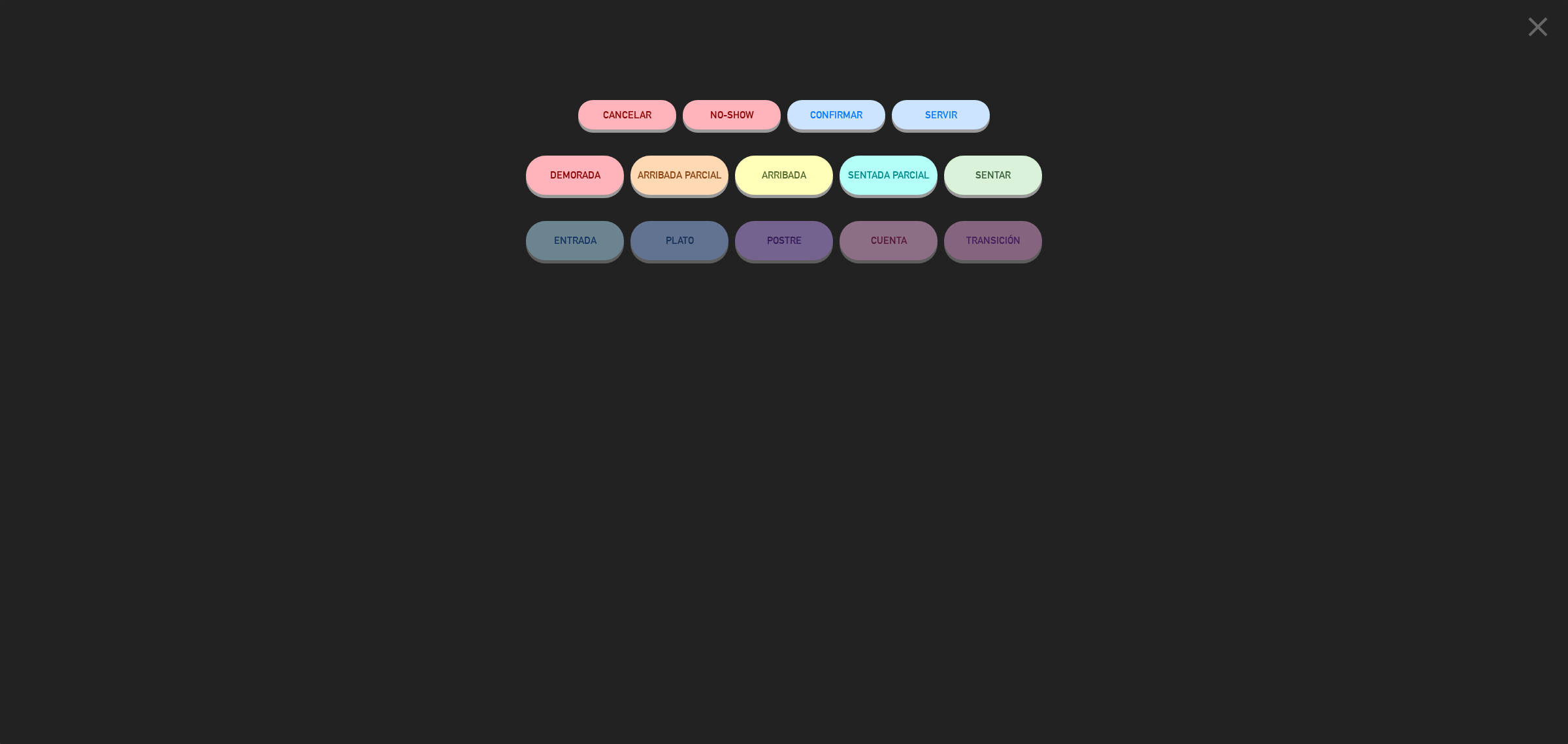
click at [778, 187] on button "ARRIBADA" at bounding box center [784, 175] width 98 height 39
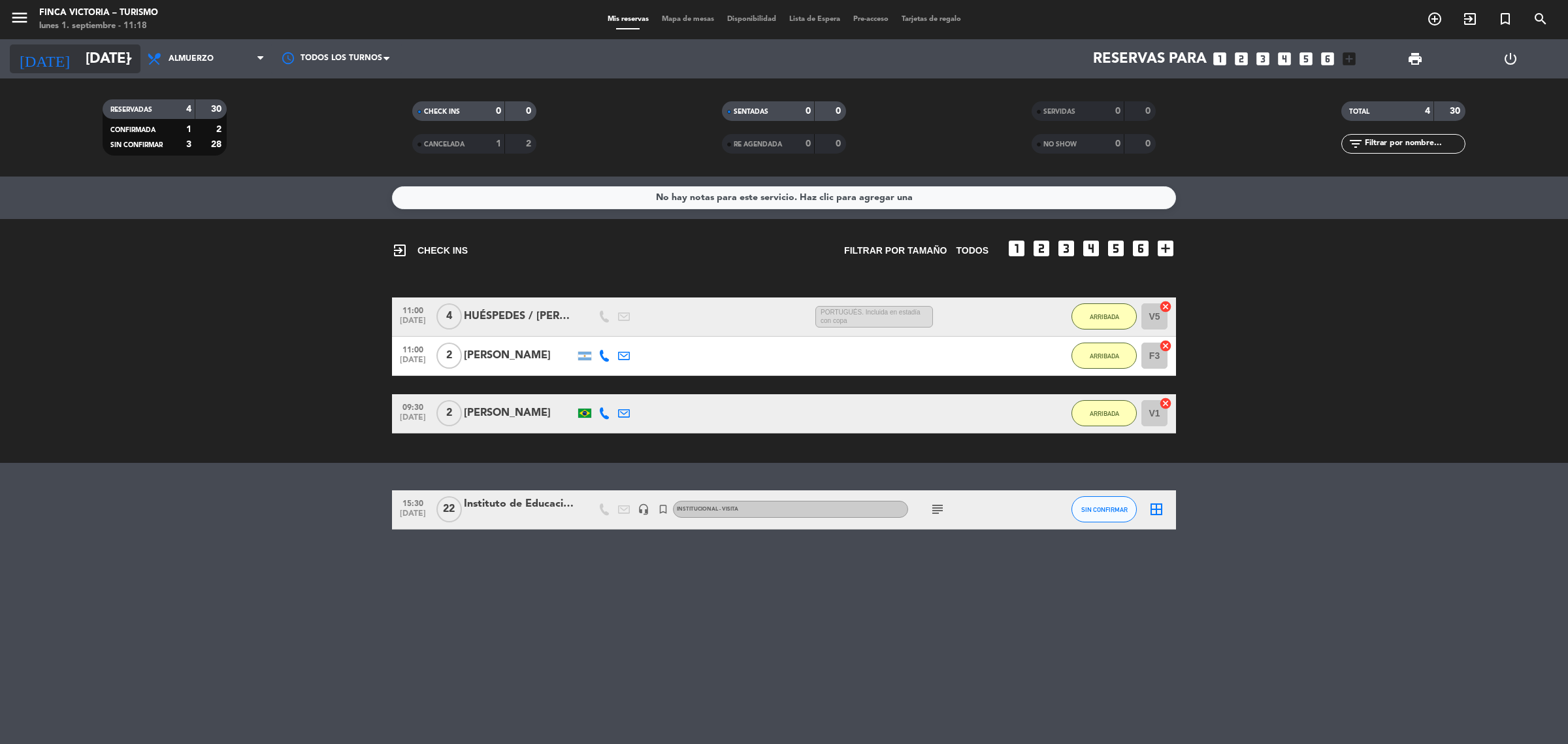
click at [79, 67] on input "[DATE]" at bounding box center [170, 59] width 182 height 30
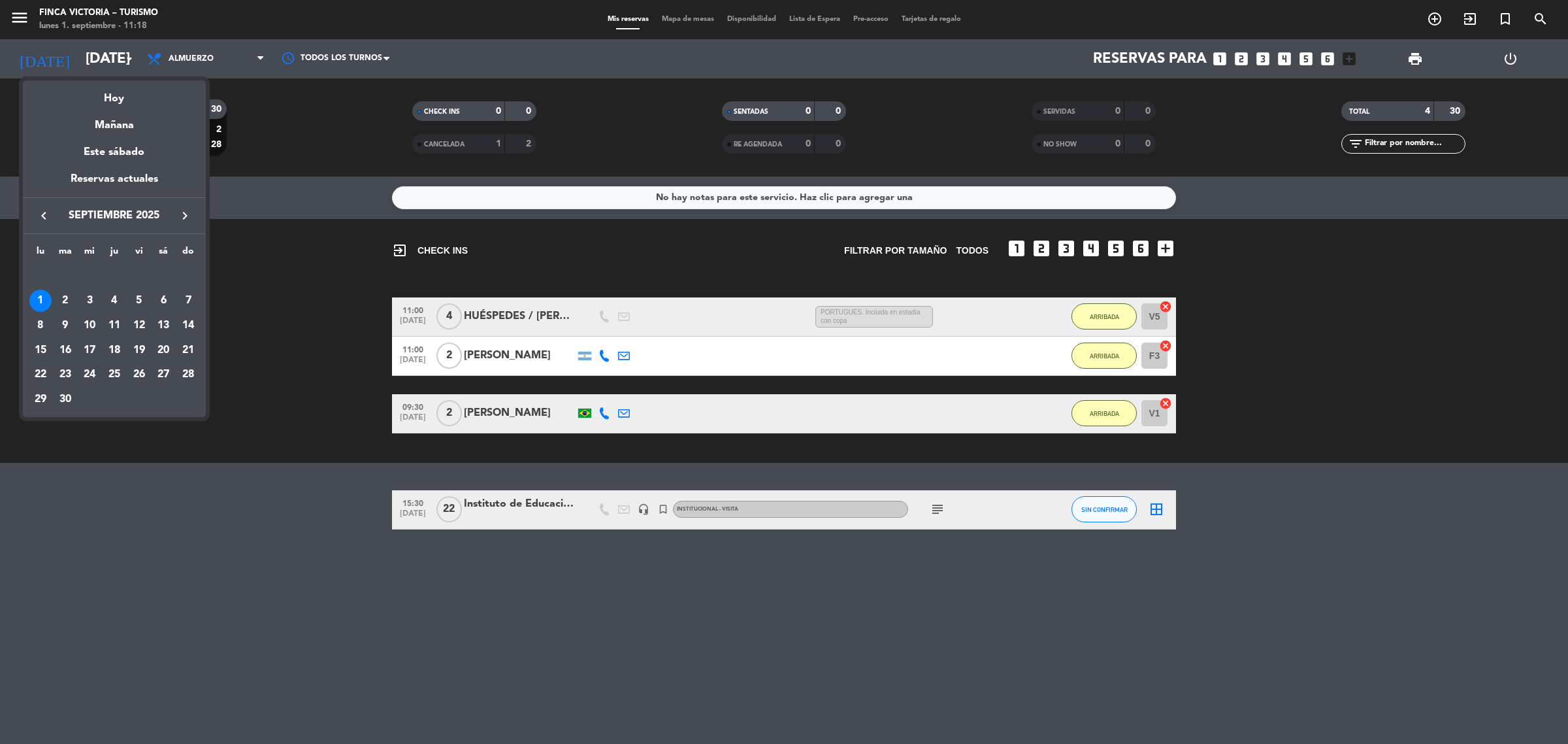
click at [64, 298] on div "2" at bounding box center [65, 300] width 22 height 22
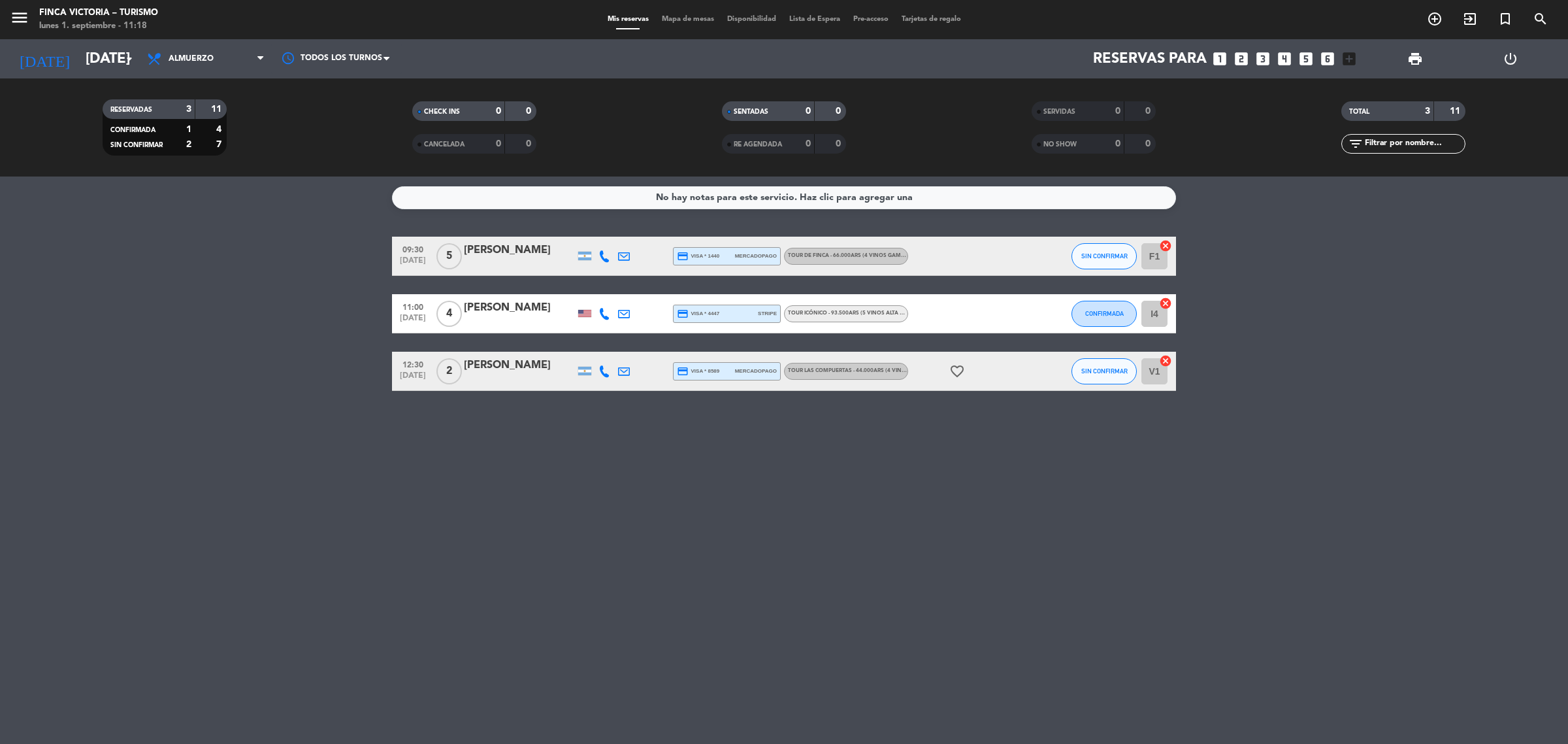
click at [538, 313] on div "[PERSON_NAME]" at bounding box center [519, 307] width 111 height 17
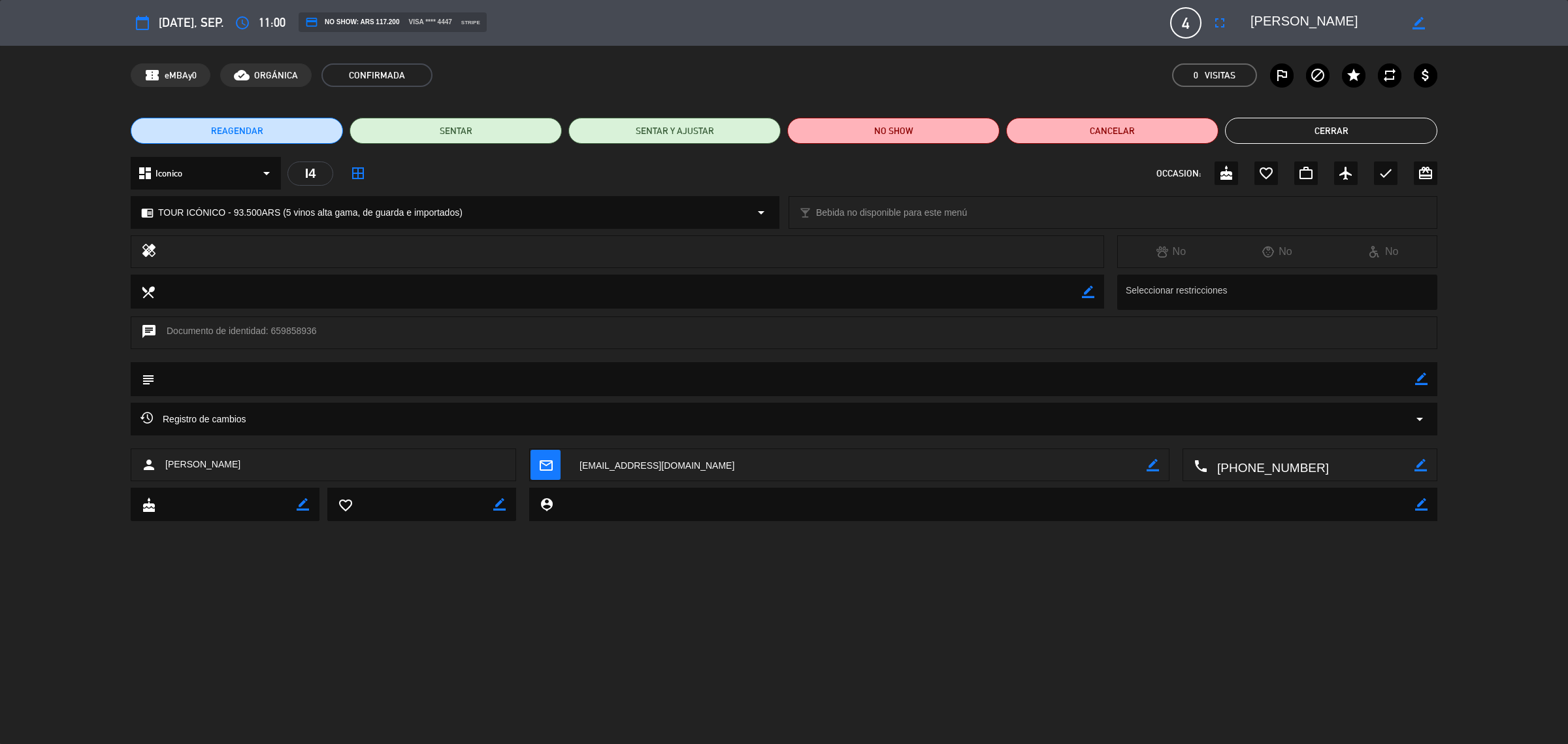
click at [1387, 136] on button "Cerrar" at bounding box center [1331, 131] width 212 height 26
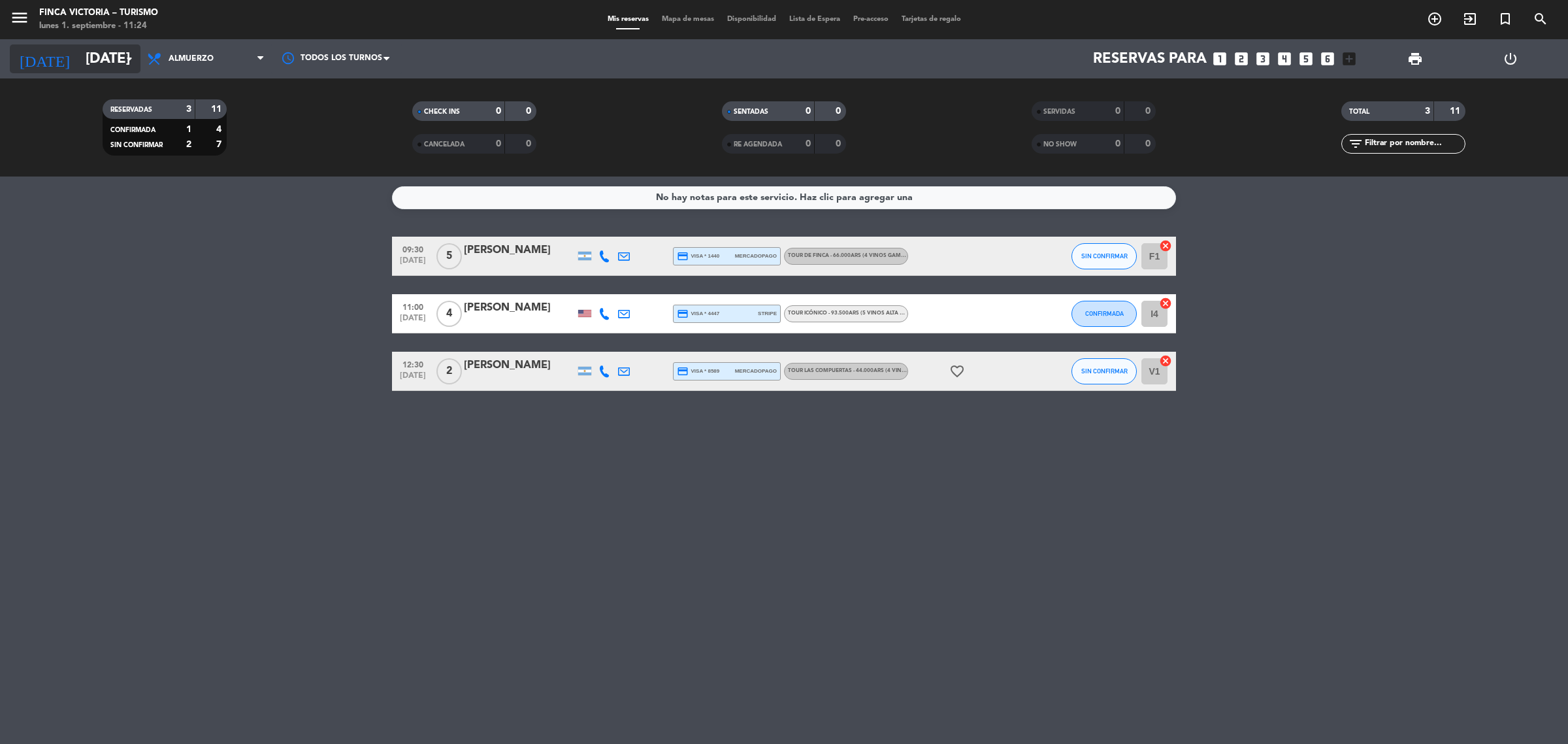
click at [79, 65] on input "[DATE]" at bounding box center [170, 59] width 182 height 30
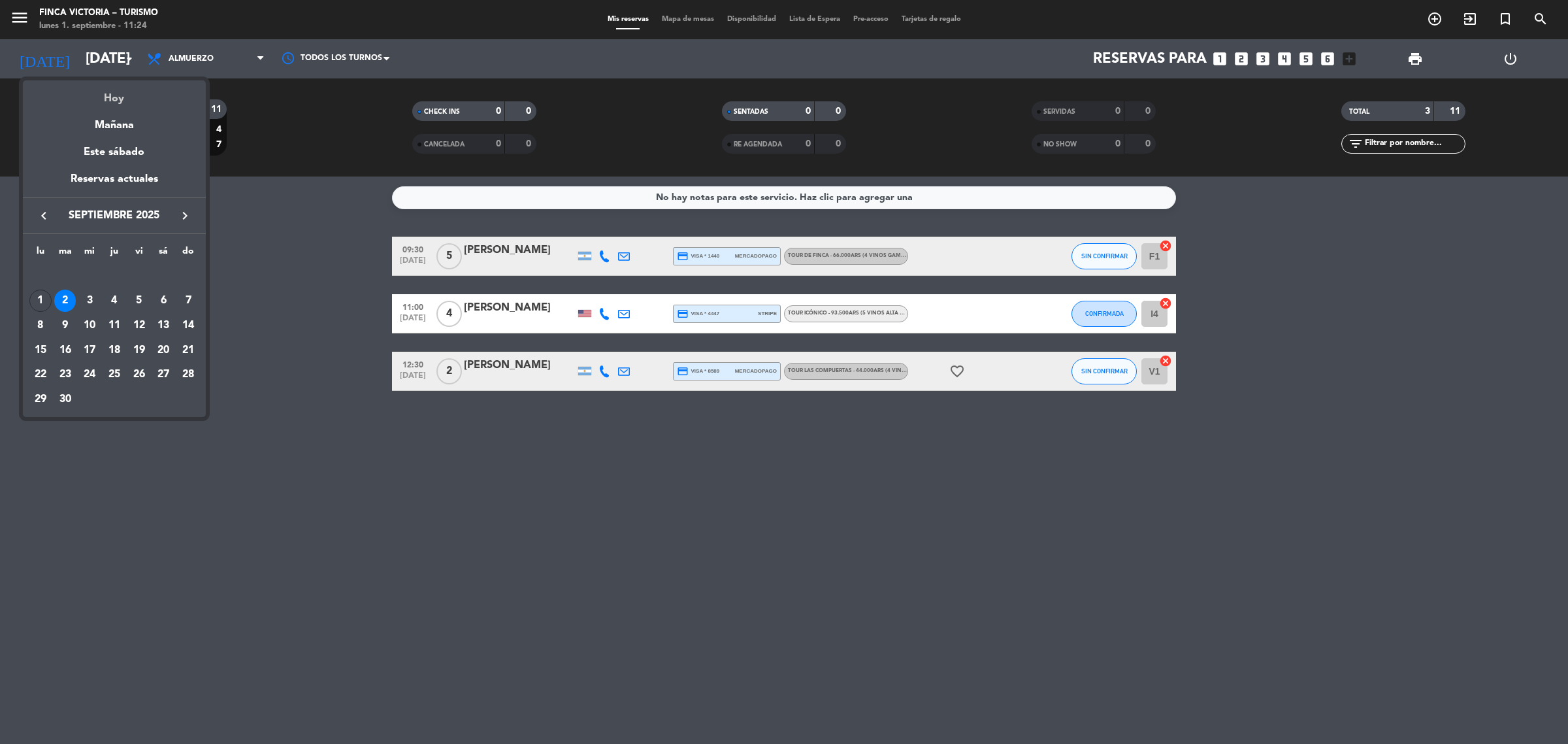
click at [108, 96] on div "Hoy" at bounding box center [115, 94] width 183 height 27
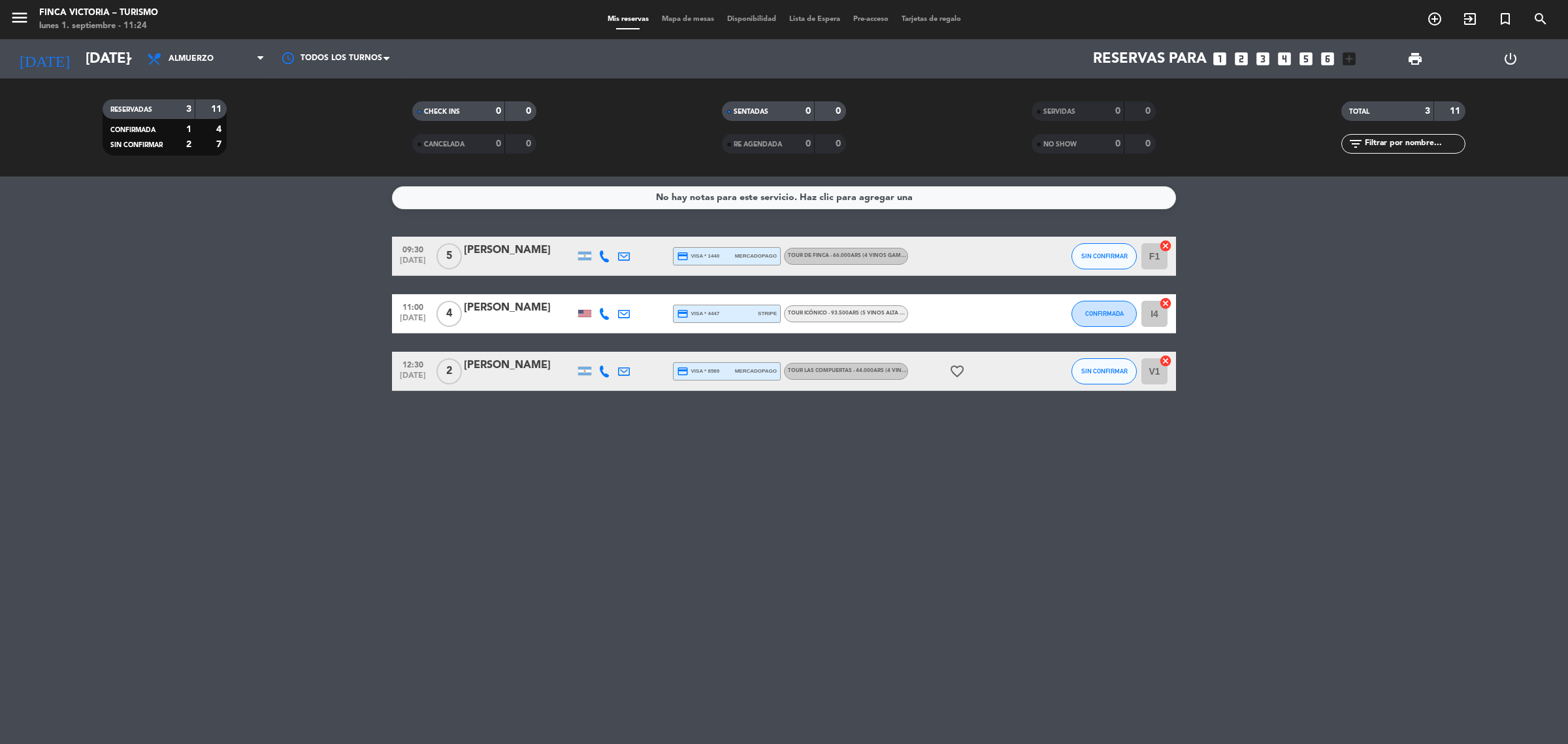
type input "[DATE]"
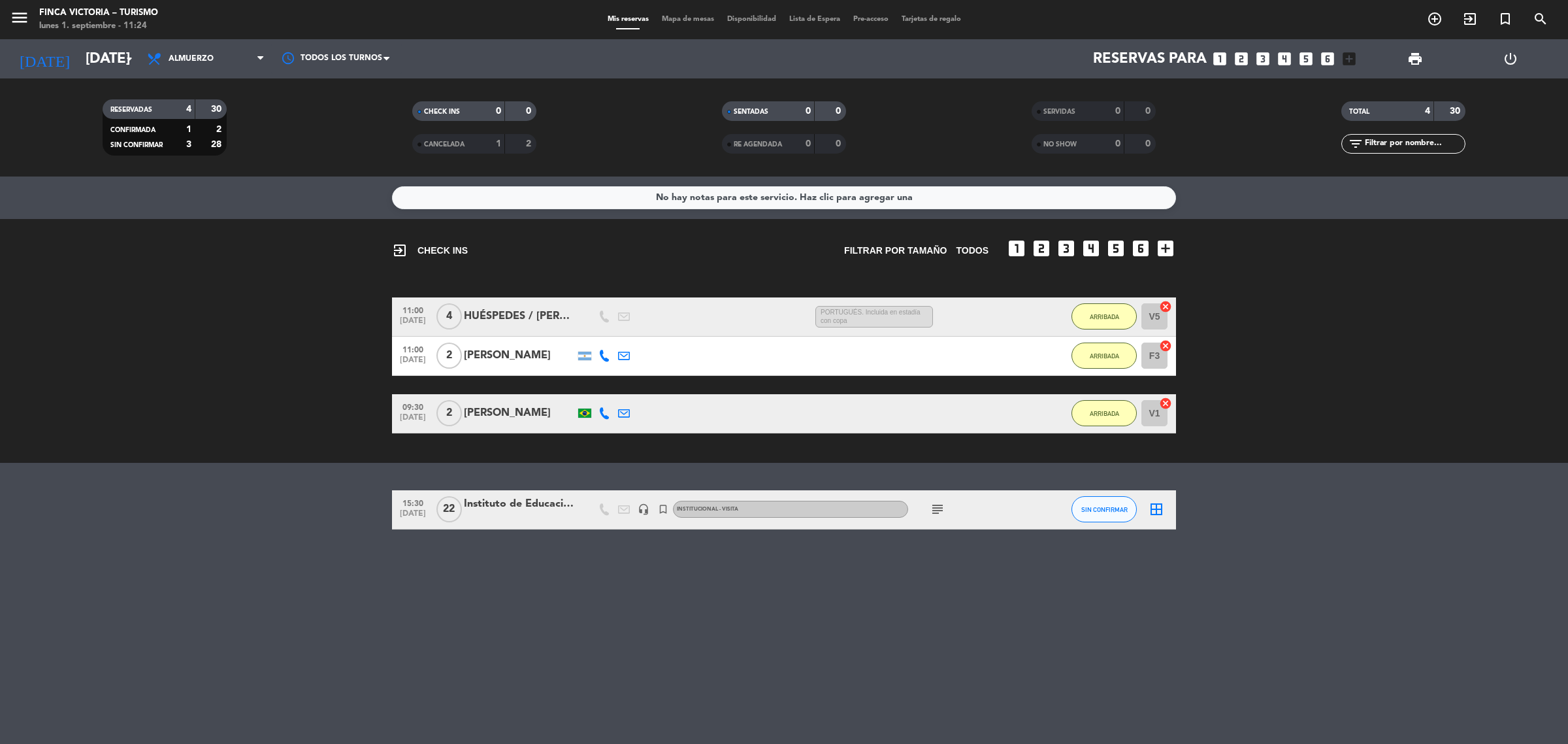
click at [523, 418] on div "[PERSON_NAME]" at bounding box center [519, 413] width 111 height 17
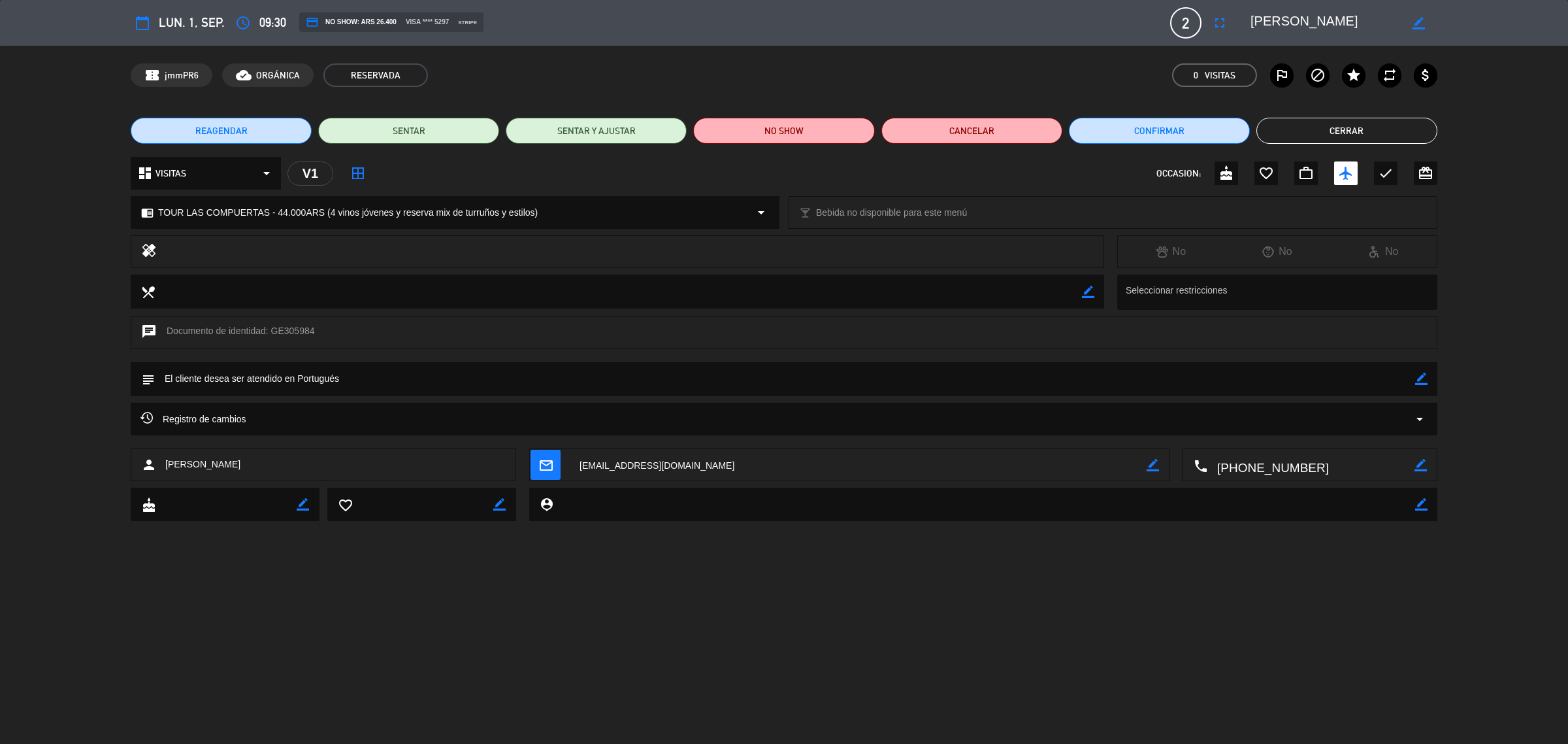
click at [1419, 120] on button "Cerrar" at bounding box center [1347, 131] width 181 height 26
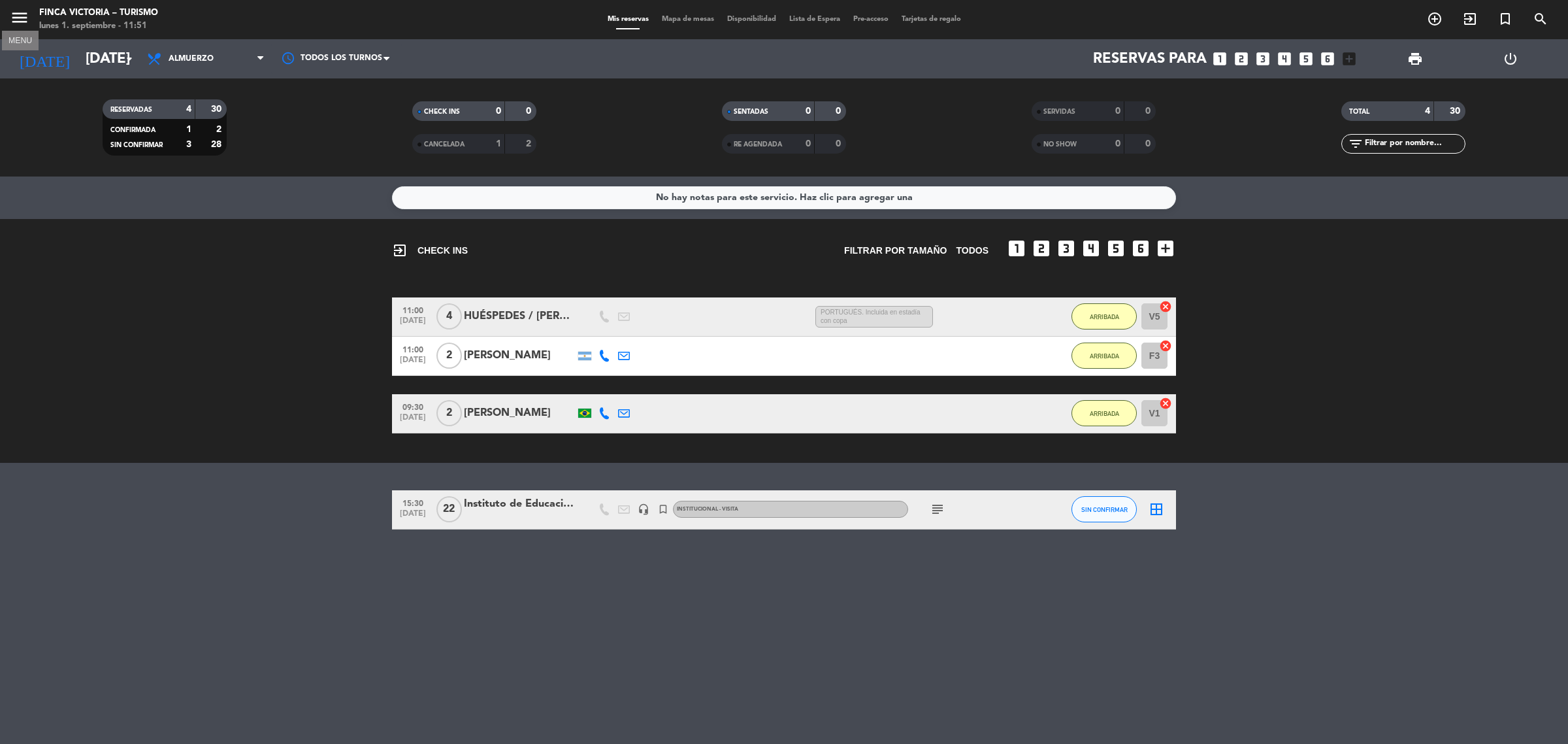
click at [10, 10] on icon "menu" at bounding box center [20, 17] width 20 height 20
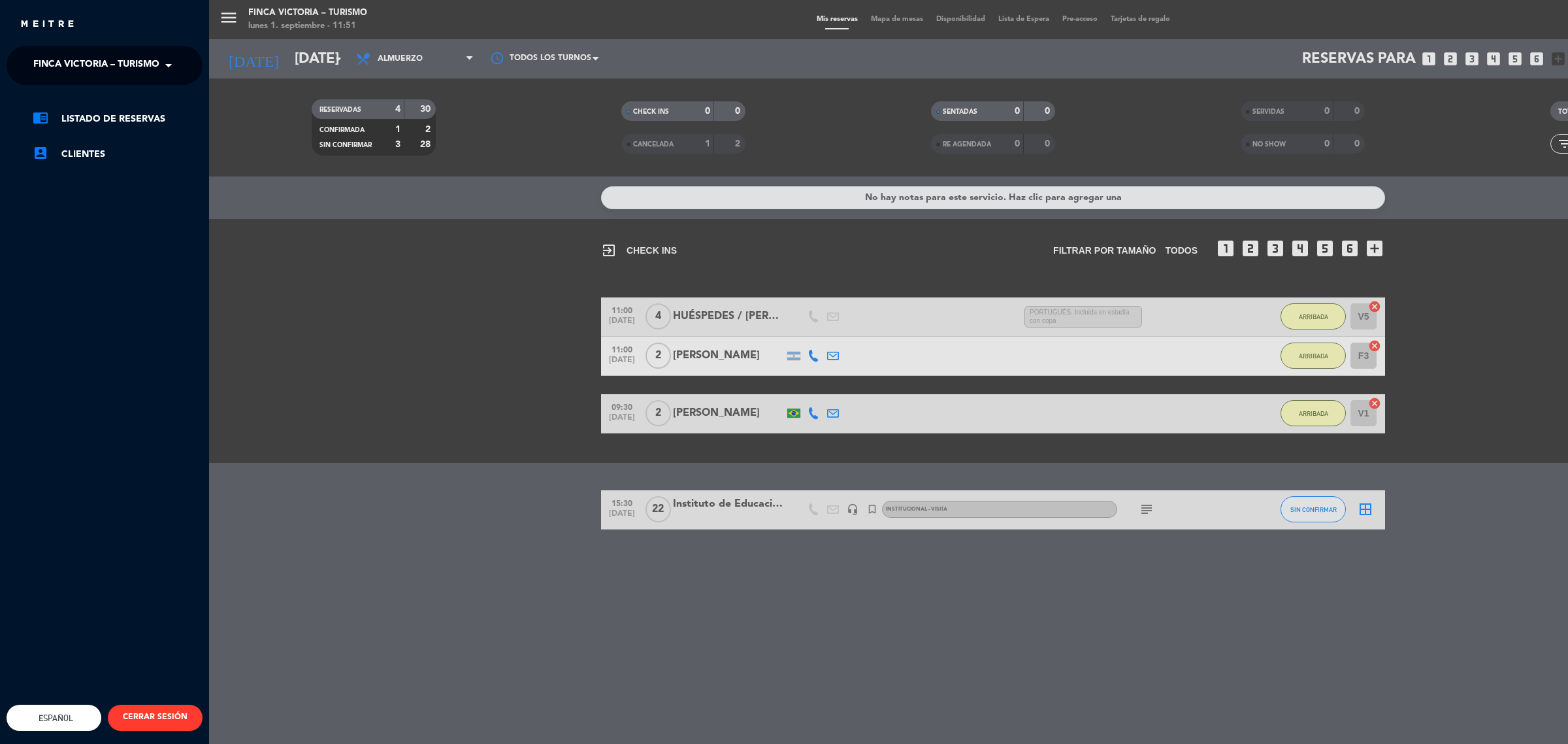
click at [148, 66] on span "FINCA VICTORIA – TURISMO" at bounding box center [96, 65] width 126 height 28
click at [160, 103] on div "5 SUELOS – COCINA DE FINCA" at bounding box center [104, 100] width 195 height 20
